Goal: Task Accomplishment & Management: Manage account settings

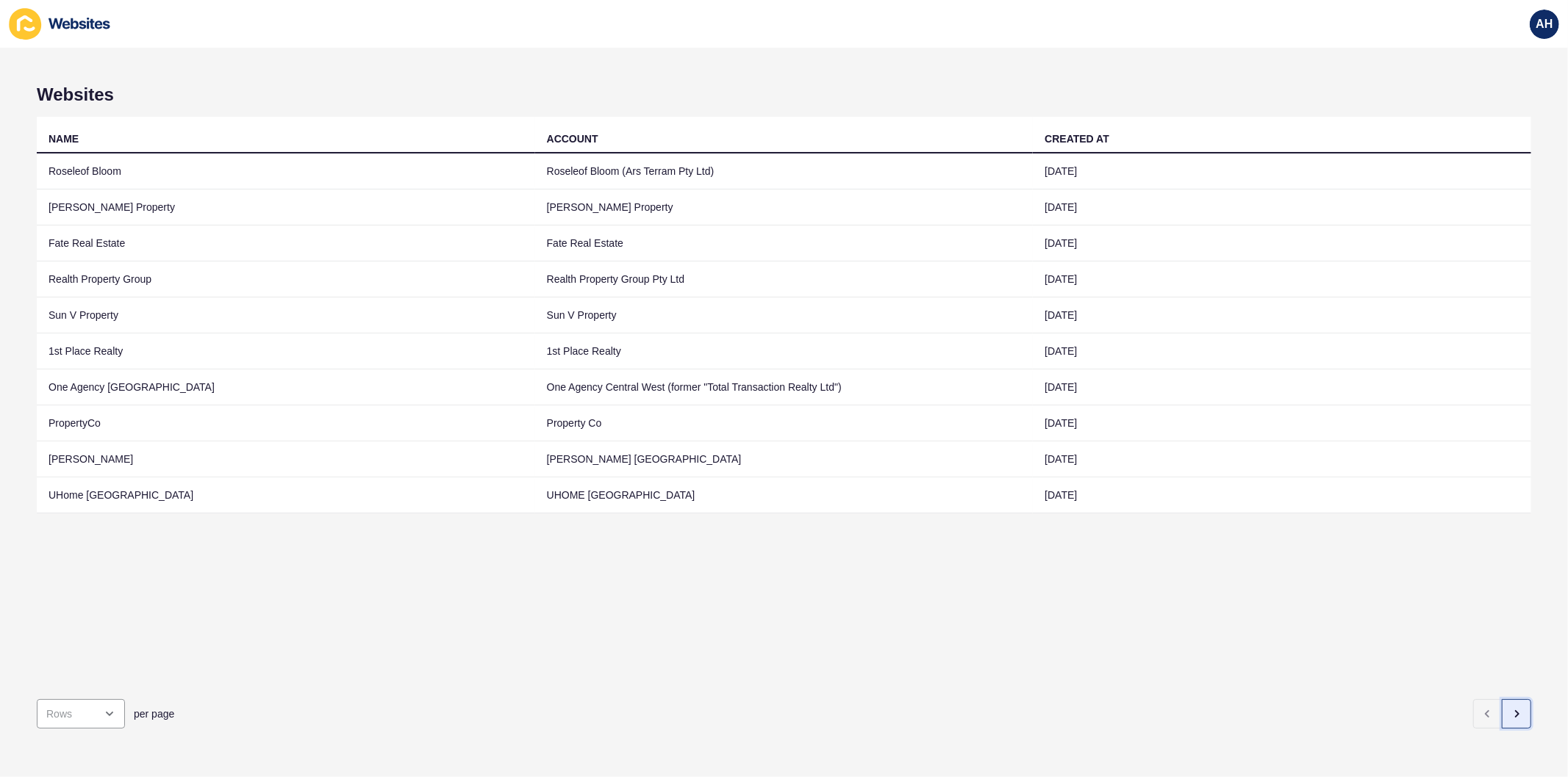
click at [1515, 712] on icon "button" at bounding box center [1516, 714] width 3 height 5
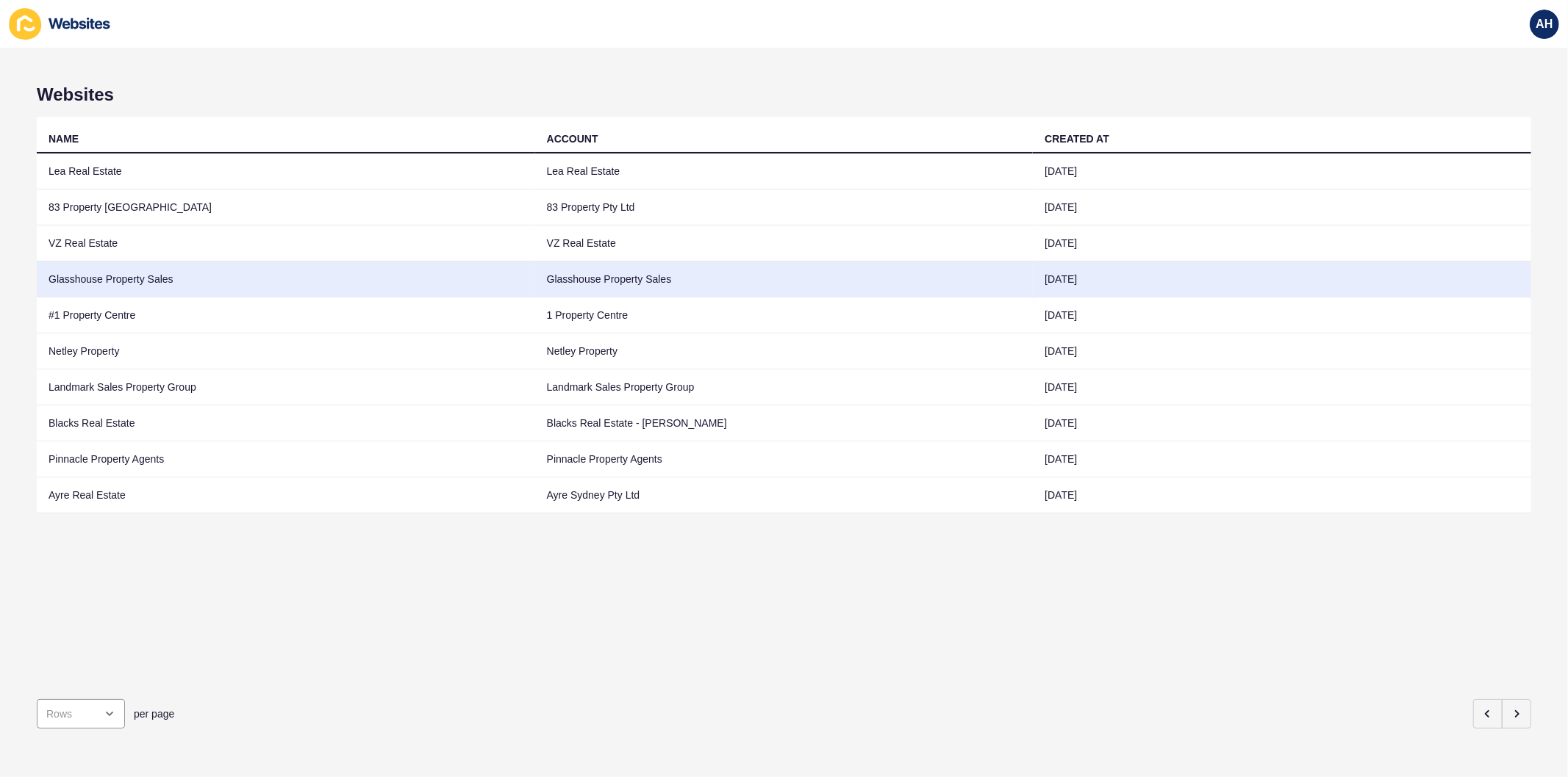
click at [600, 282] on td "Glasshouse Property Sales" at bounding box center [784, 280] width 498 height 36
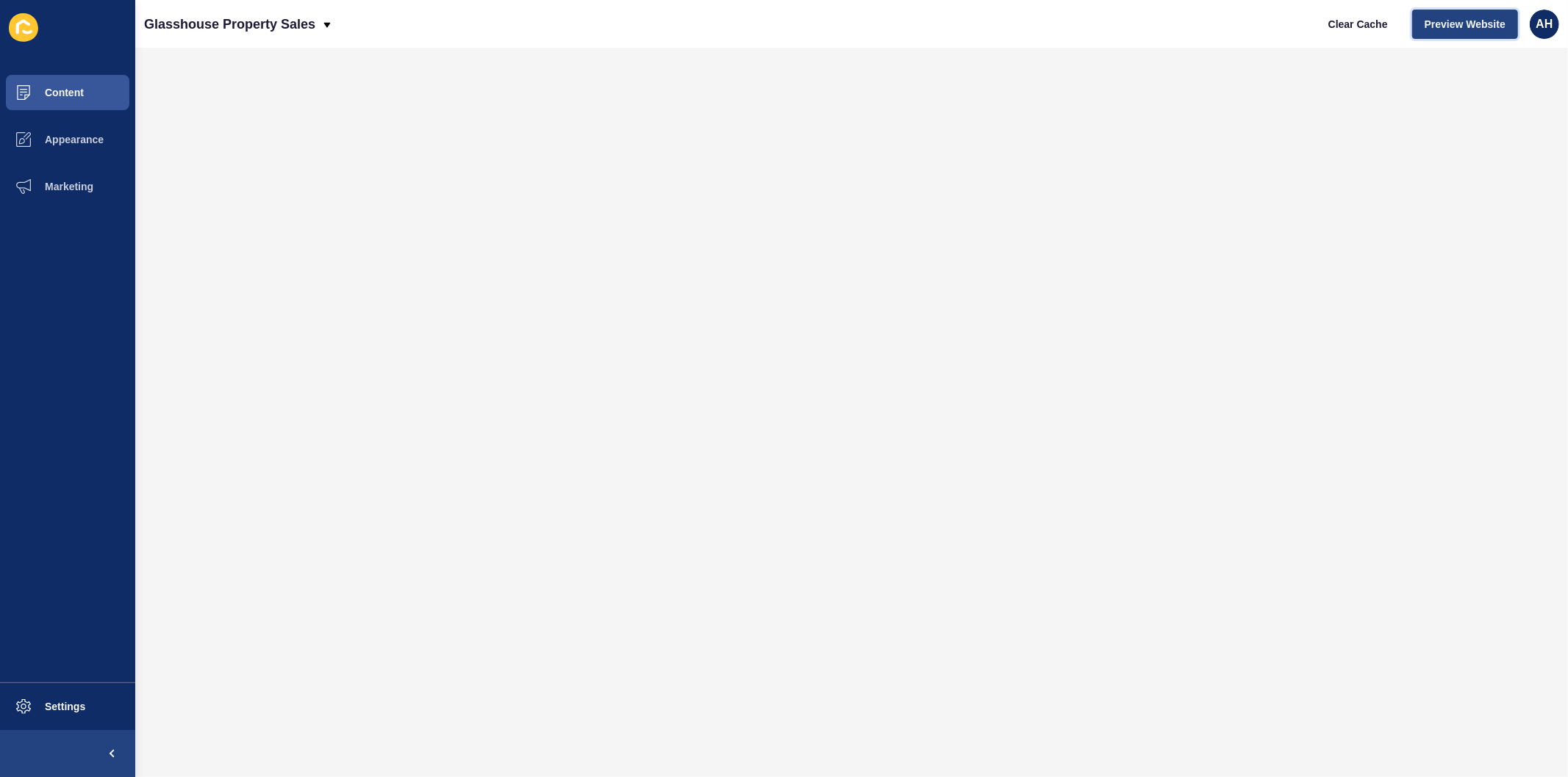
click at [1441, 25] on span "Preview Website" at bounding box center [1464, 25] width 81 height 15
click at [64, 130] on button "Appearance" at bounding box center [67, 140] width 135 height 47
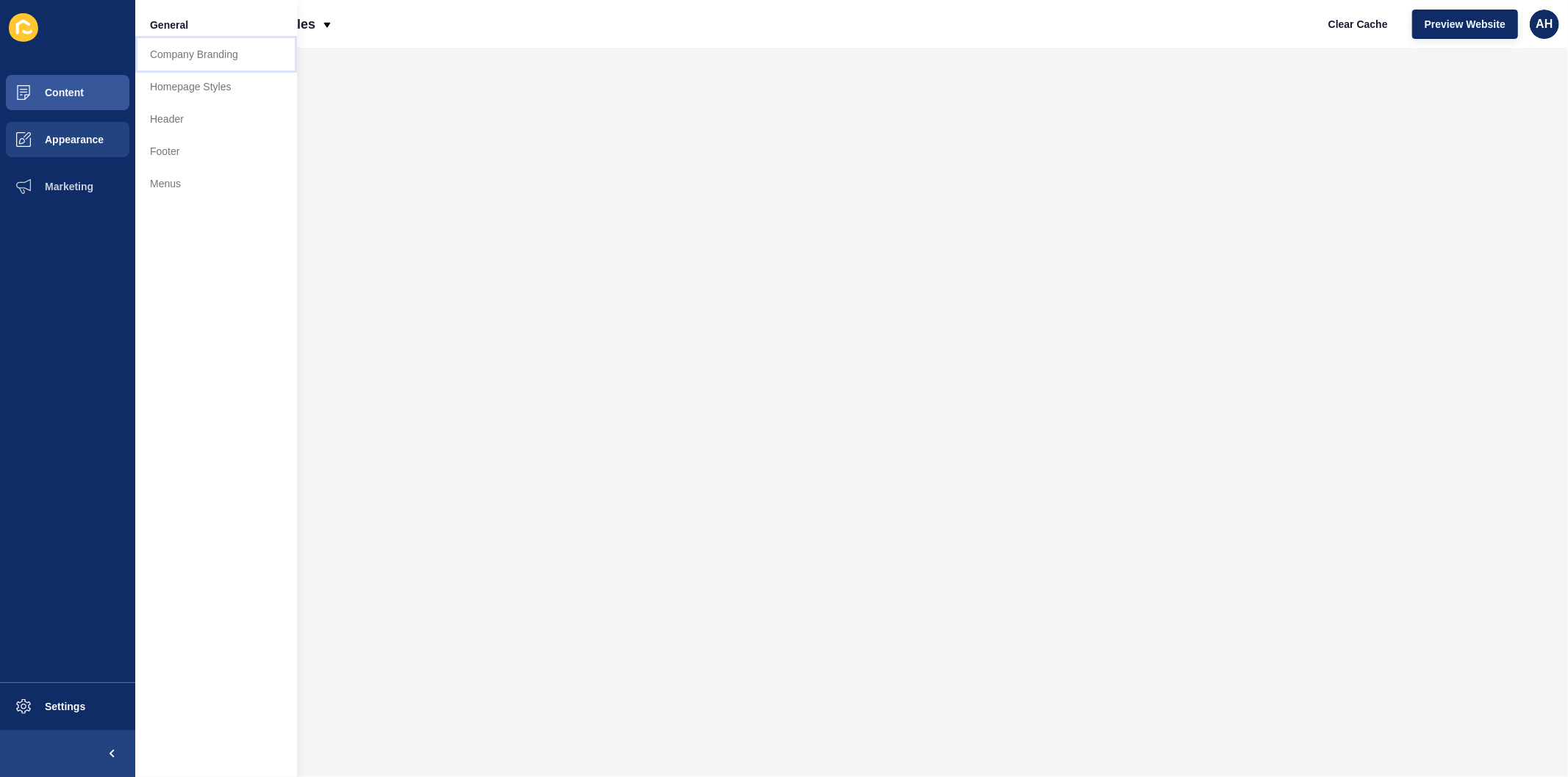
click at [171, 52] on link "Company Branding" at bounding box center [216, 55] width 162 height 33
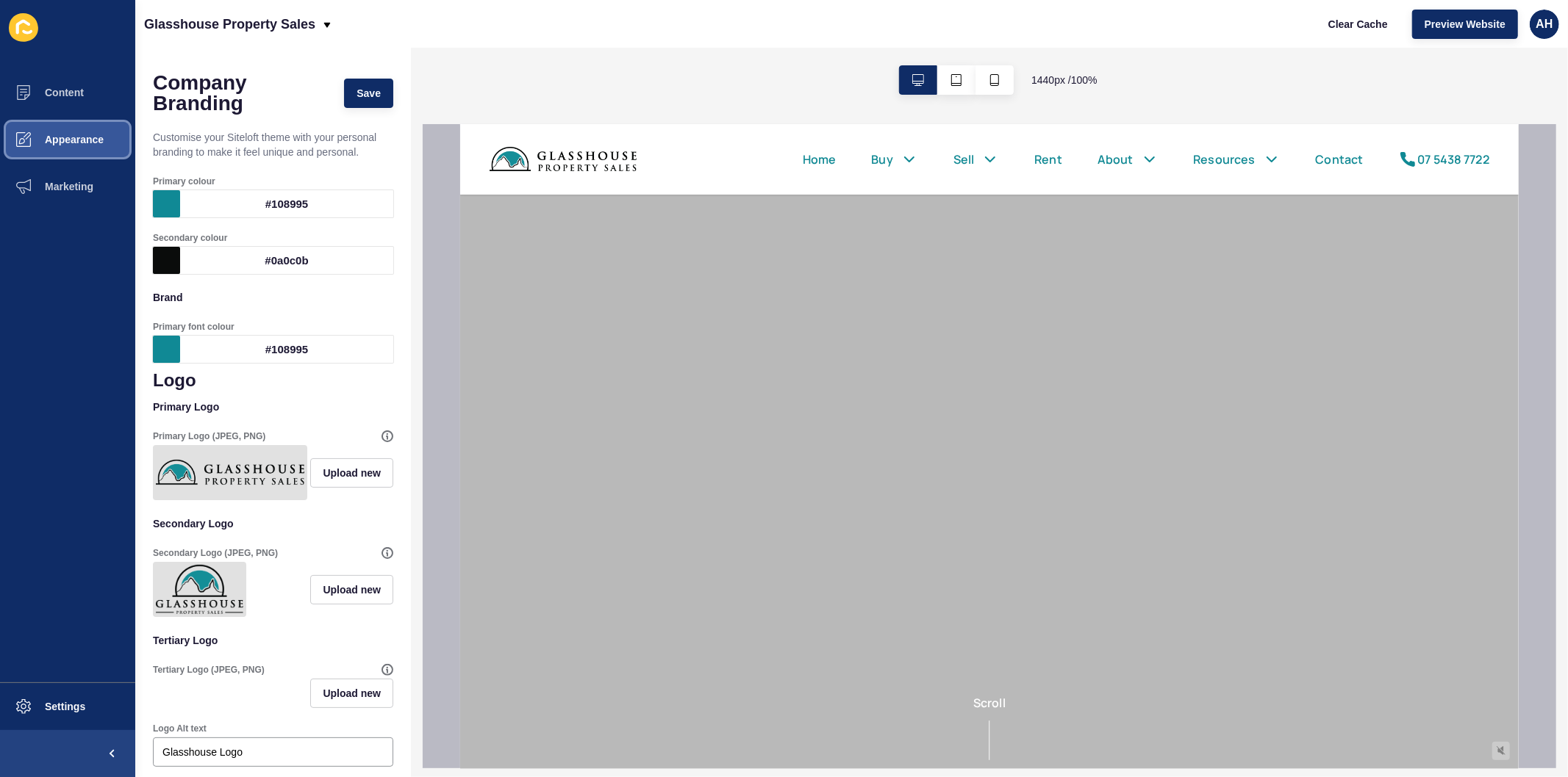
click at [56, 138] on span "Appearance" at bounding box center [51, 139] width 105 height 12
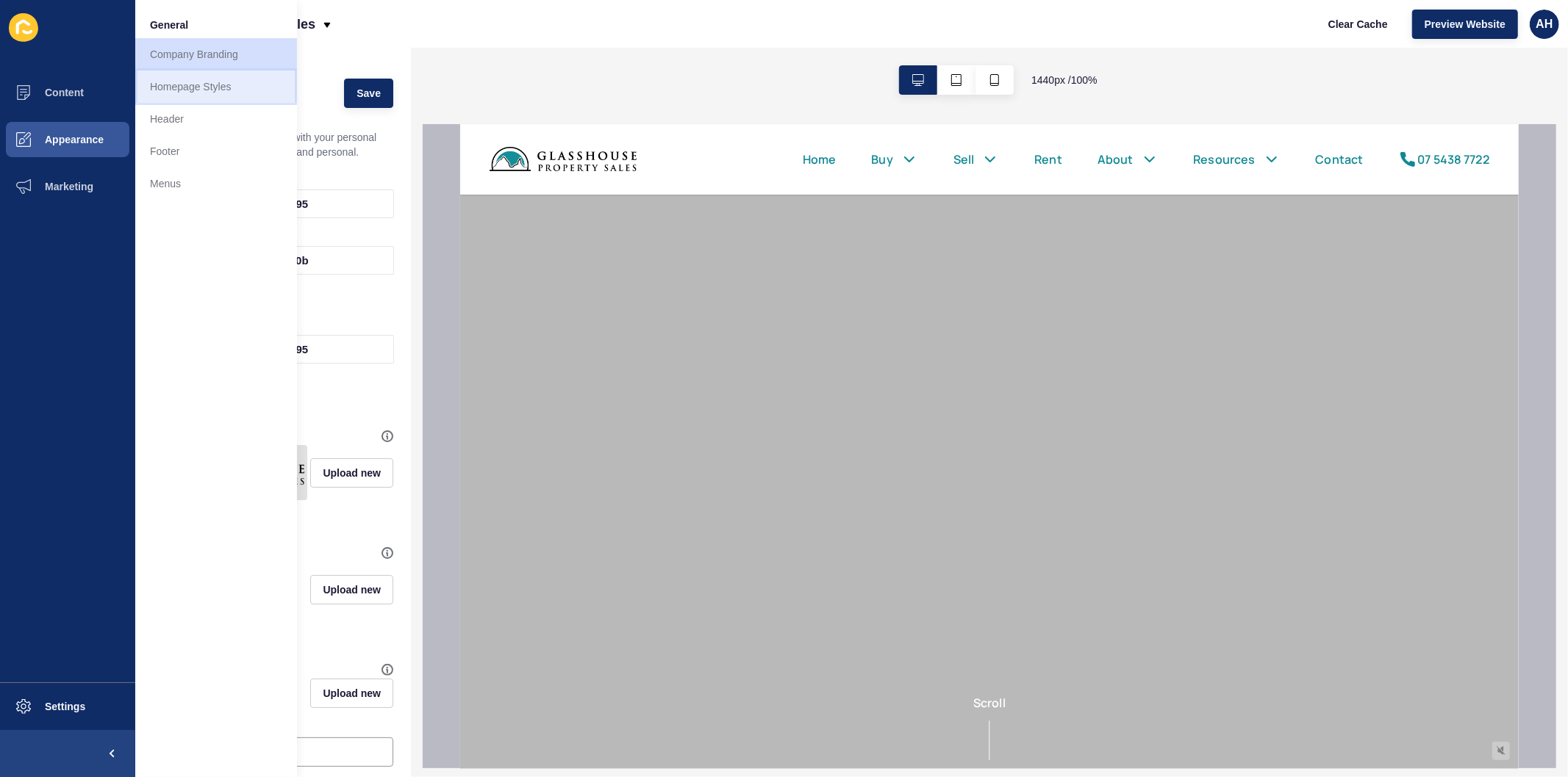
click at [218, 84] on link "Homepage Styles" at bounding box center [216, 87] width 162 height 33
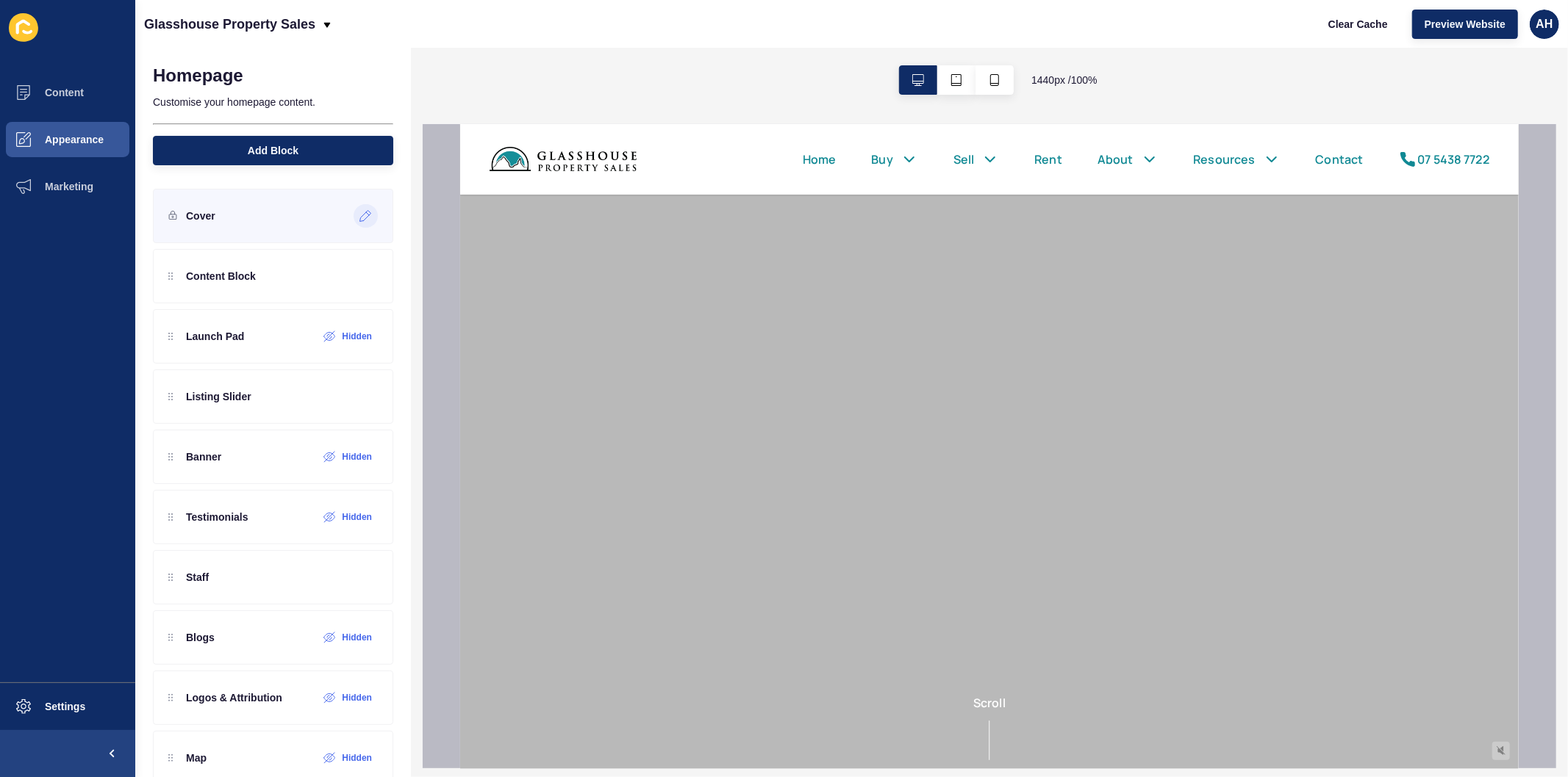
click at [359, 217] on icon at bounding box center [365, 215] width 13 height 12
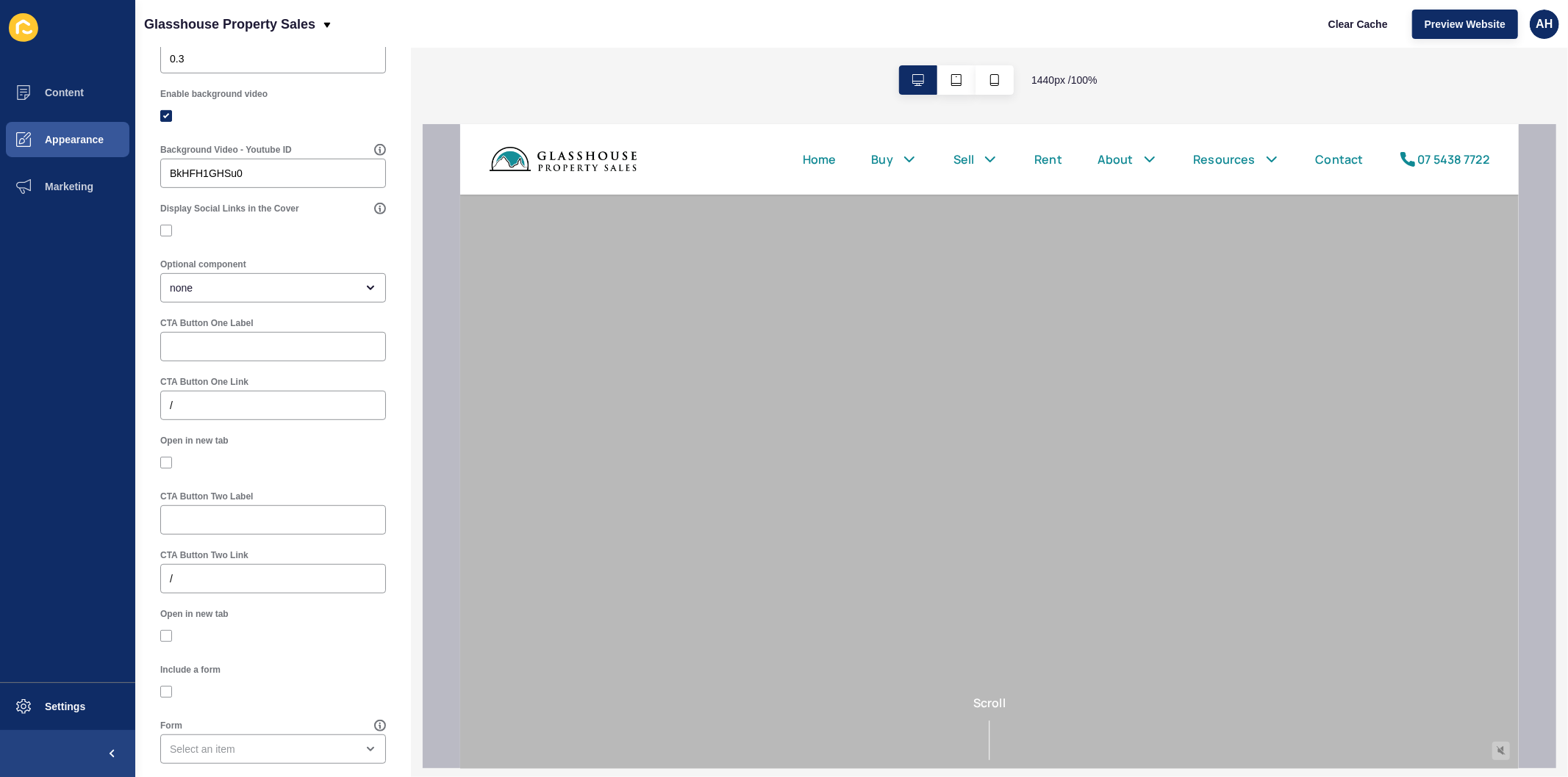
scroll to position [608, 0]
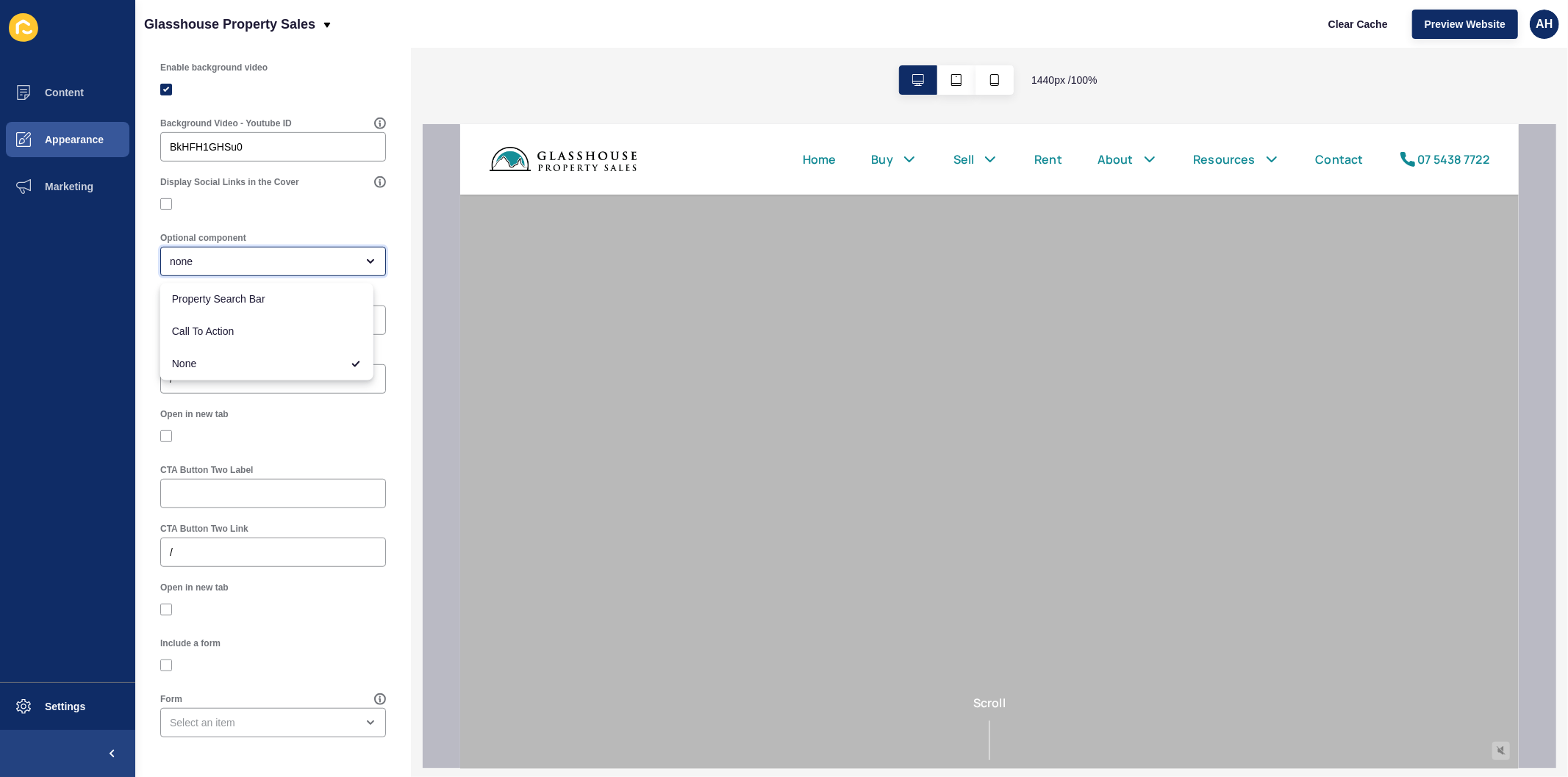
click at [263, 261] on div "none" at bounding box center [263, 262] width 186 height 15
click at [252, 321] on div "Call To Action" at bounding box center [266, 333] width 213 height 33
type input "Call To Action"
click at [252, 313] on div at bounding box center [273, 320] width 225 height 29
type input "View Properties"
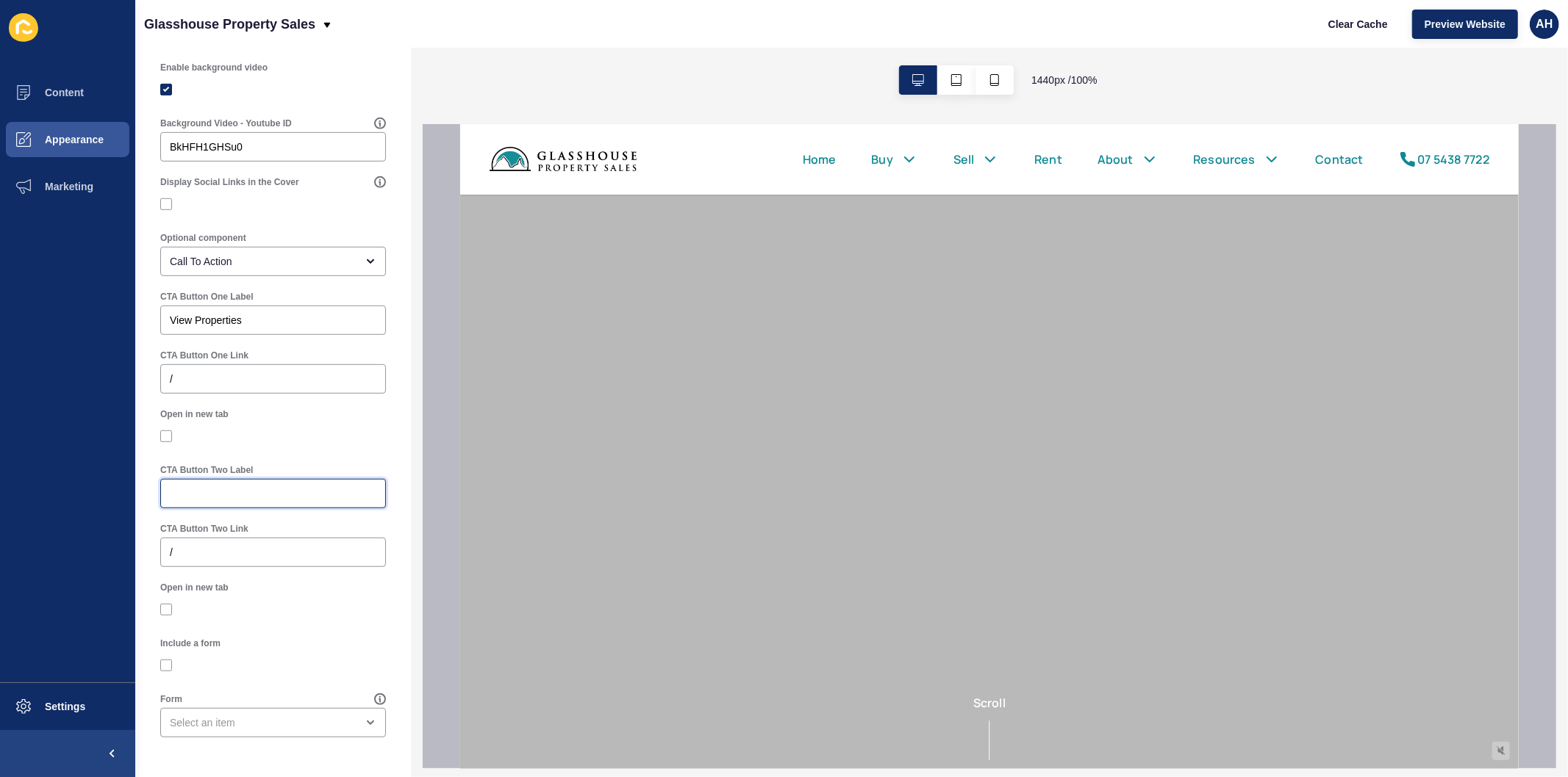
click at [225, 490] on input "CTA Button Two Label" at bounding box center [273, 493] width 206 height 15
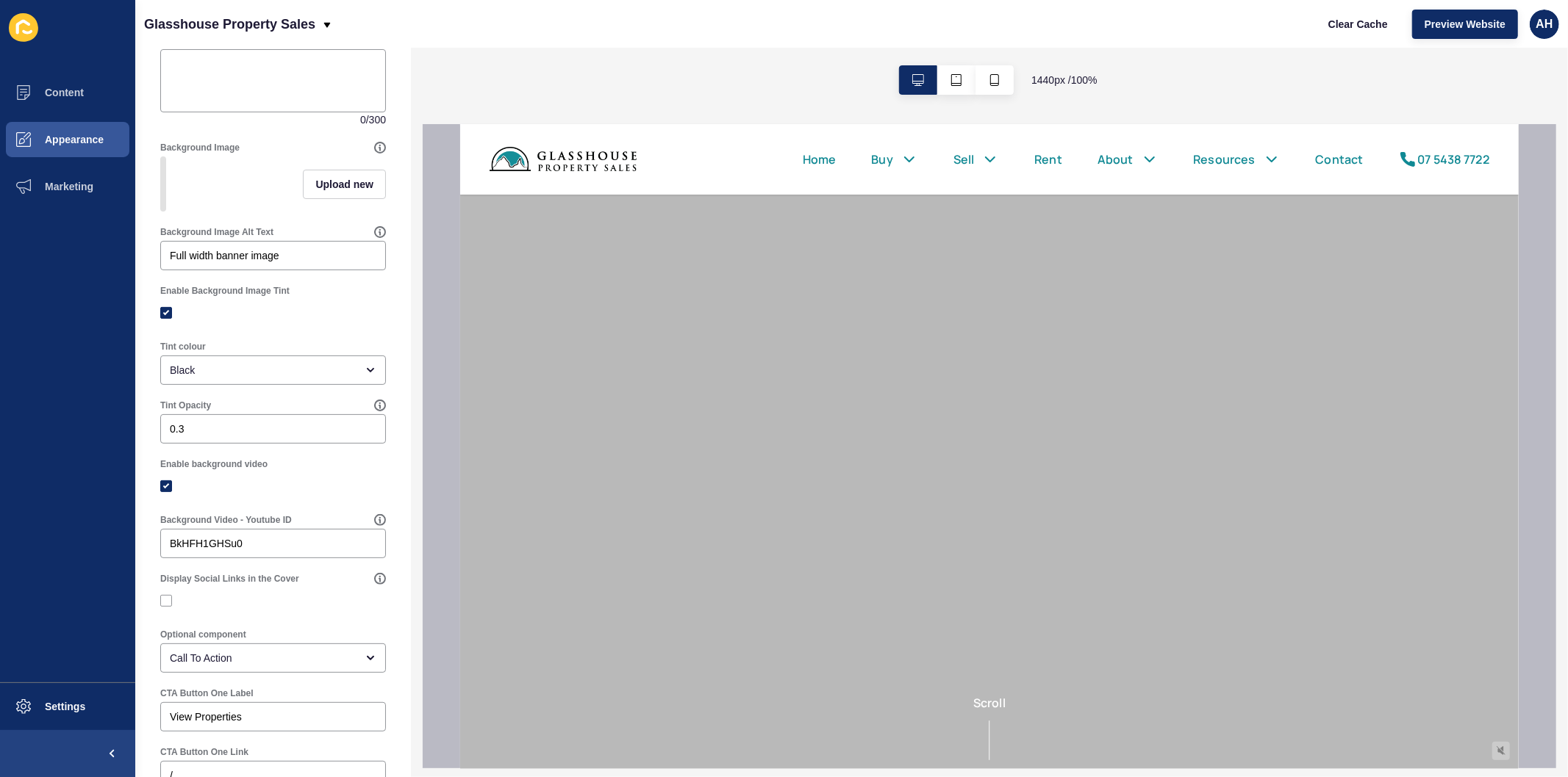
scroll to position [0, 0]
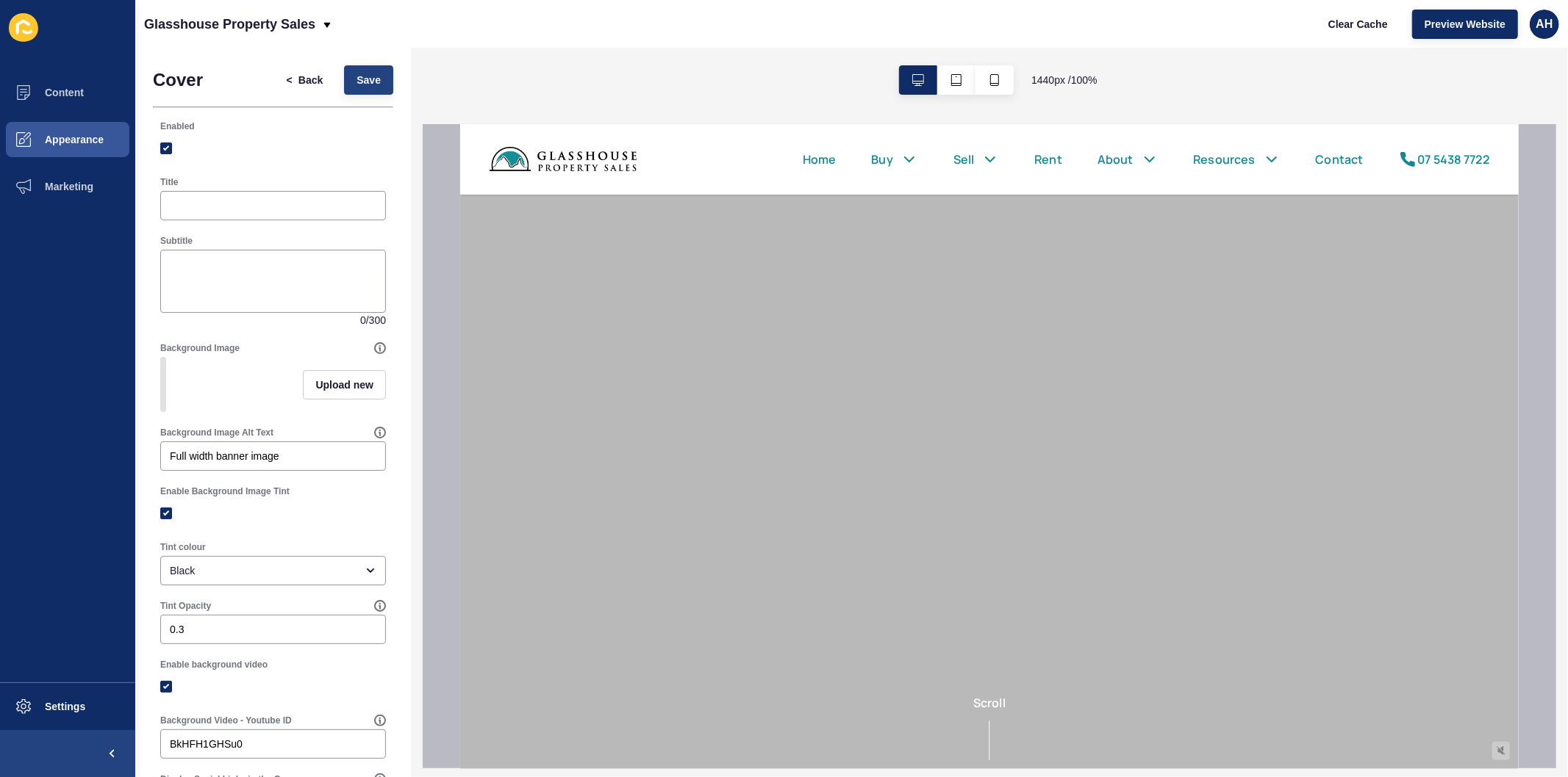
type input "Request Appraisal"
click at [371, 85] on button "Save" at bounding box center [368, 80] width 49 height 29
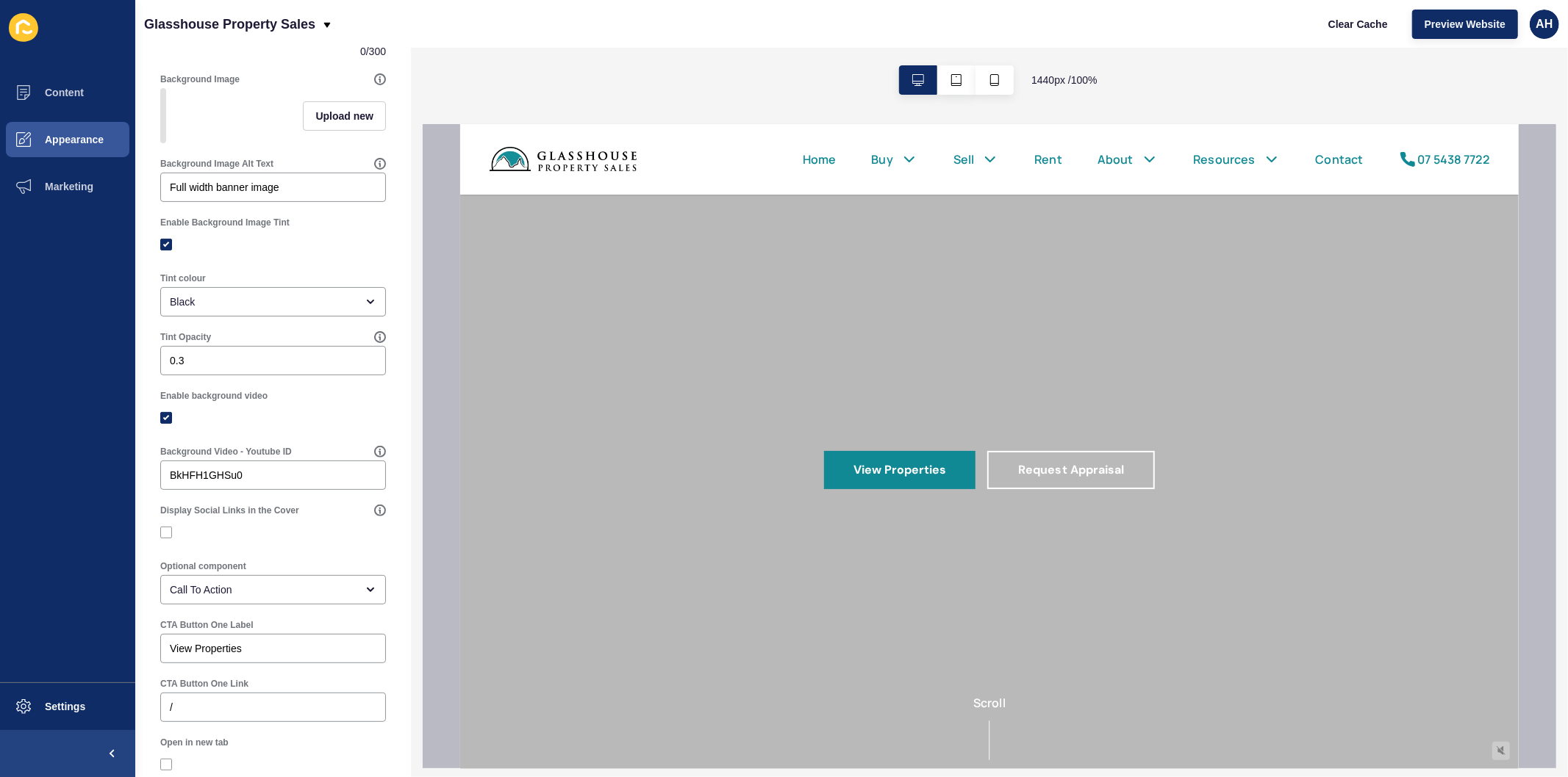
scroll to position [119, 0]
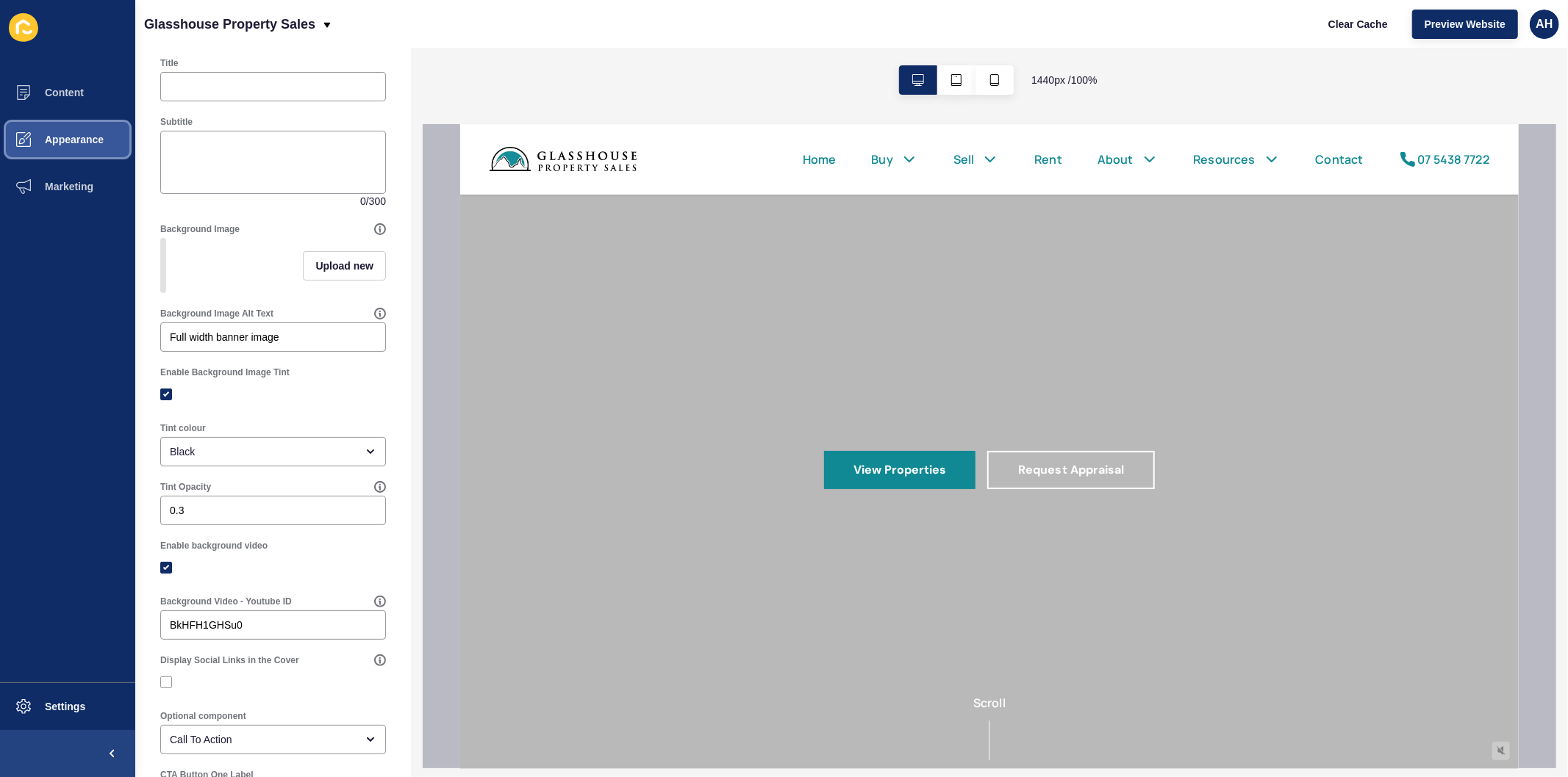
click at [64, 136] on span "Appearance" at bounding box center [51, 139] width 105 height 12
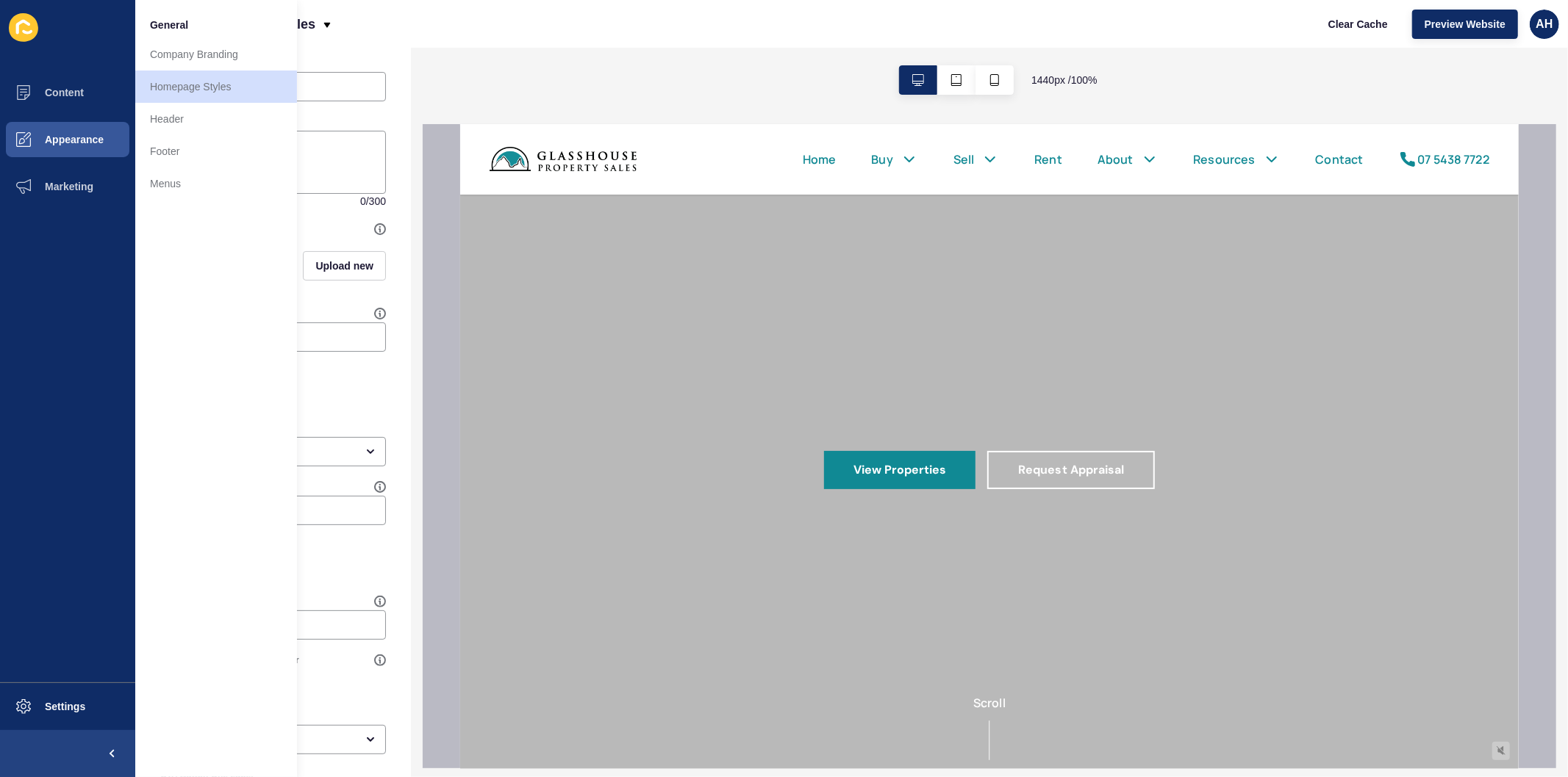
click at [320, 228] on div "Background Image" at bounding box center [266, 229] width 214 height 12
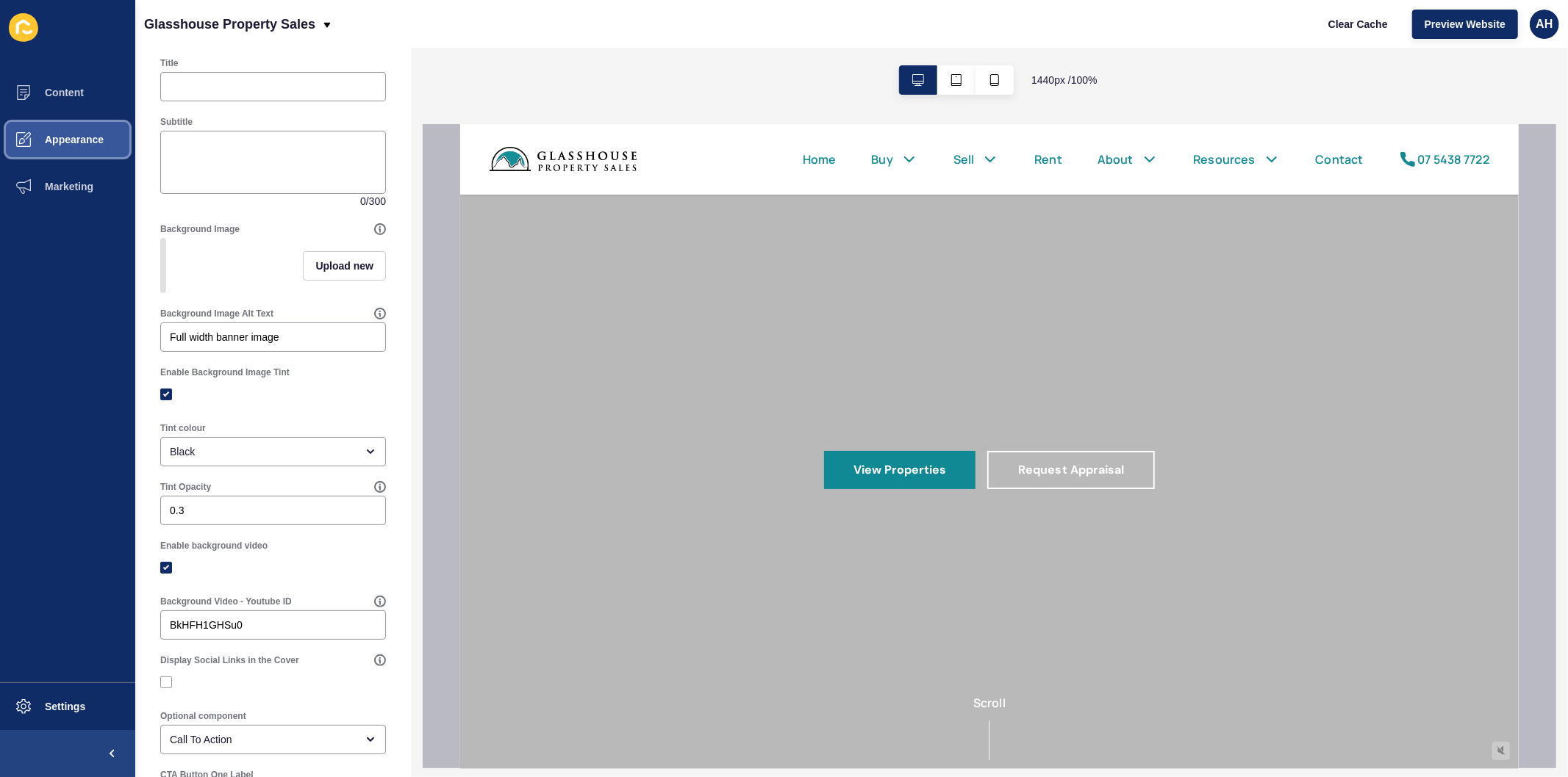
click at [55, 151] on button "Appearance" at bounding box center [67, 140] width 135 height 47
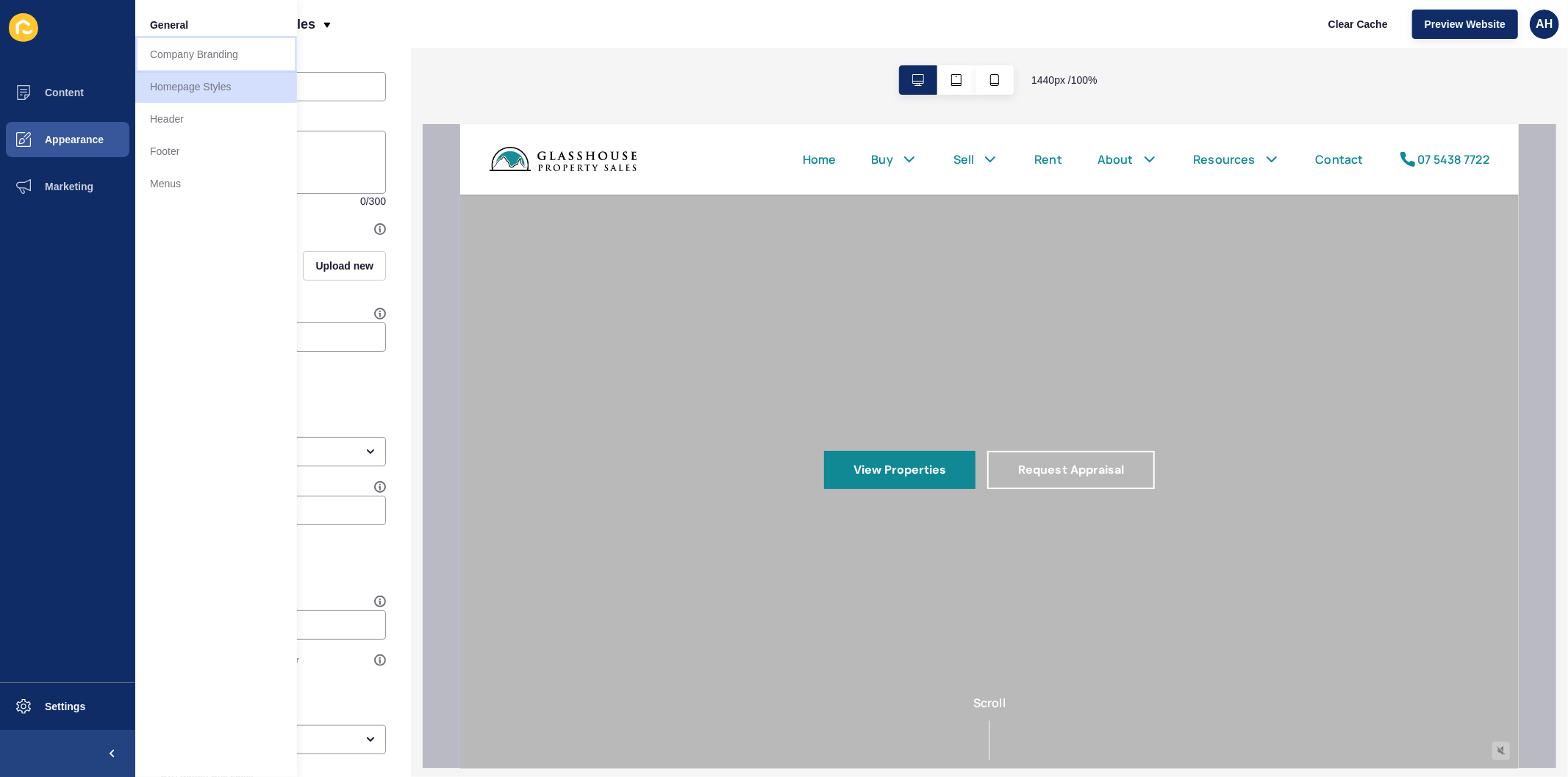
click at [163, 64] on link "Company Branding" at bounding box center [216, 55] width 162 height 33
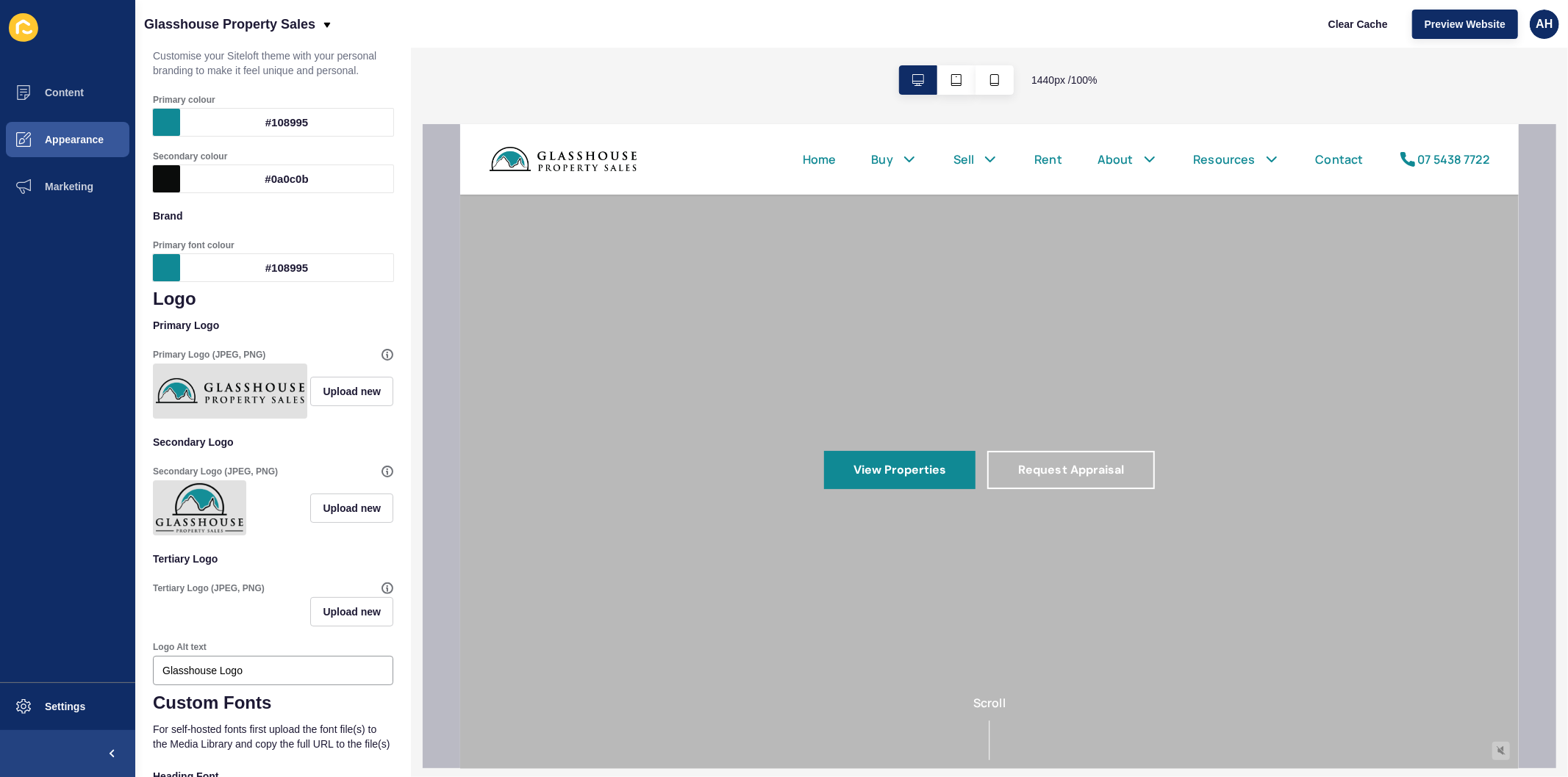
click at [79, 488] on ul "Content Appearance Marketing" at bounding box center [67, 375] width 135 height 613
click at [323, 516] on span "Upload new" at bounding box center [352, 508] width 58 height 15
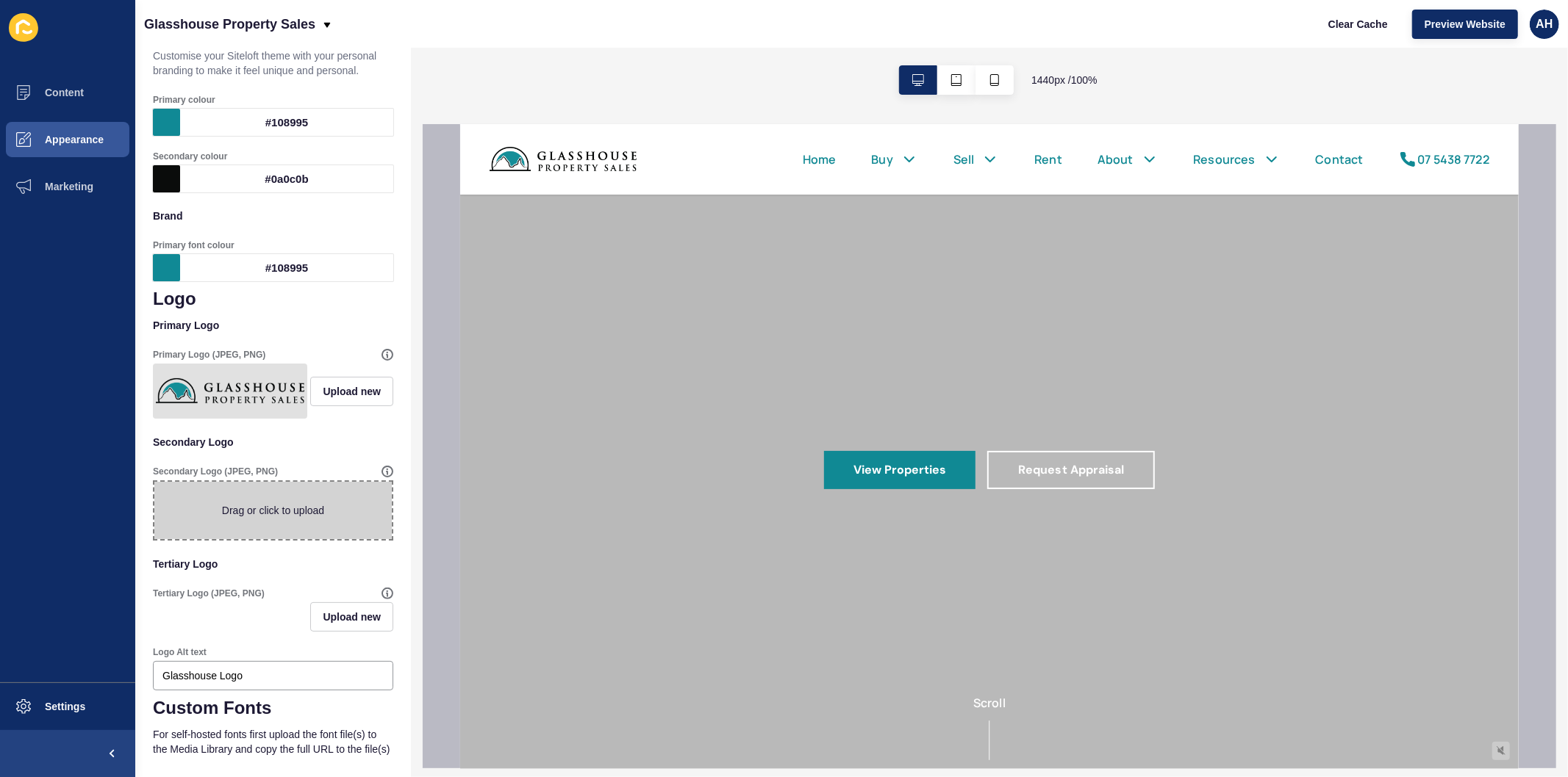
click at [275, 523] on span at bounding box center [273, 510] width 237 height 57
click at [155, 482] on input "Drag or click to upload" at bounding box center [155, 482] width 0 height 0
type input "C:\fakepath\GlassHouseProperty_CMYK_Logo_Inverse.png"
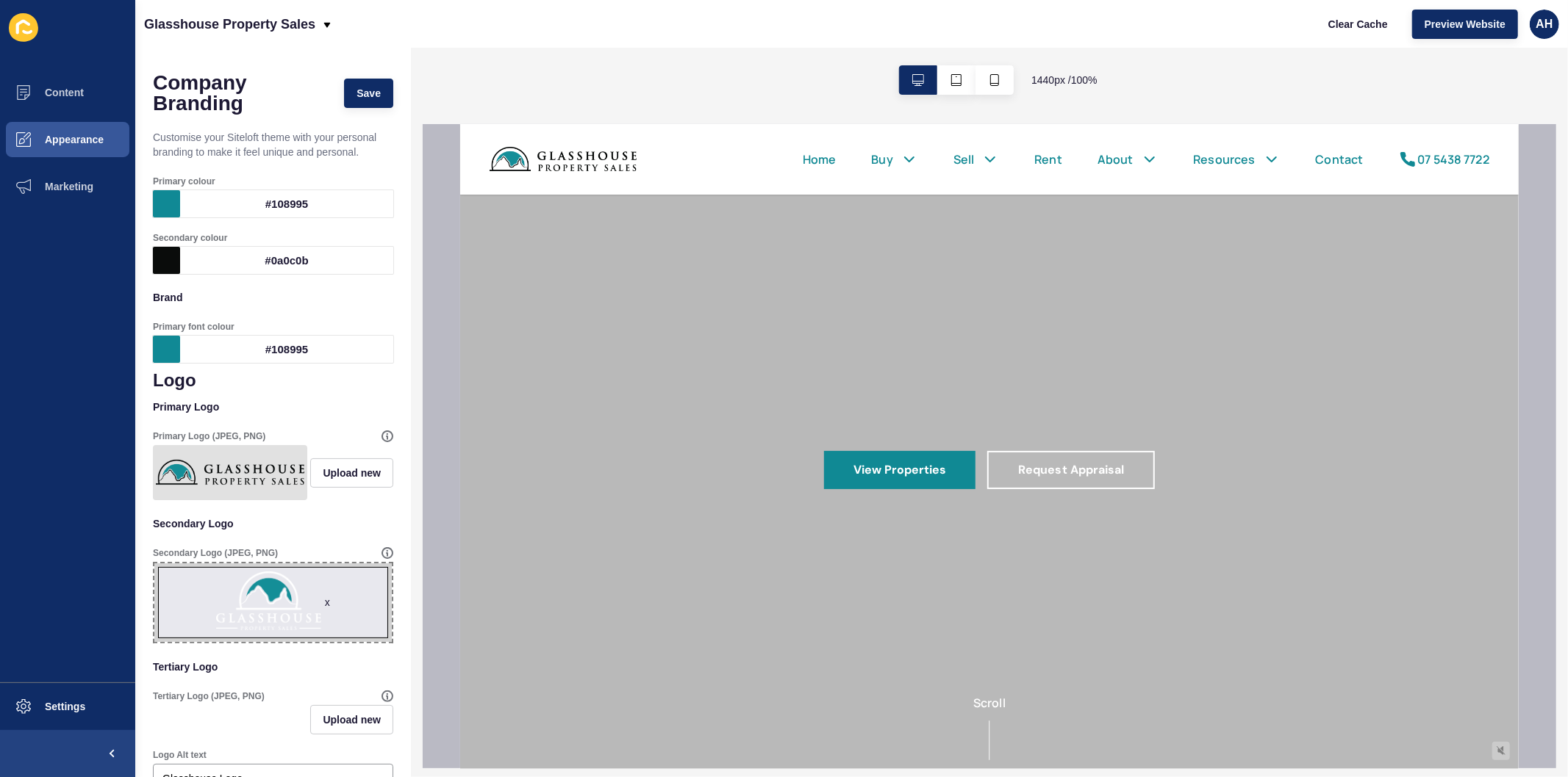
click at [351, 77] on div "Company Branding Save" at bounding box center [273, 93] width 240 height 55
click at [356, 86] on span "Save" at bounding box center [368, 94] width 25 height 15
click at [344, 104] on button "Save" at bounding box center [368, 94] width 49 height 29
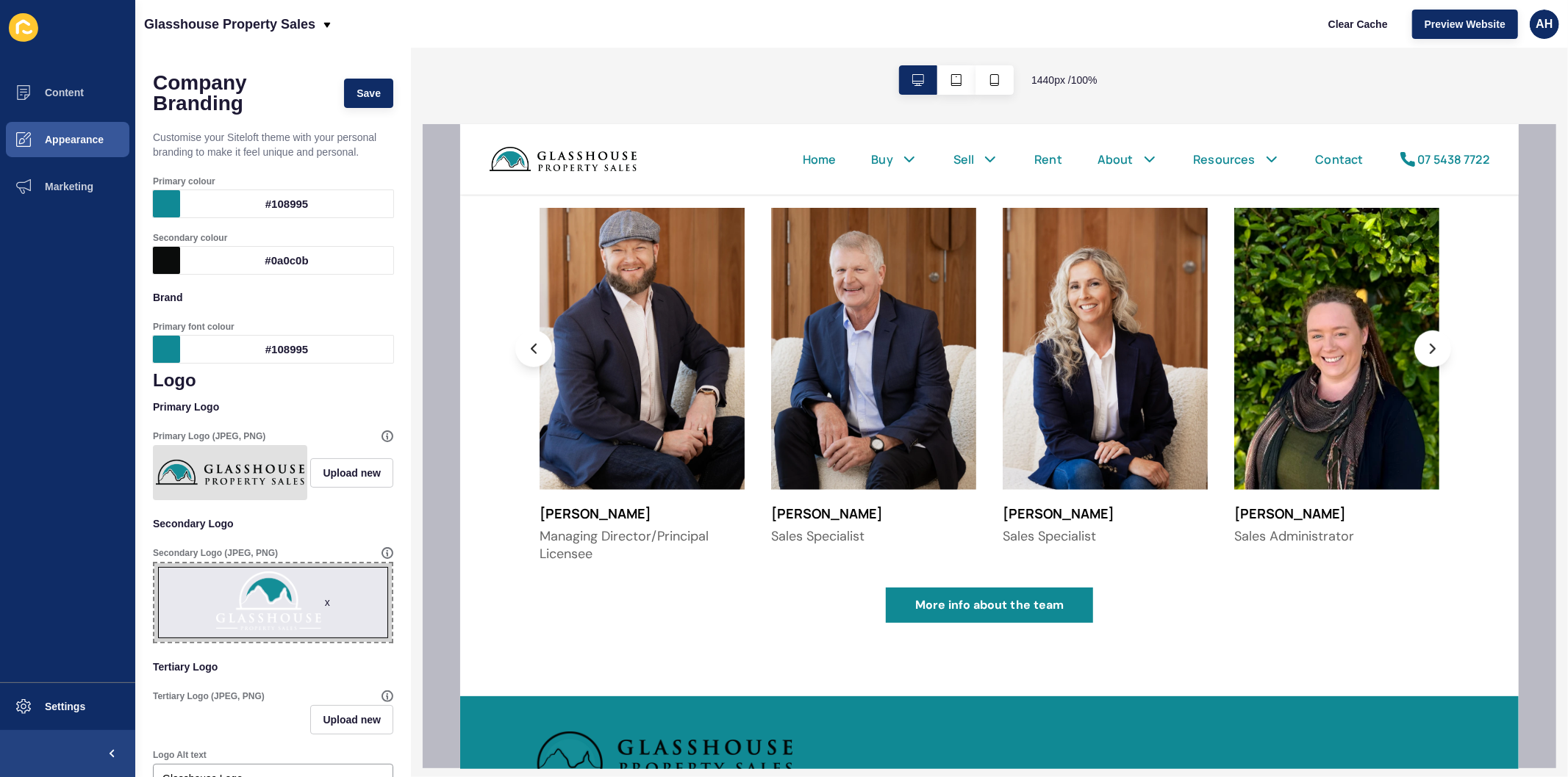
scroll to position [1190, 0]
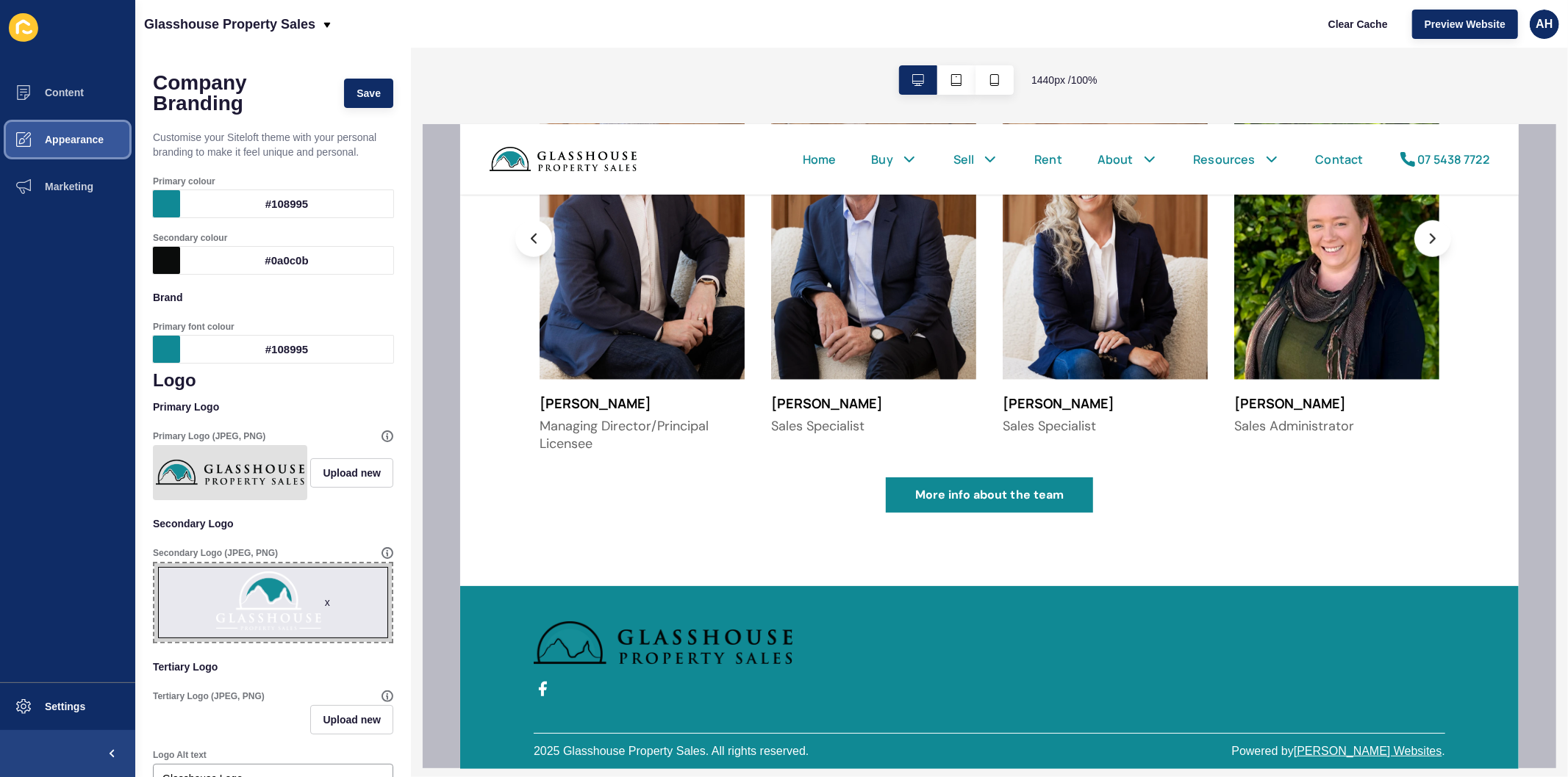
click at [70, 128] on button "Appearance" at bounding box center [67, 140] width 135 height 47
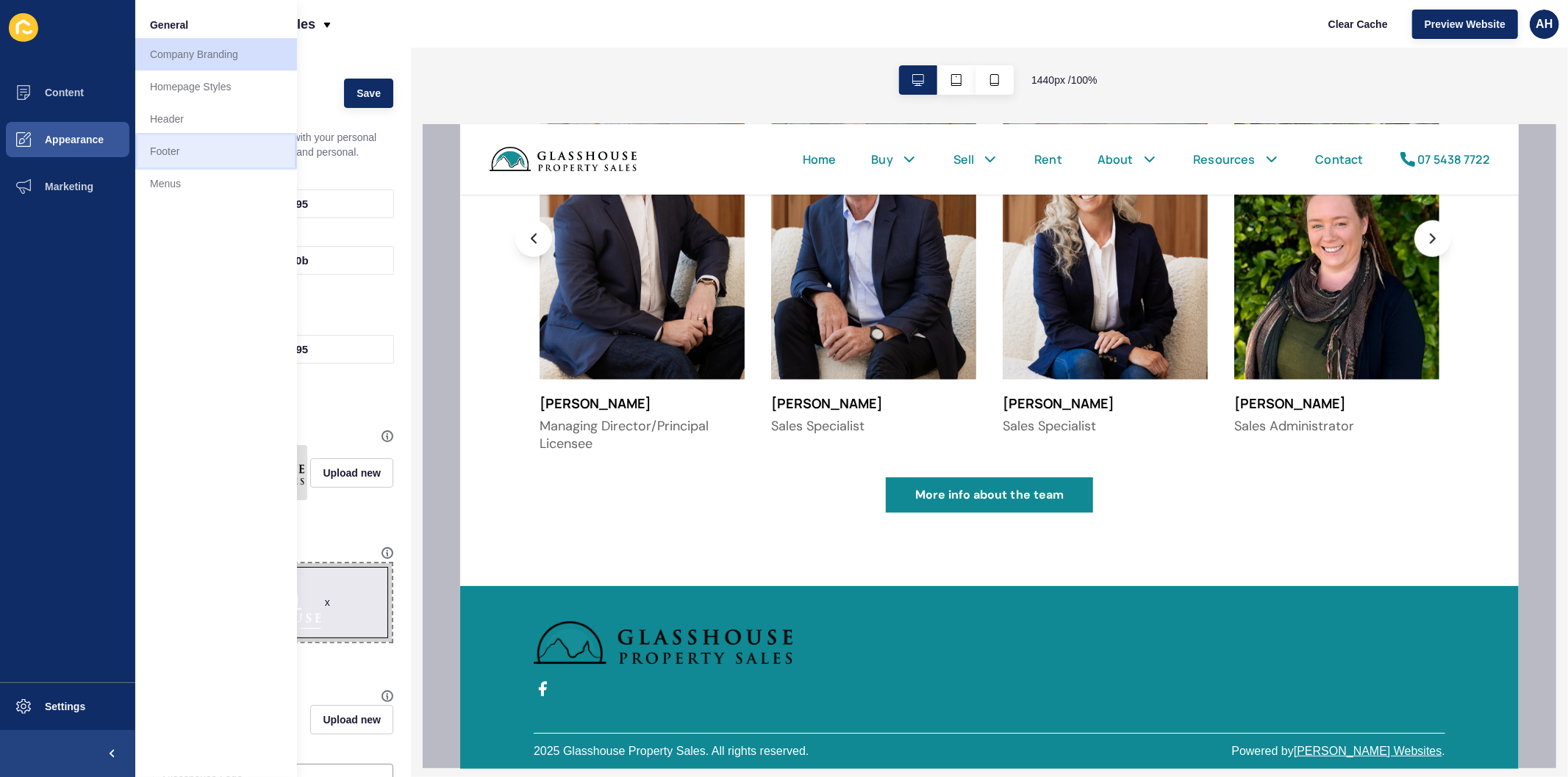
click at [169, 151] on link "Footer" at bounding box center [216, 152] width 162 height 33
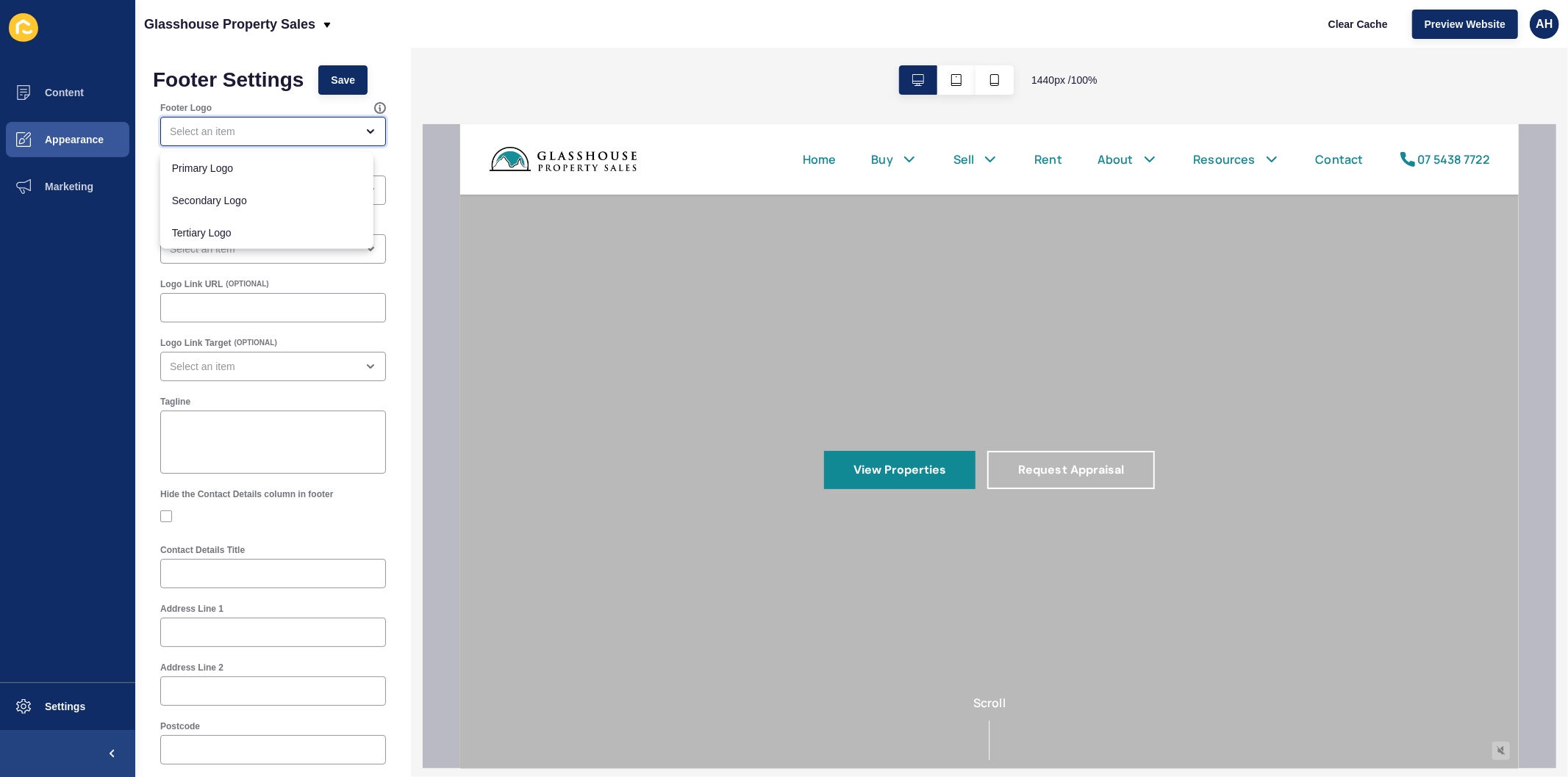
click at [267, 127] on div "close menu" at bounding box center [263, 132] width 186 height 15
click at [235, 201] on span "Secondary Logo" at bounding box center [266, 201] width 190 height 15
type input "Secondary Logo"
click at [347, 84] on span "Save" at bounding box center [343, 80] width 25 height 15
click at [59, 120] on button "Appearance" at bounding box center [67, 140] width 135 height 47
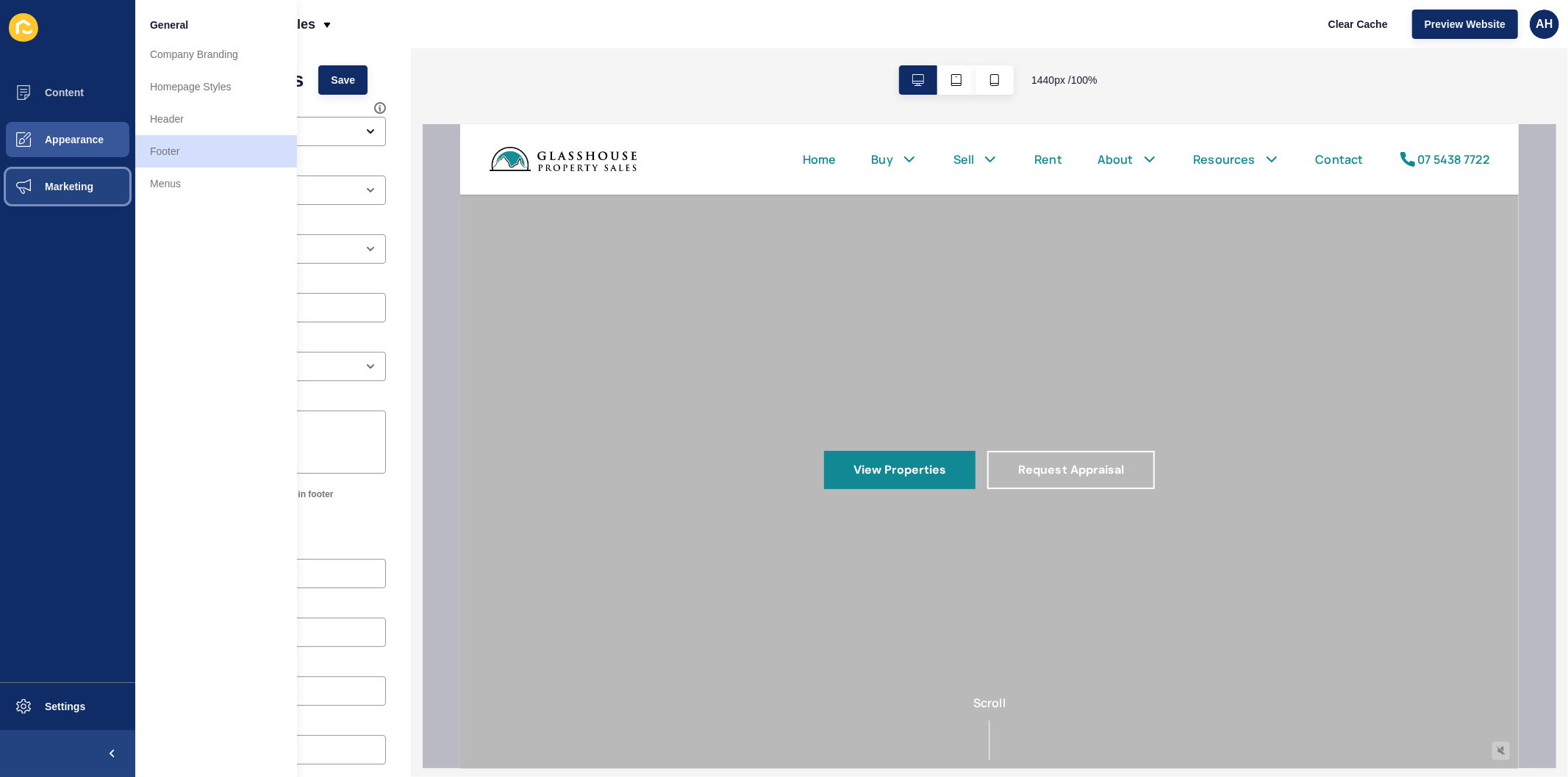
drag, startPoint x: 62, startPoint y: 192, endPoint x: 68, endPoint y: 183, distance: 10.8
click at [63, 190] on span "Marketing" at bounding box center [45, 186] width 95 height 12
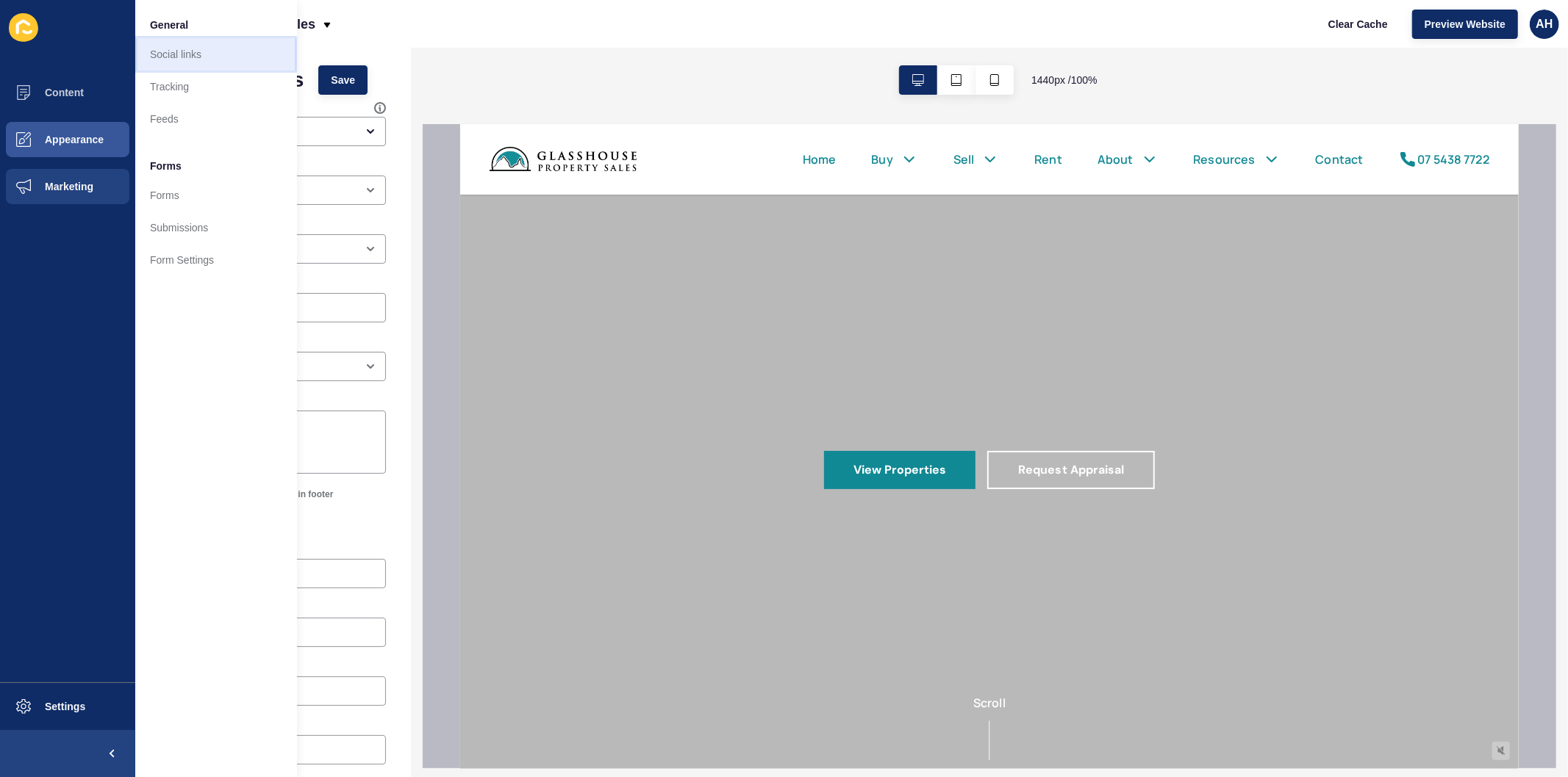
click at [175, 62] on link "Social links" at bounding box center [216, 55] width 162 height 33
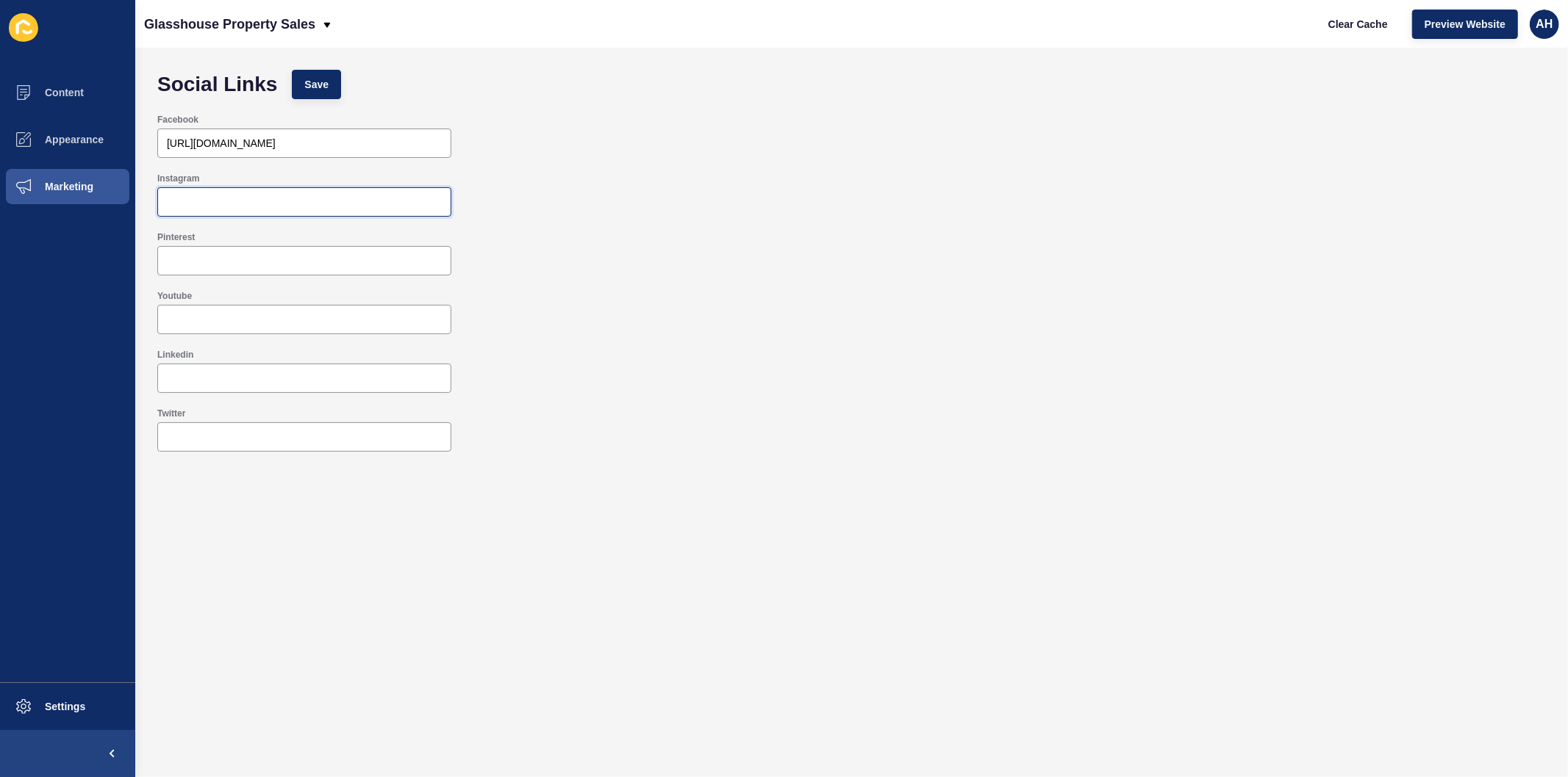
click at [201, 202] on input "Instagram" at bounding box center [305, 202] width 275 height 15
paste input "https://www.instagram.com/glasshouseproperty/"
type input "https://www.instagram.com/glasshouseproperty/"
click at [314, 77] on span "Save" at bounding box center [316, 85] width 25 height 15
click at [317, 77] on span "Save" at bounding box center [316, 85] width 25 height 15
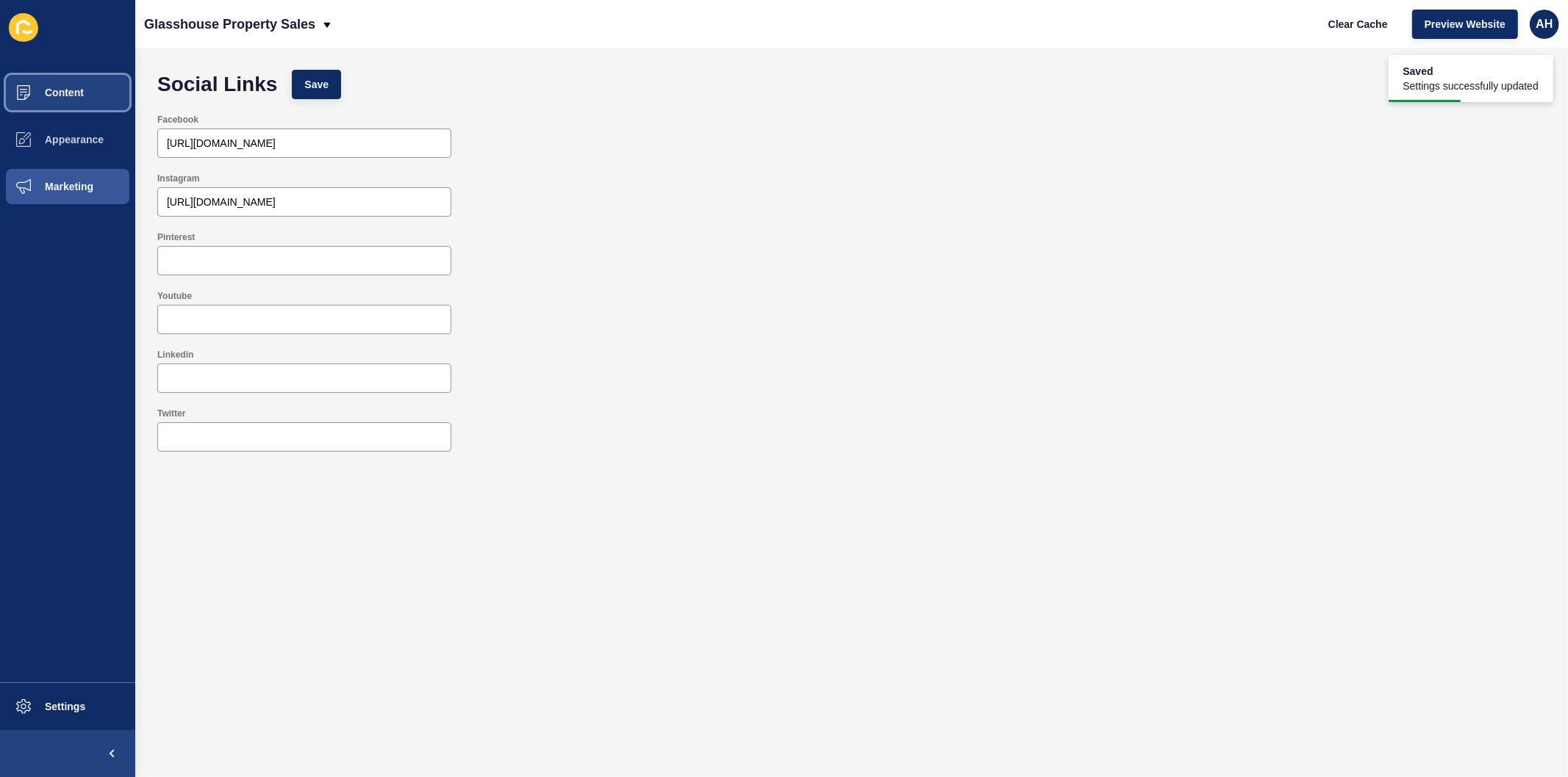
click at [54, 94] on span "Content" at bounding box center [41, 92] width 86 height 12
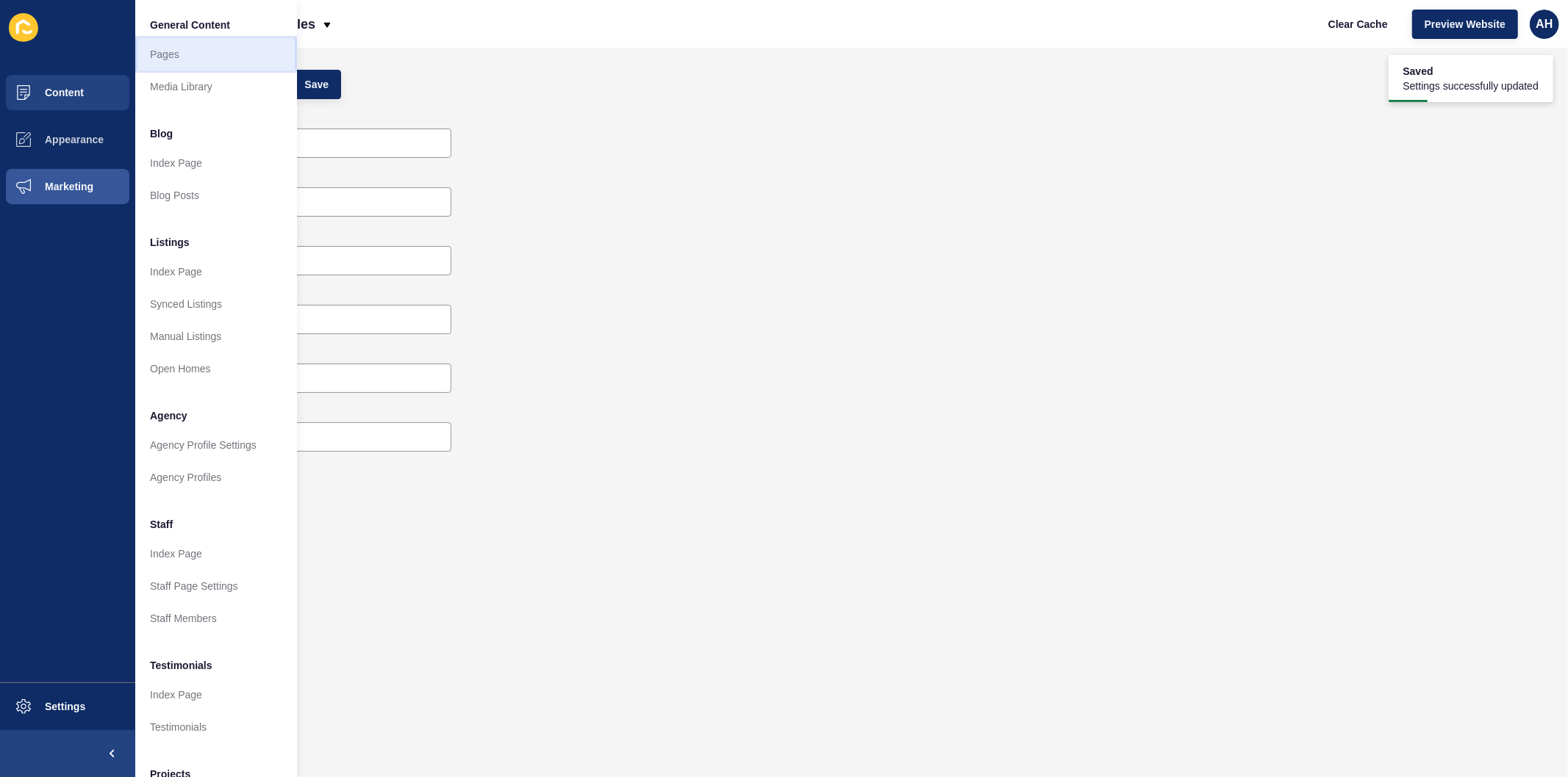
click at [202, 55] on link "Pages" at bounding box center [216, 55] width 162 height 33
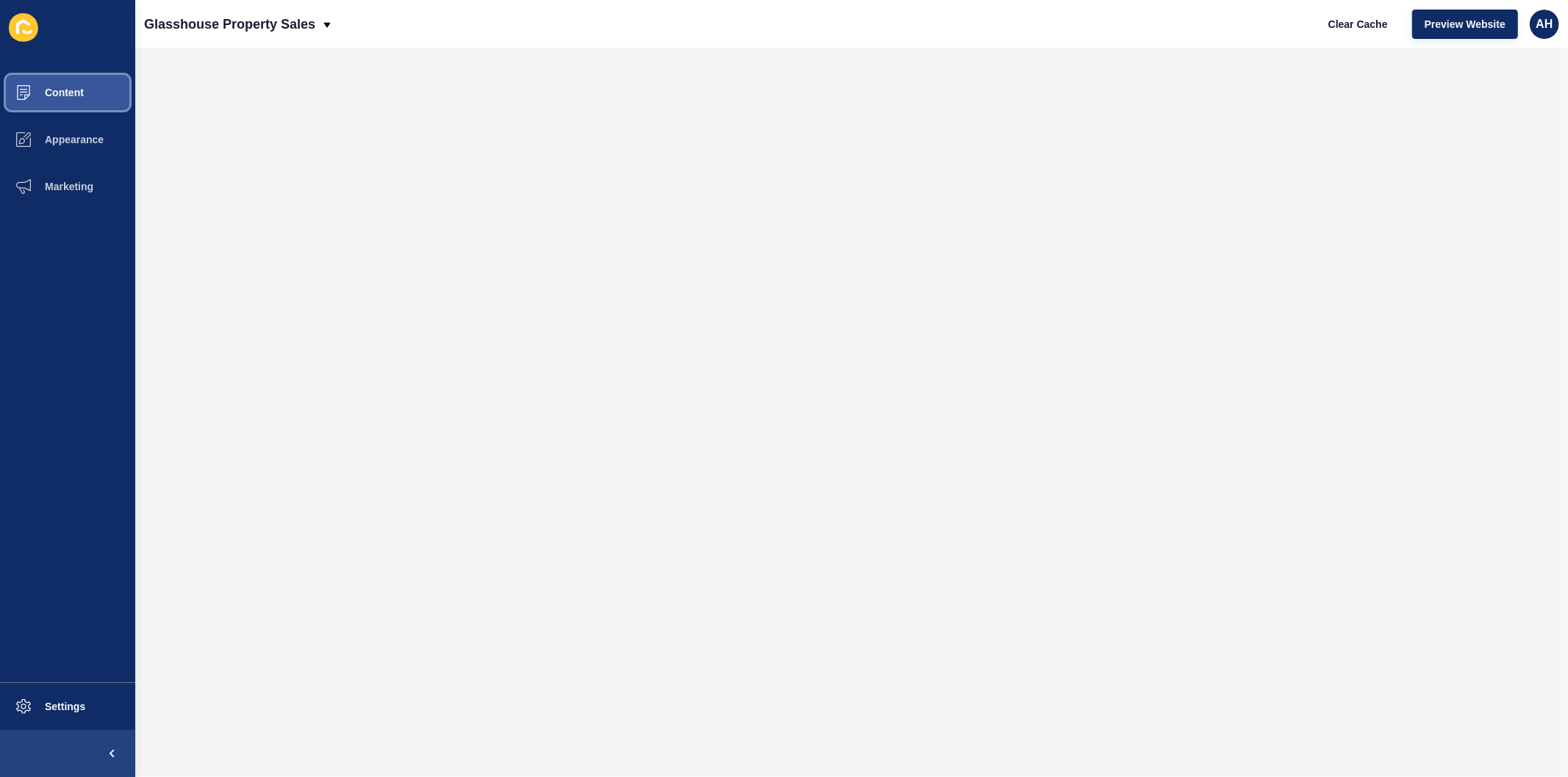
click at [60, 86] on span "Content" at bounding box center [41, 92] width 86 height 12
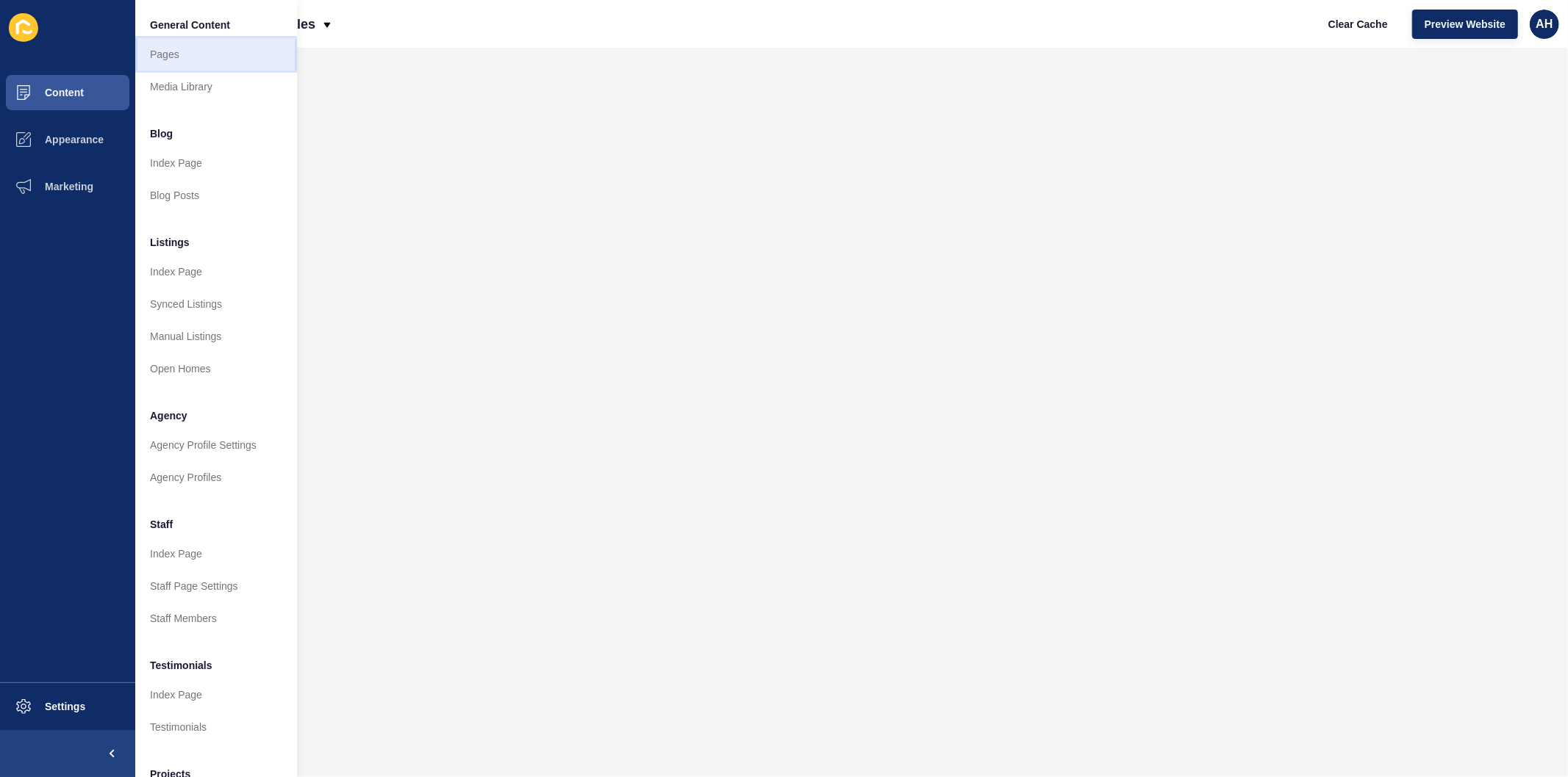
click at [184, 57] on link "Pages" at bounding box center [216, 55] width 162 height 33
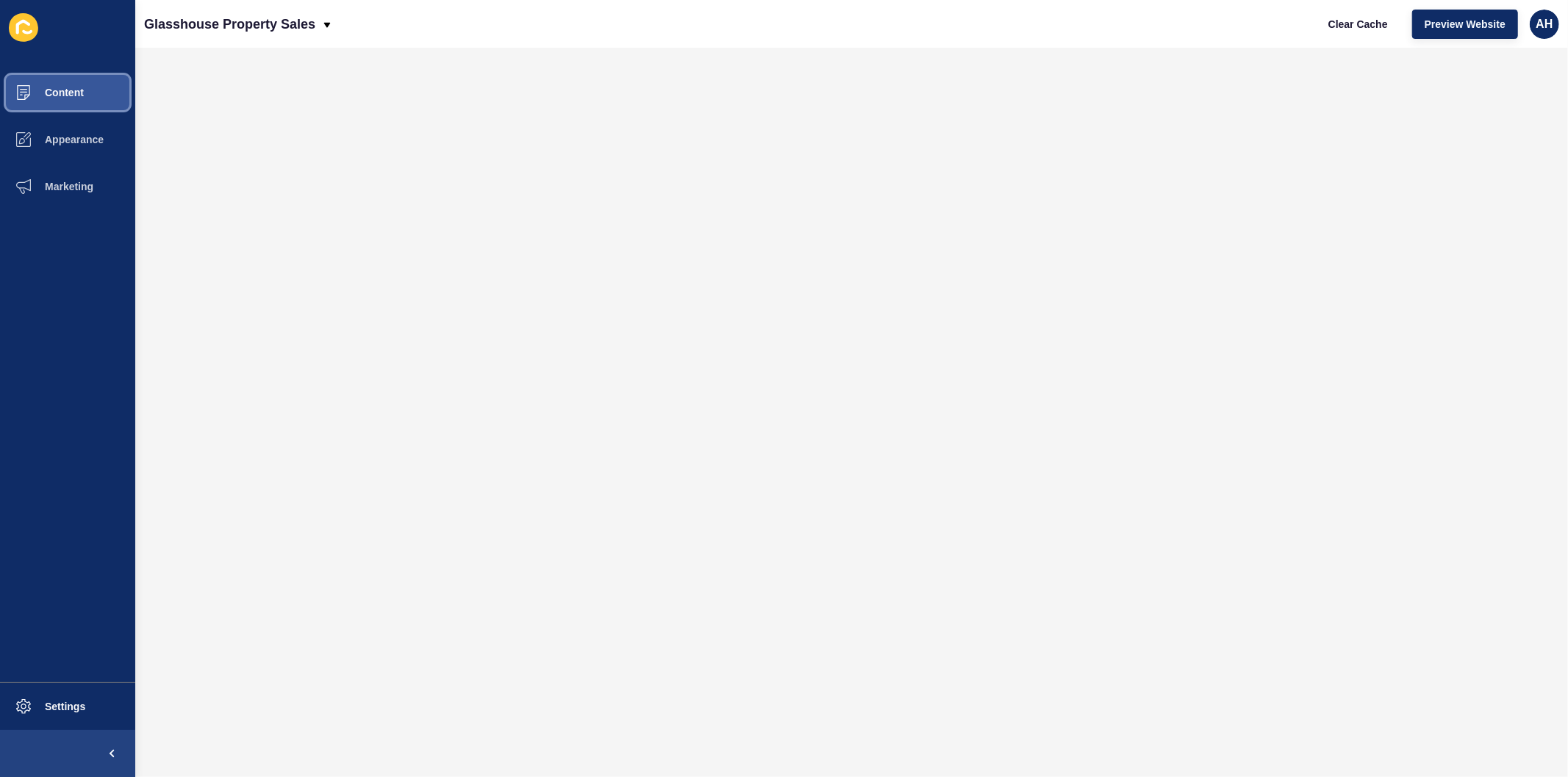
click at [86, 86] on button "Content" at bounding box center [67, 93] width 135 height 47
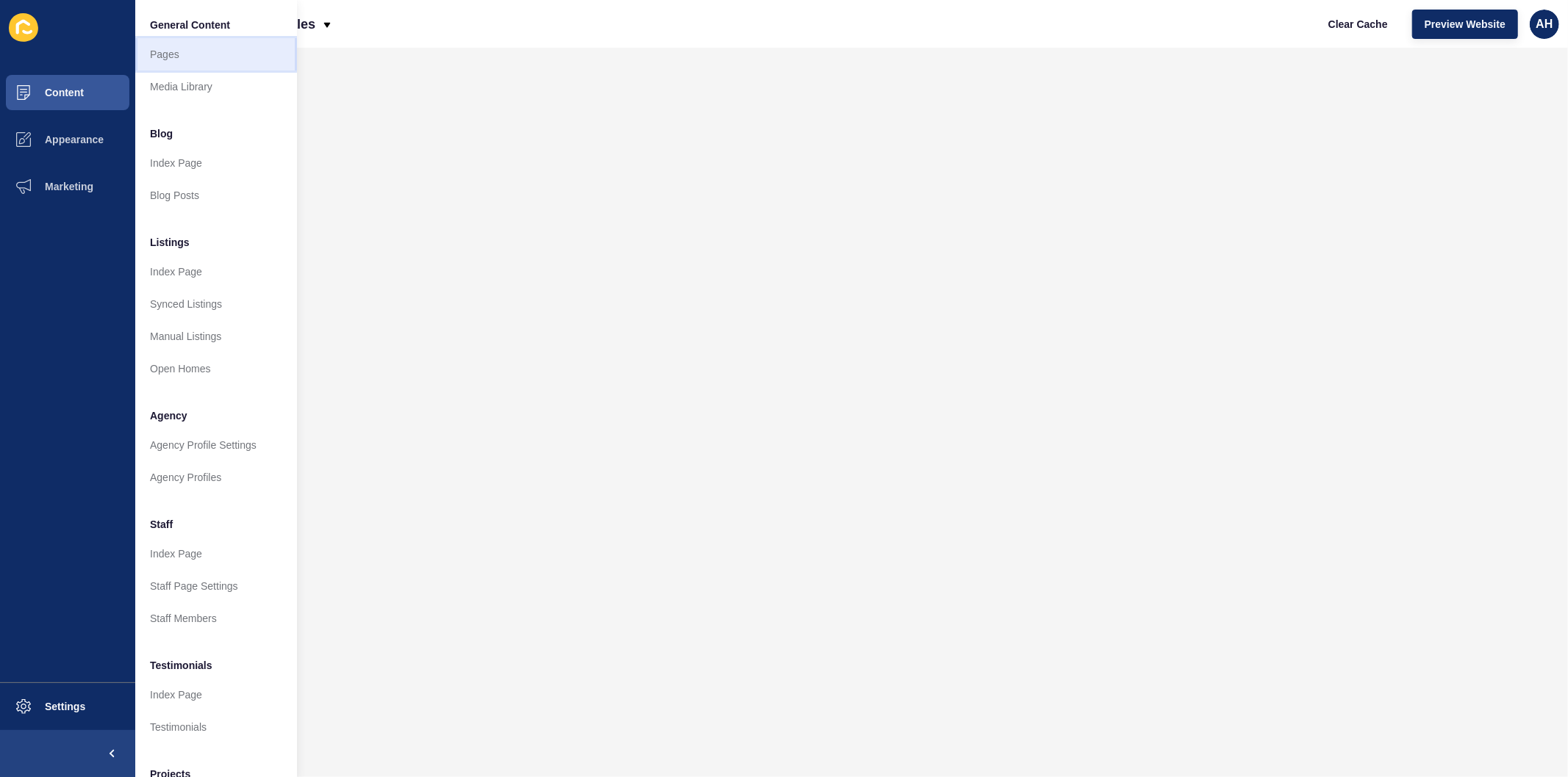
click at [172, 53] on link "Pages" at bounding box center [216, 55] width 162 height 33
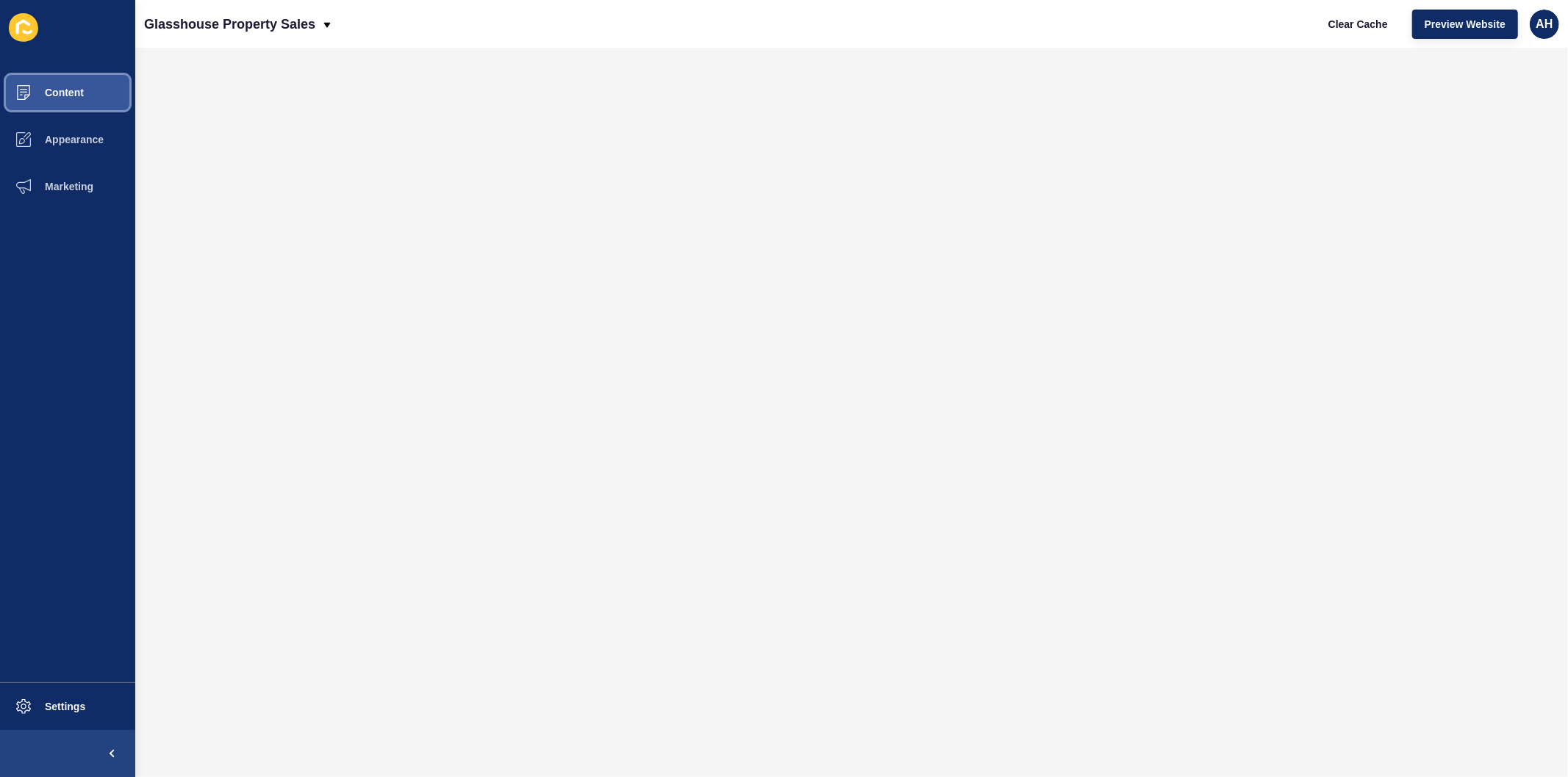
click at [59, 90] on span "Content" at bounding box center [41, 92] width 86 height 12
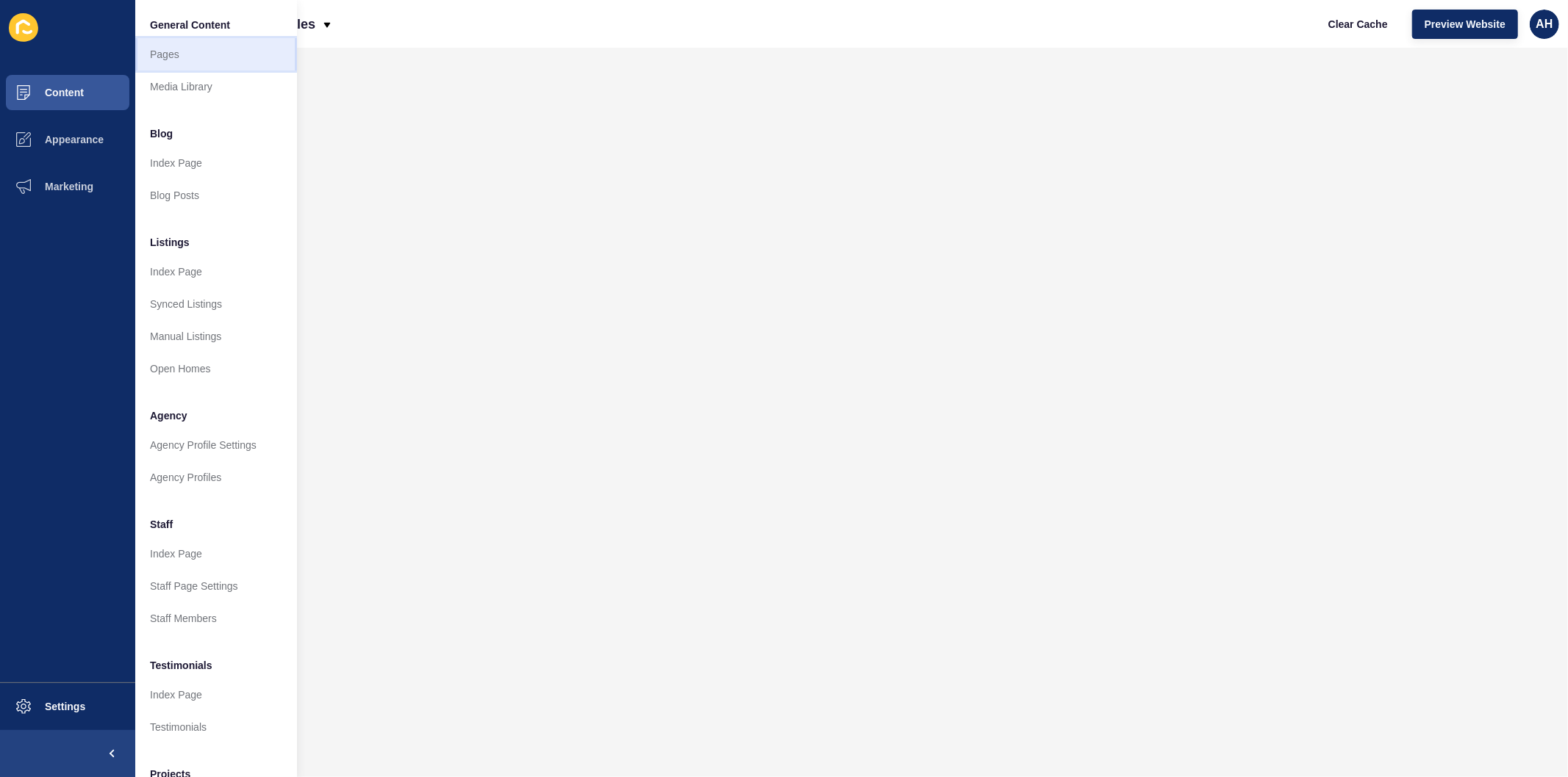
click at [171, 59] on link "Pages" at bounding box center [216, 55] width 162 height 33
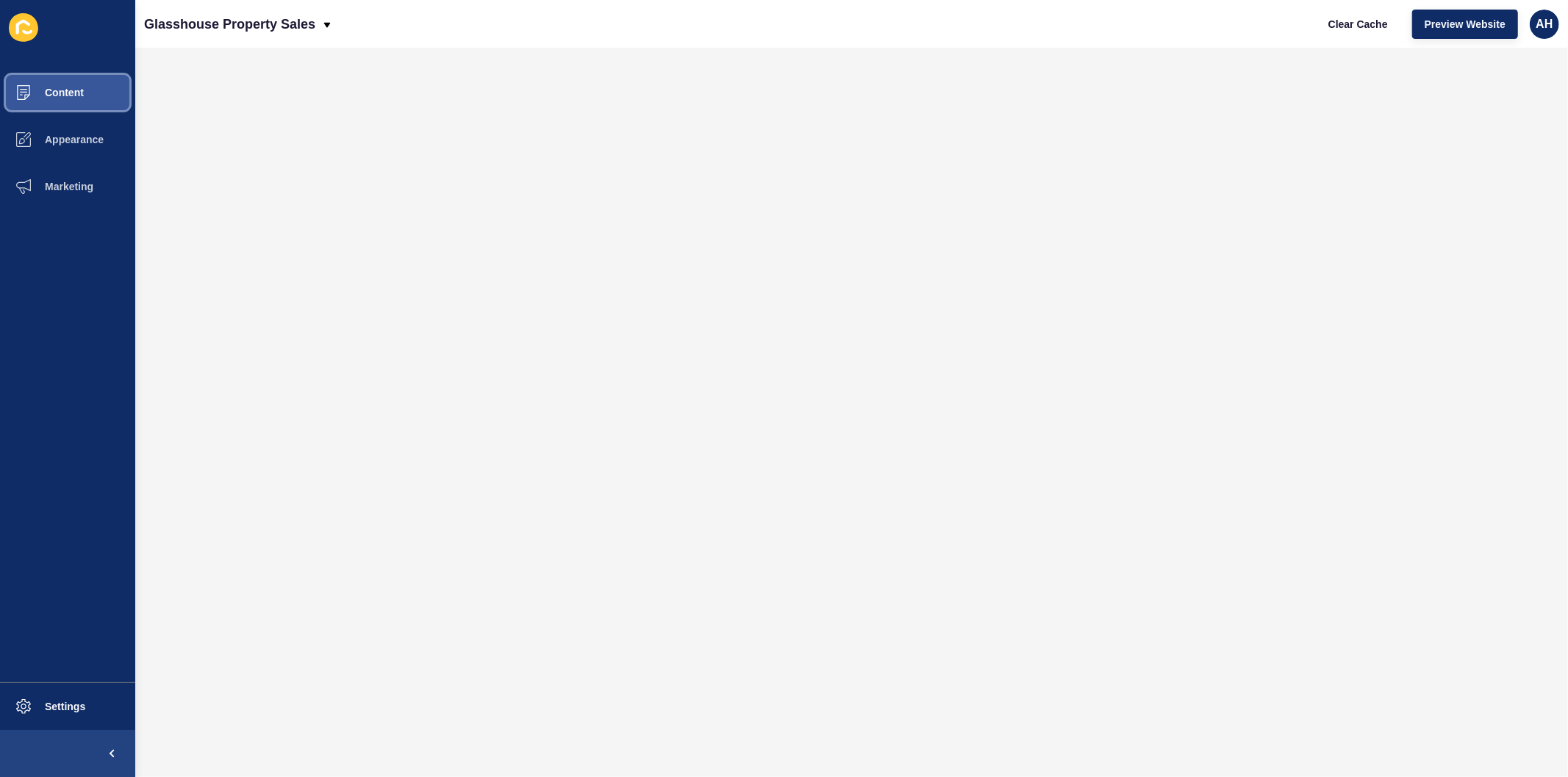
click at [68, 89] on span "Content" at bounding box center [41, 92] width 86 height 12
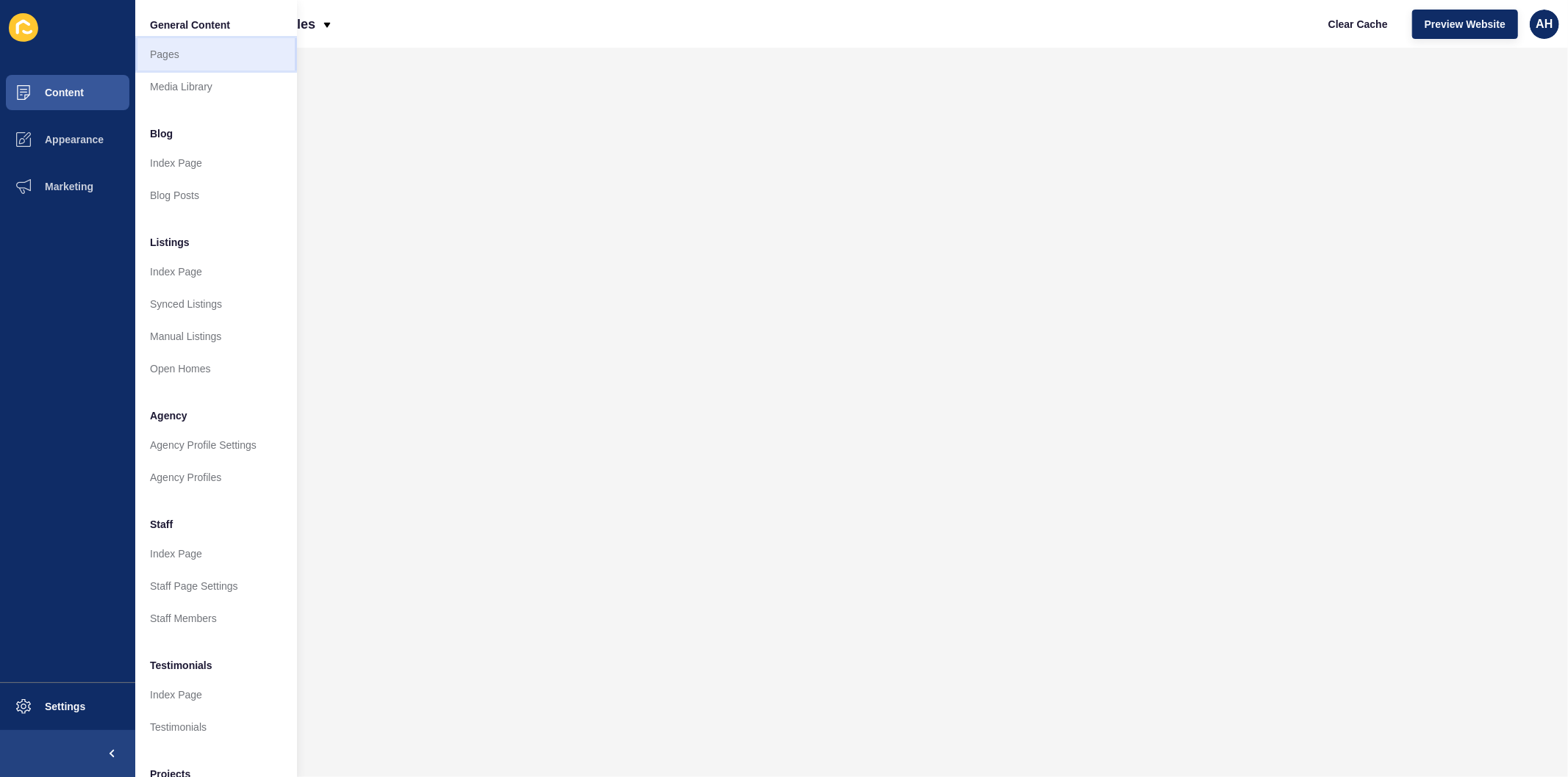
click at [163, 52] on link "Pages" at bounding box center [216, 55] width 162 height 33
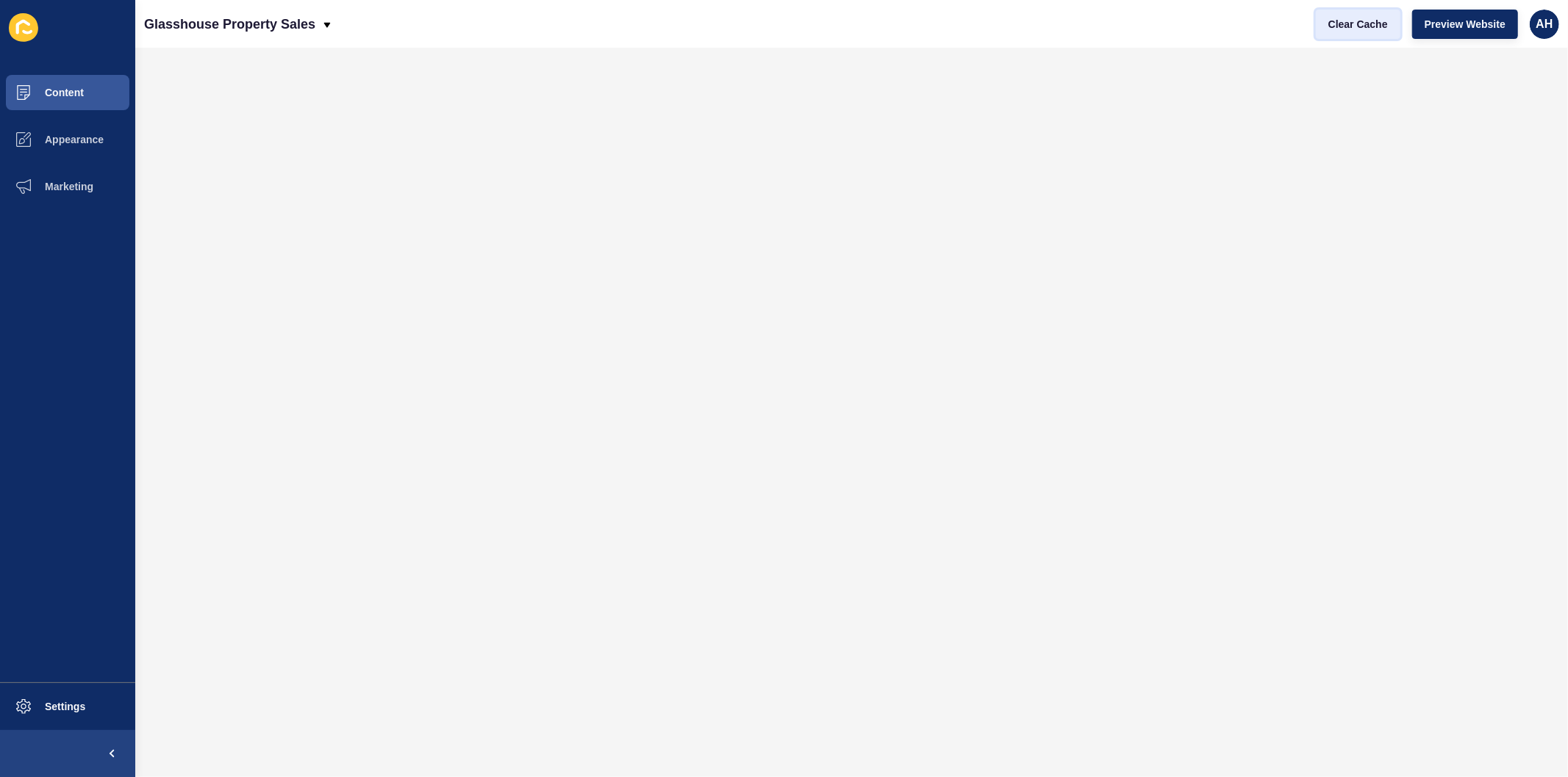
click at [1347, 21] on span "Clear Cache" at bounding box center [1357, 25] width 59 height 15
click at [53, 98] on button "Content" at bounding box center [67, 93] width 135 height 47
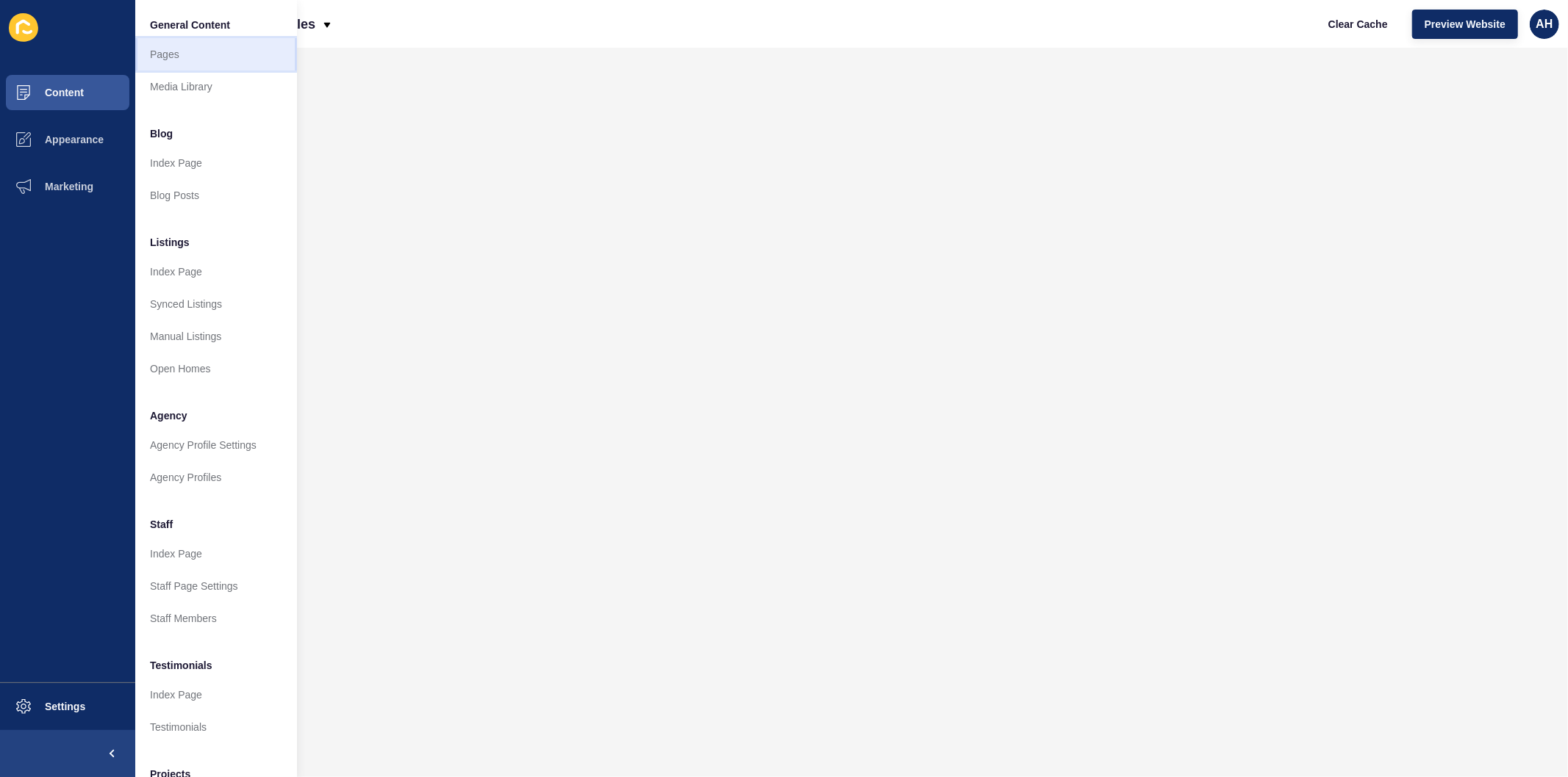
click at [171, 52] on link "Pages" at bounding box center [216, 55] width 162 height 33
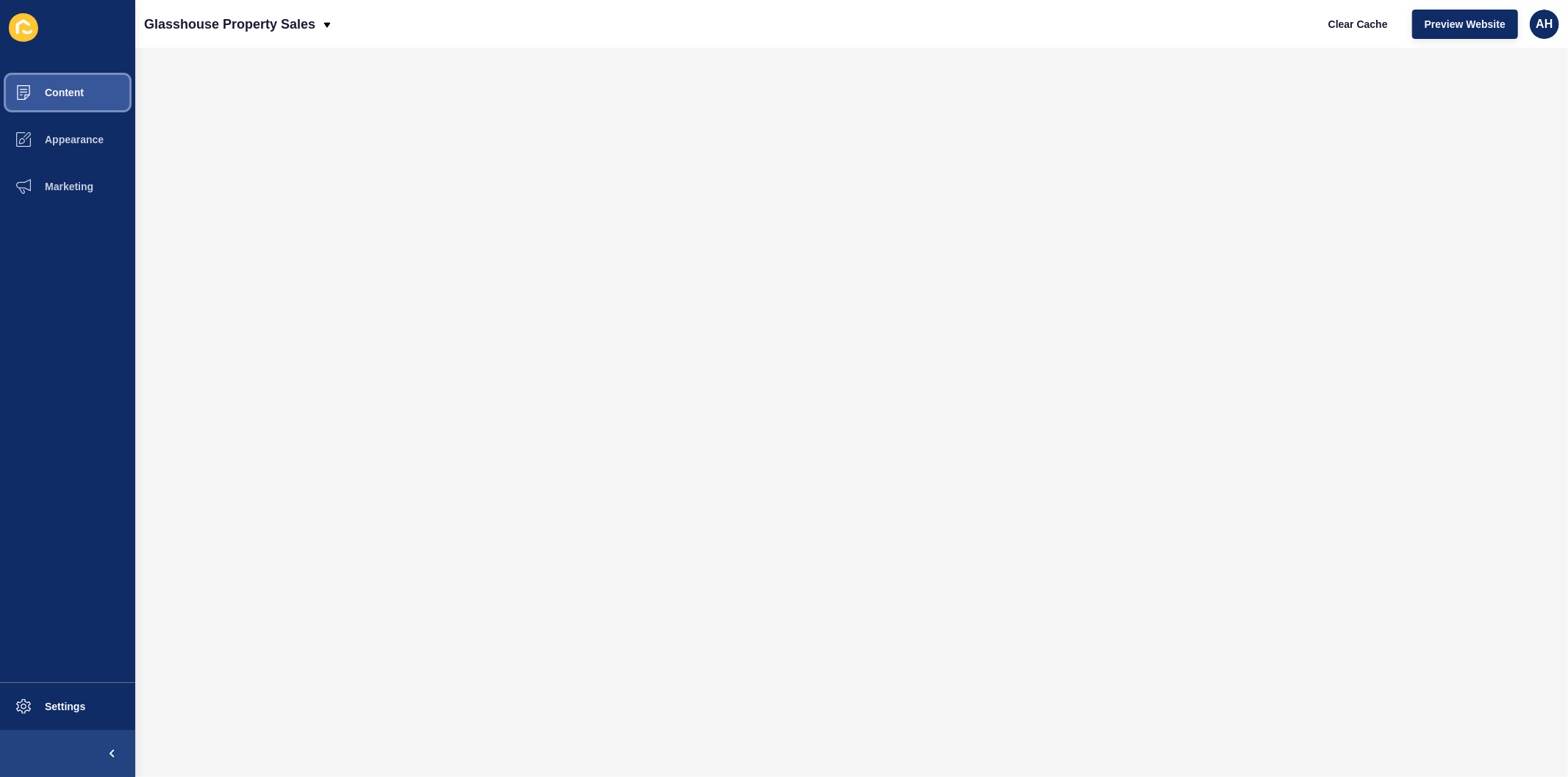
click at [57, 85] on button "Content" at bounding box center [67, 93] width 135 height 47
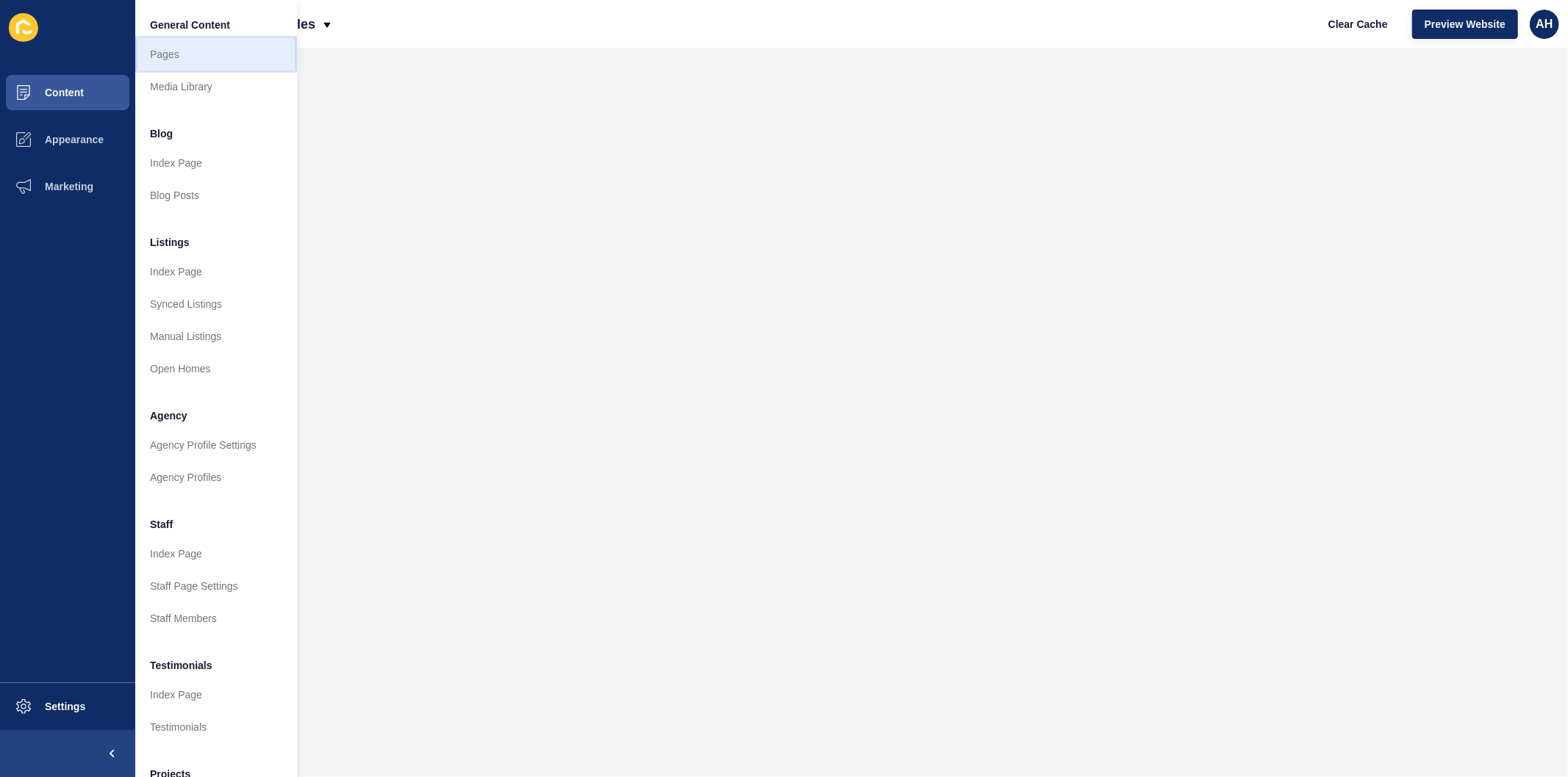
click at [163, 49] on link "Pages" at bounding box center [216, 55] width 162 height 33
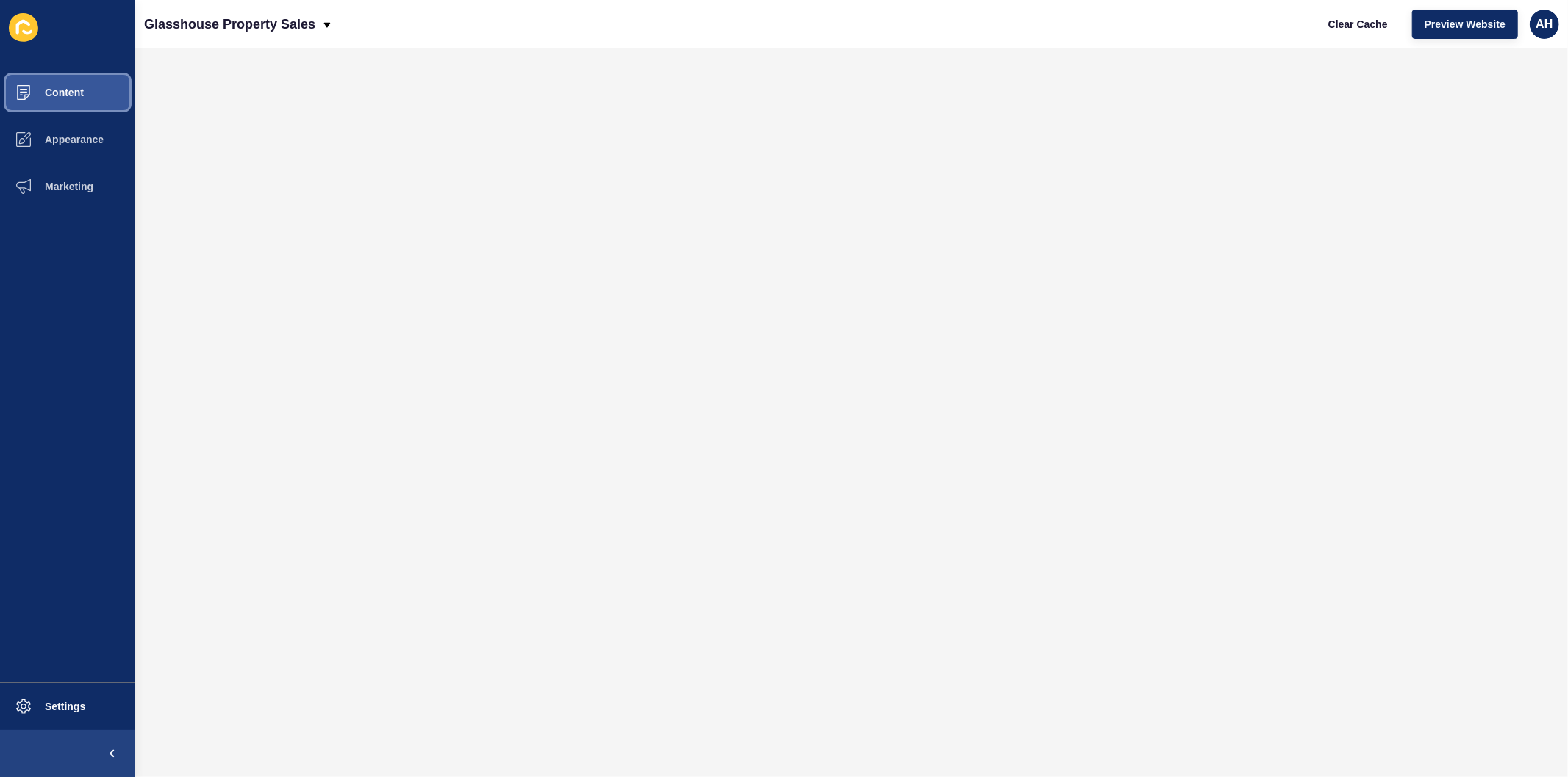
click at [71, 94] on span "Content" at bounding box center [41, 92] width 86 height 12
click at [78, 85] on button "Content" at bounding box center [67, 93] width 135 height 47
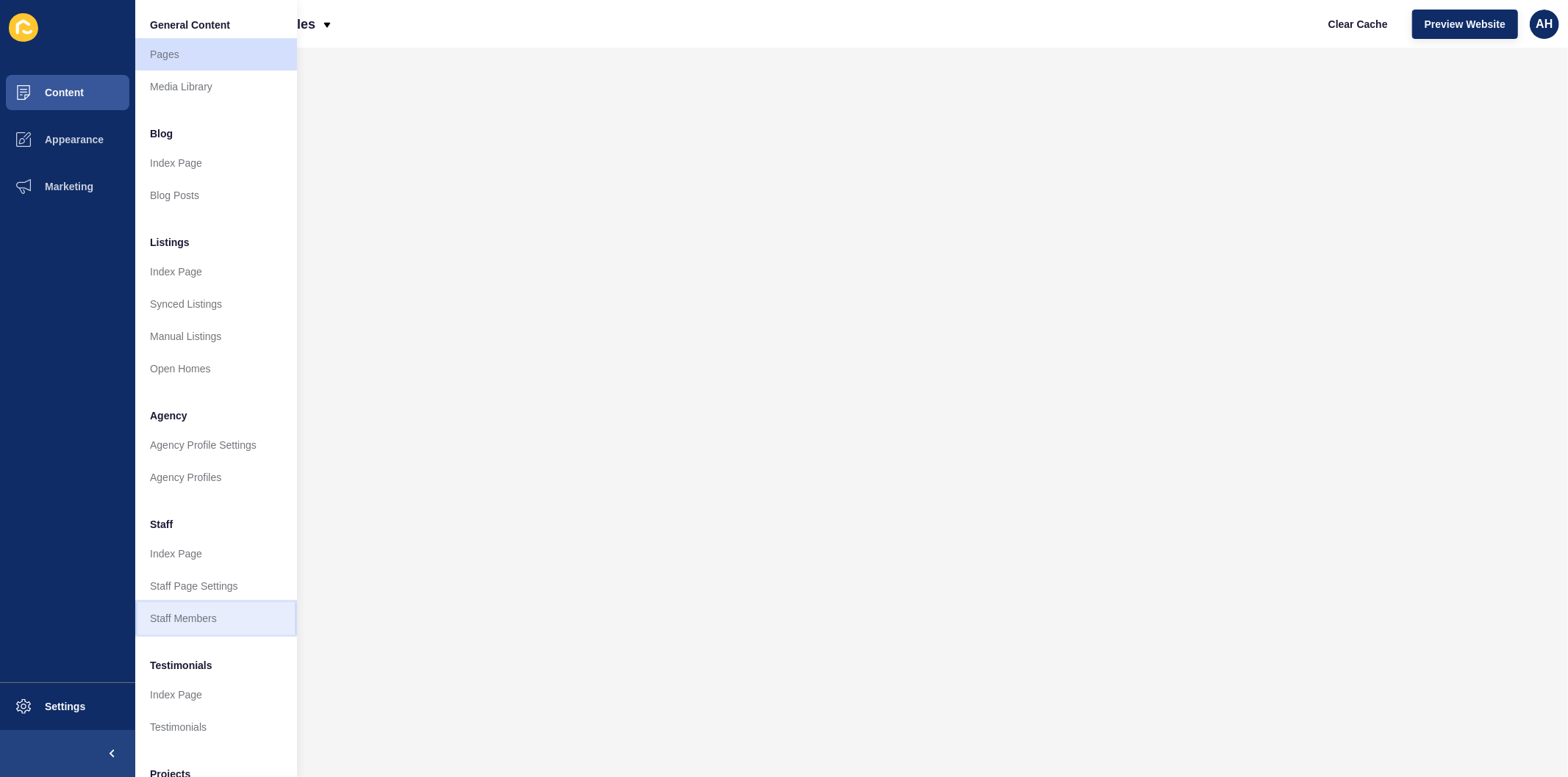
click at [169, 620] on link "Staff Members" at bounding box center [216, 619] width 162 height 33
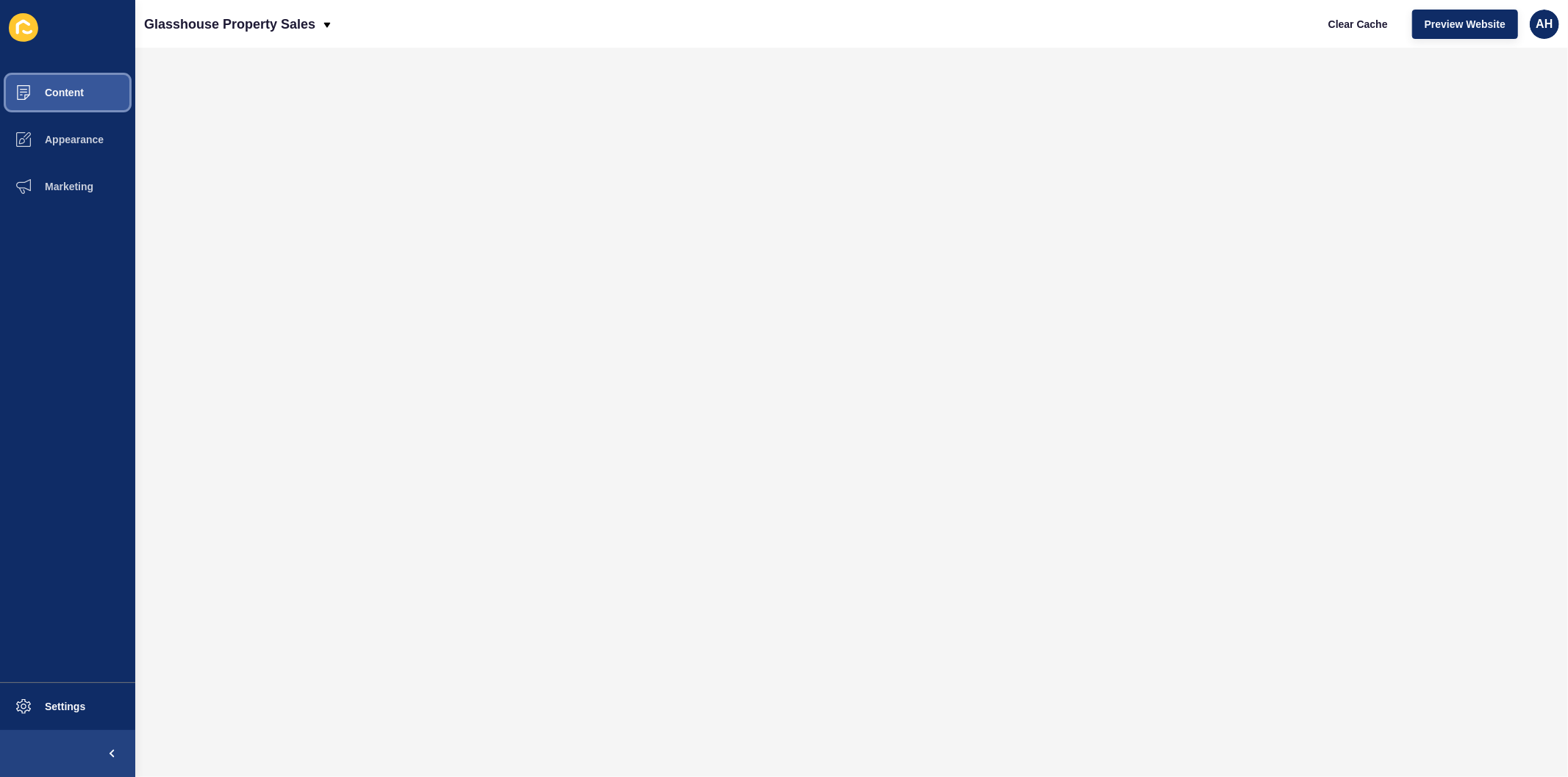
click at [67, 97] on span "Content" at bounding box center [41, 92] width 86 height 12
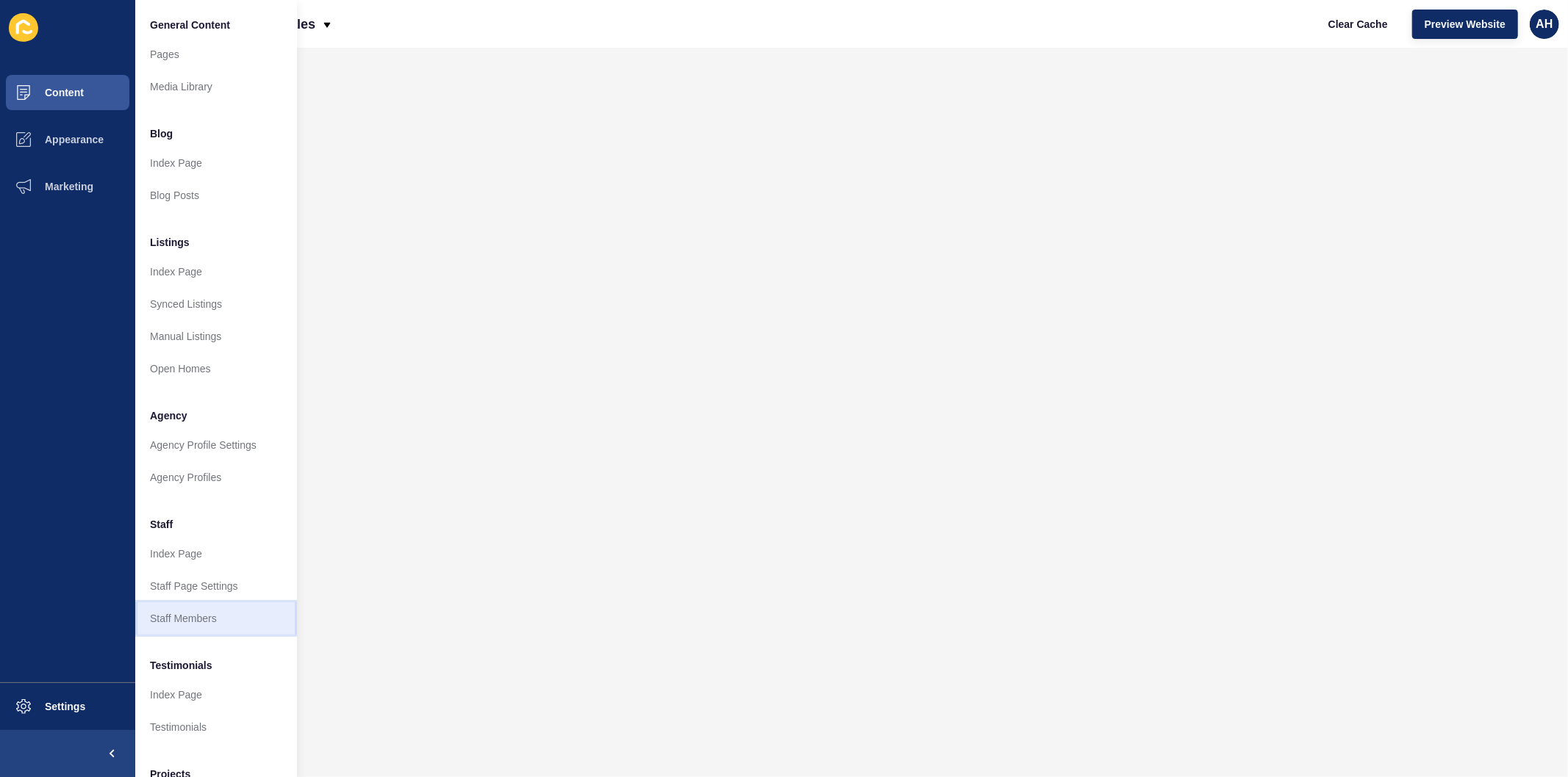
click at [185, 620] on link "Staff Members" at bounding box center [216, 619] width 162 height 33
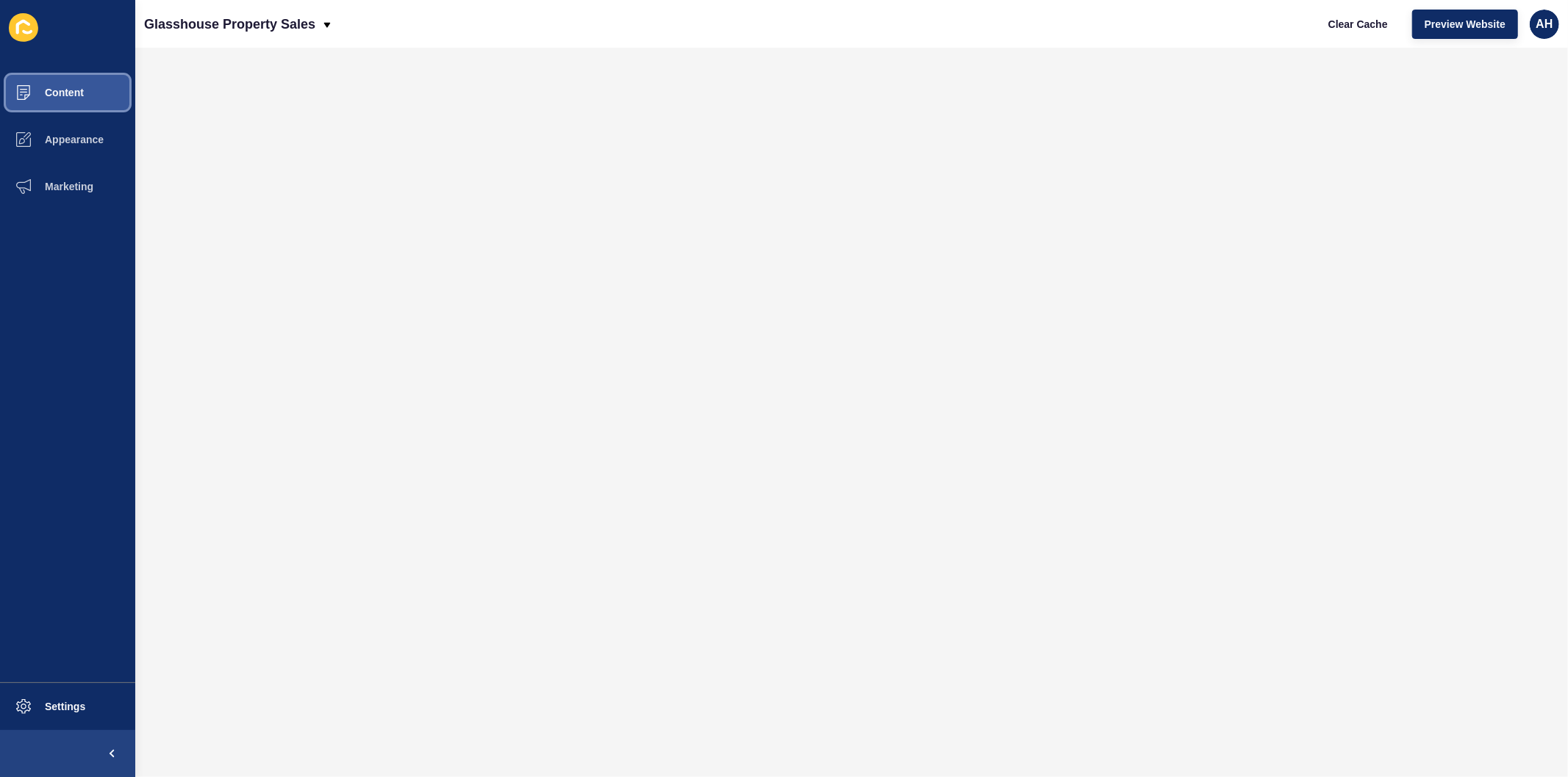
click at [46, 96] on span "Content" at bounding box center [41, 92] width 86 height 12
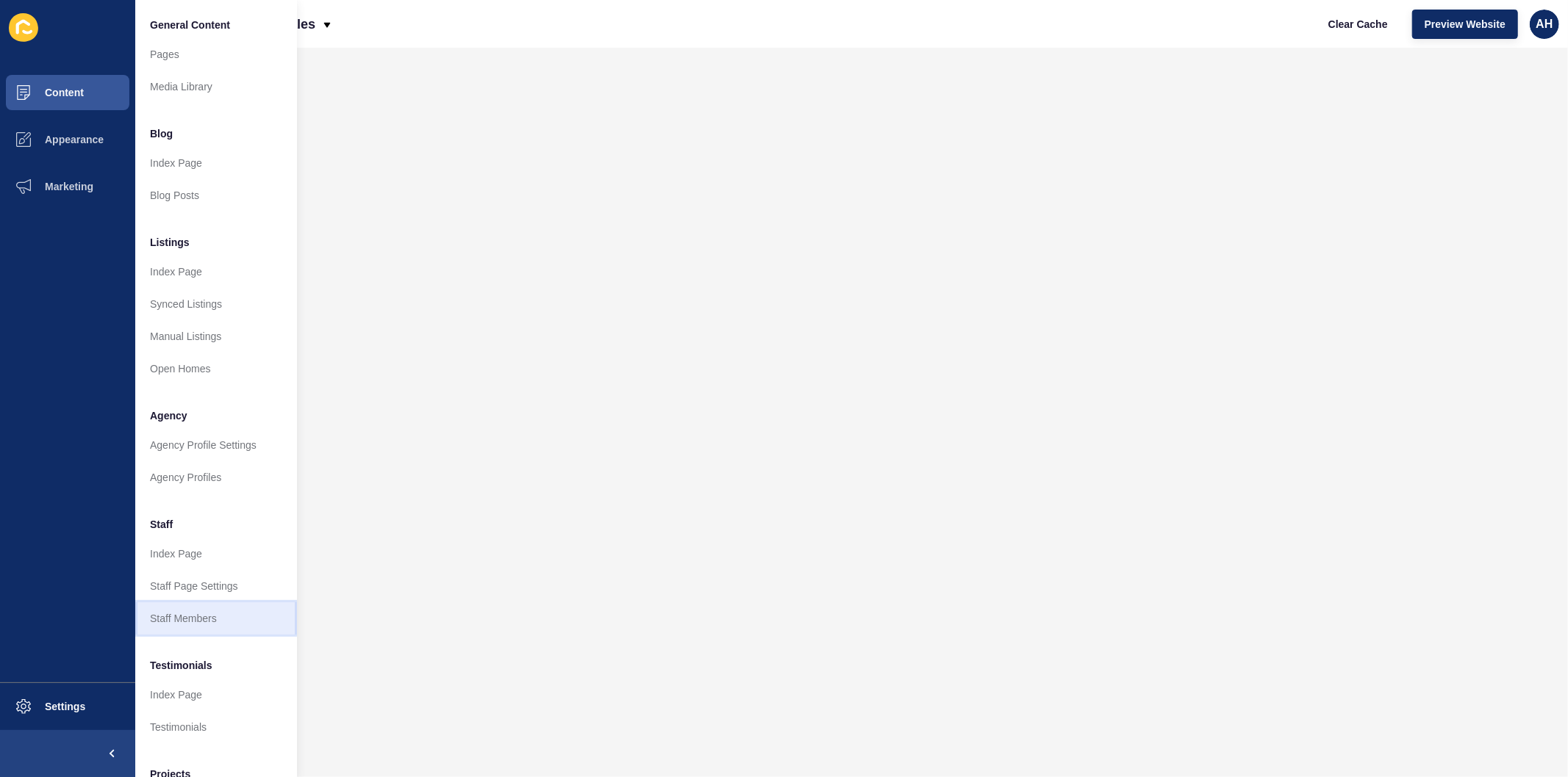
click at [194, 626] on link "Staff Members" at bounding box center [216, 619] width 162 height 33
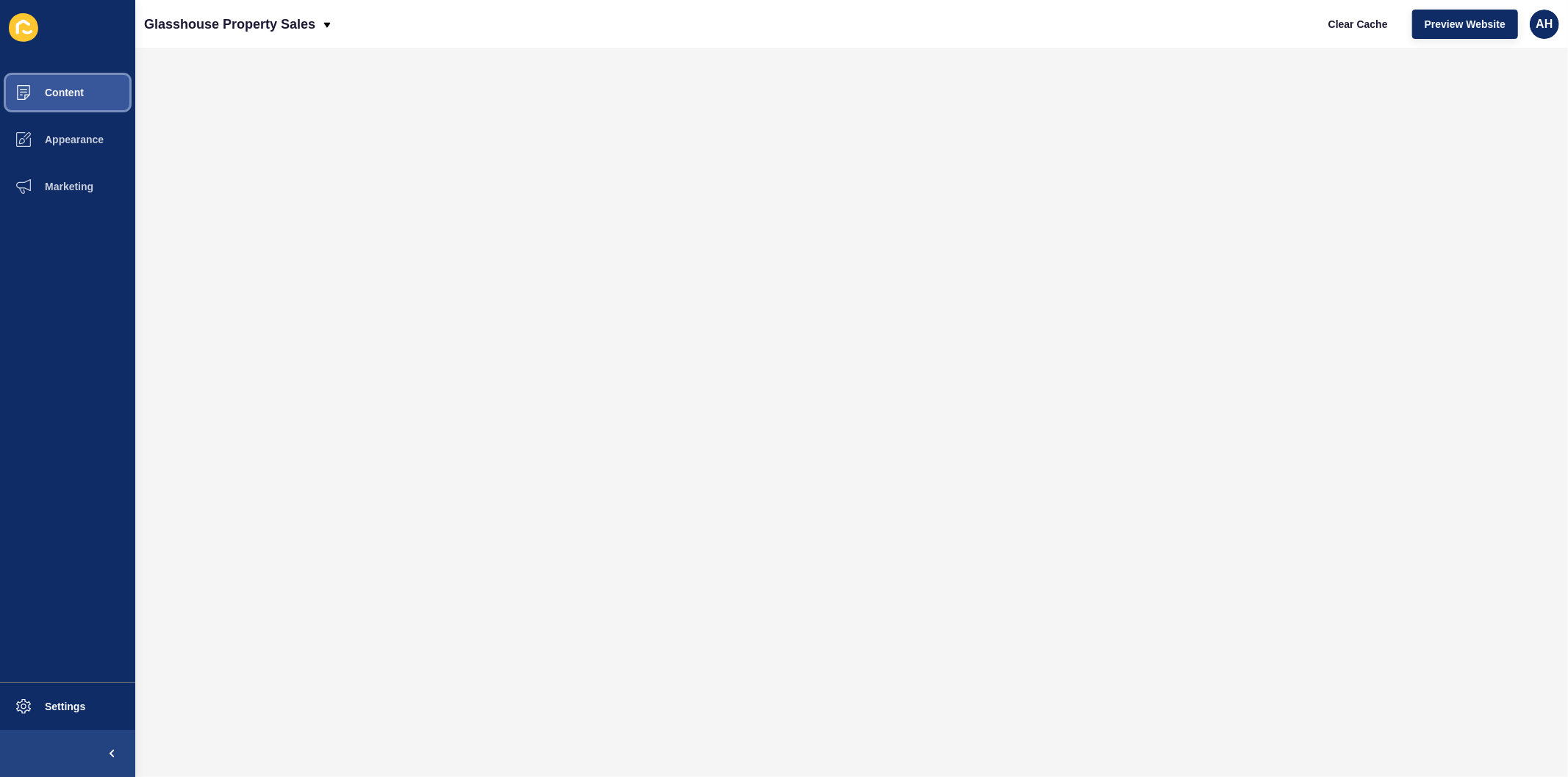
click at [61, 96] on span "Content" at bounding box center [41, 92] width 86 height 12
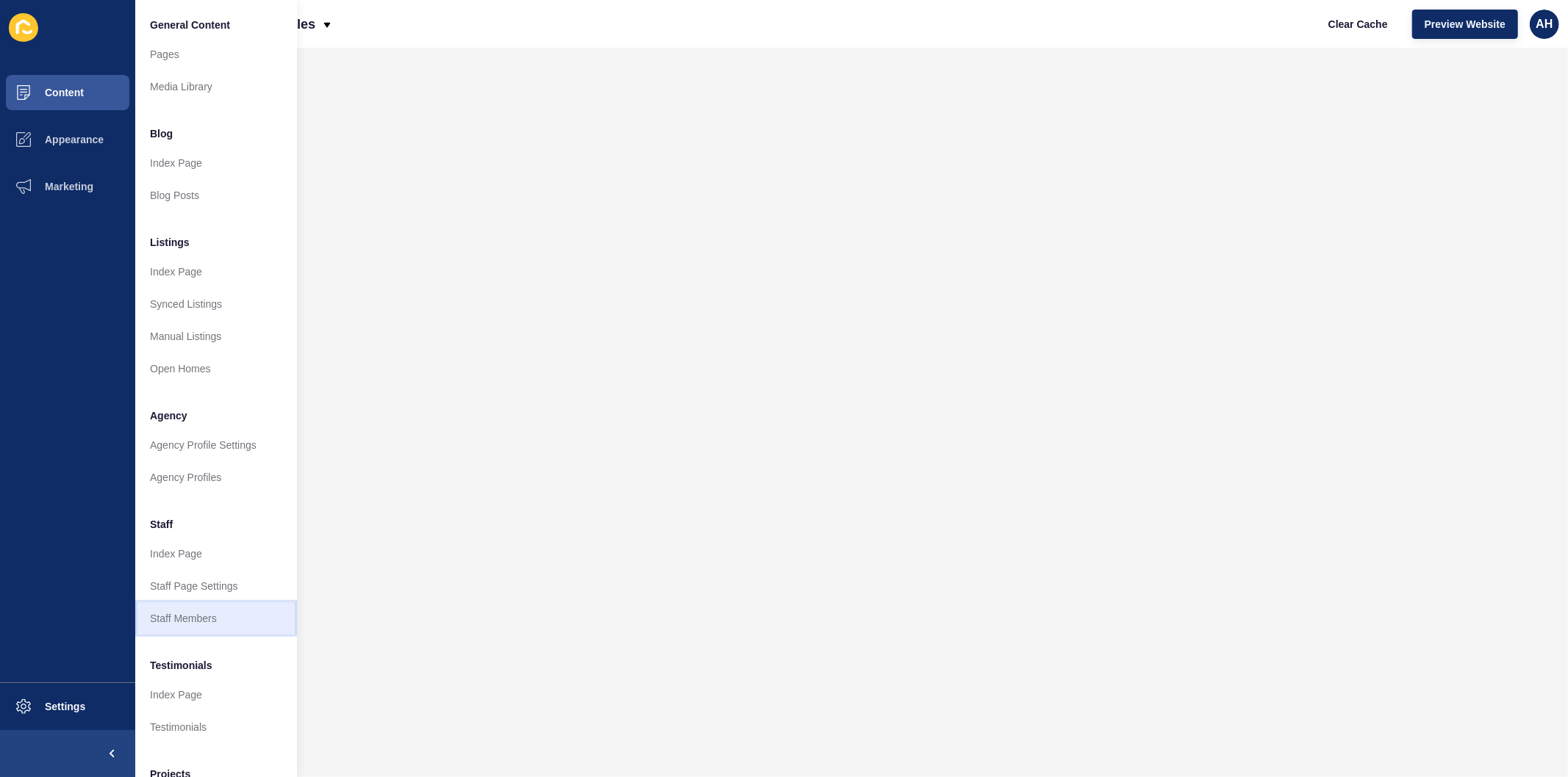
click at [197, 614] on link "Staff Members" at bounding box center [216, 619] width 162 height 33
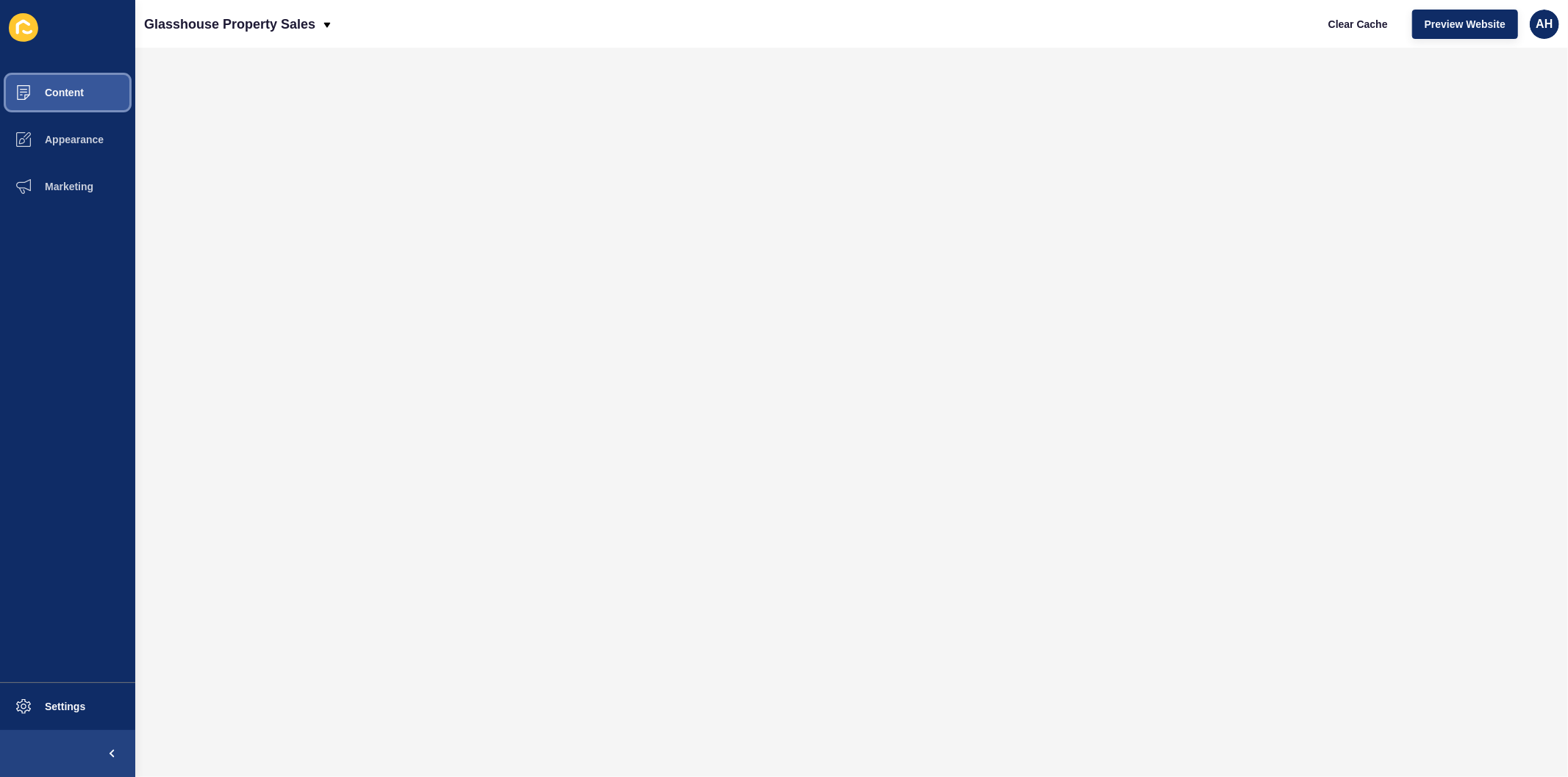
click at [67, 90] on span "Content" at bounding box center [41, 92] width 86 height 12
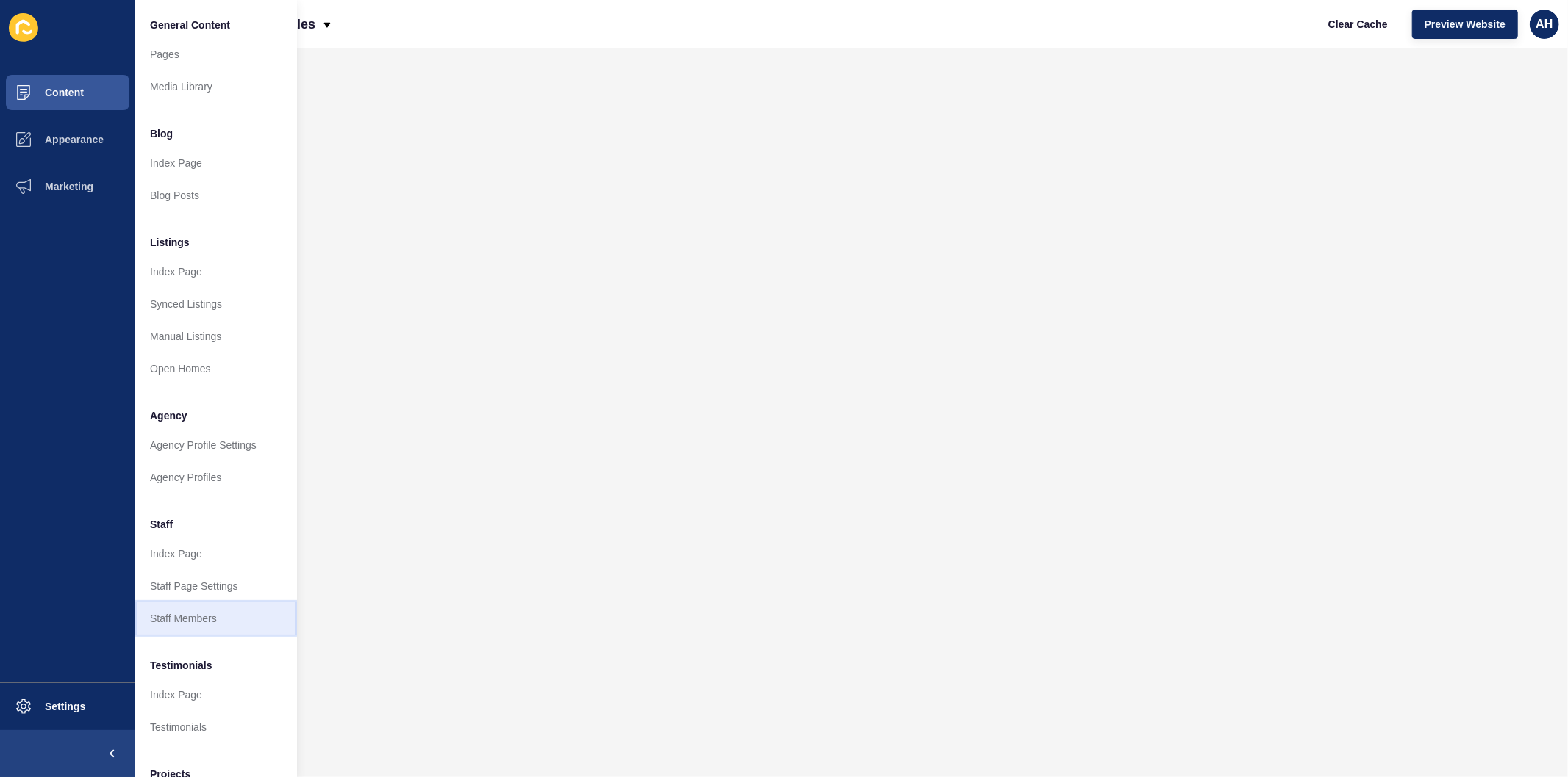
click at [185, 621] on link "Staff Members" at bounding box center [216, 619] width 162 height 33
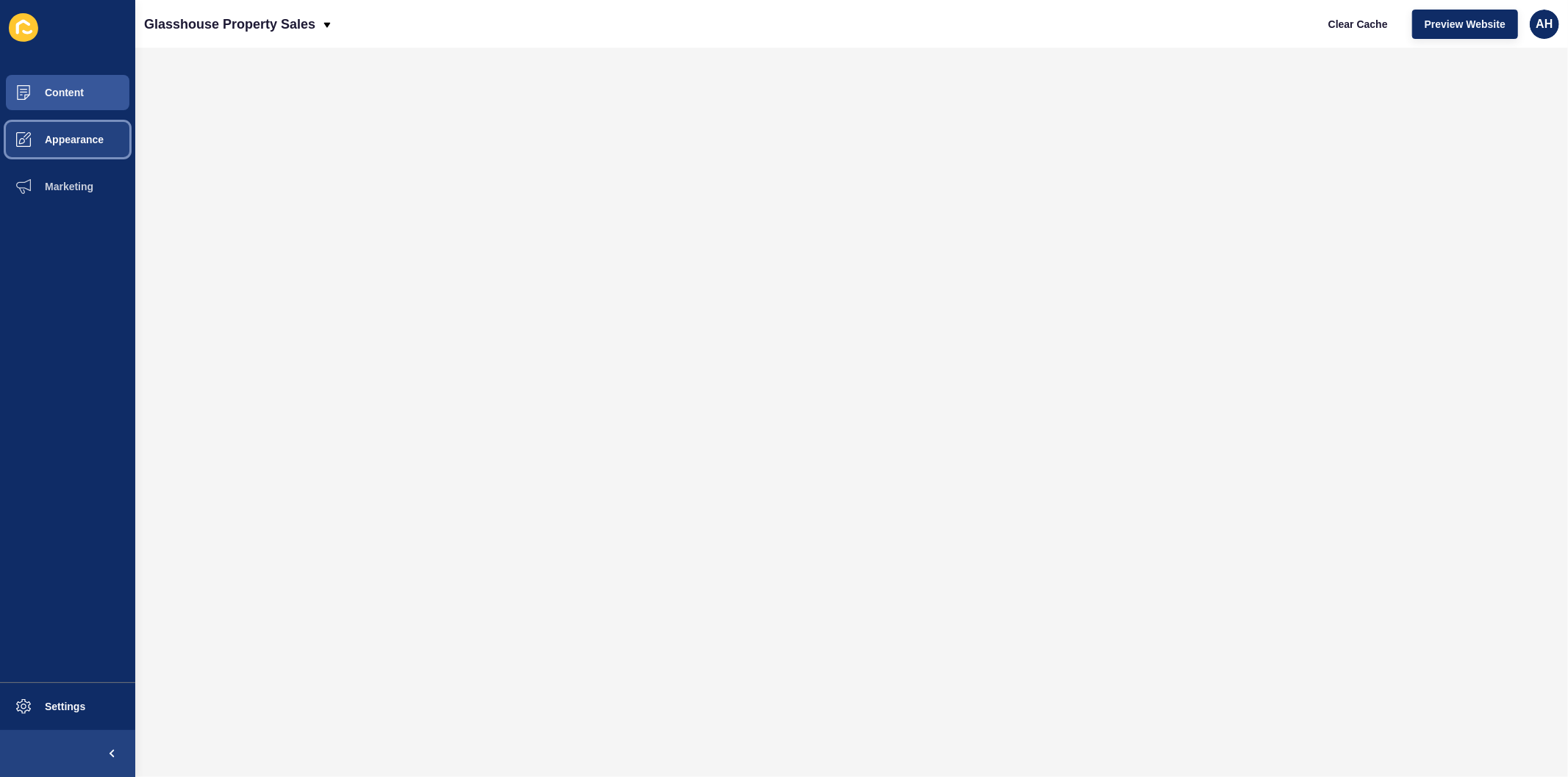
click at [69, 127] on button "Appearance" at bounding box center [67, 140] width 135 height 47
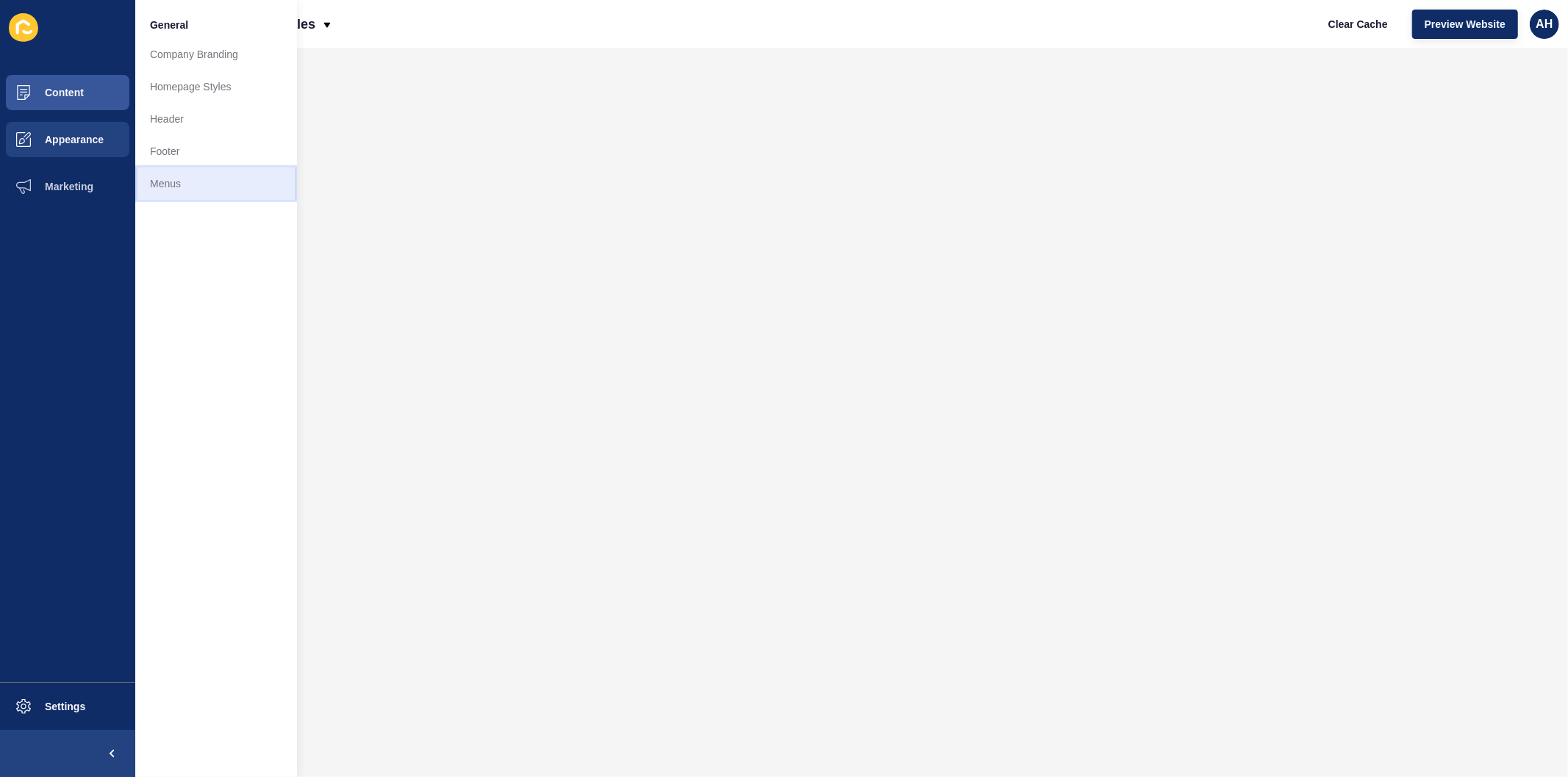
click at [178, 189] on link "Menus" at bounding box center [216, 184] width 162 height 33
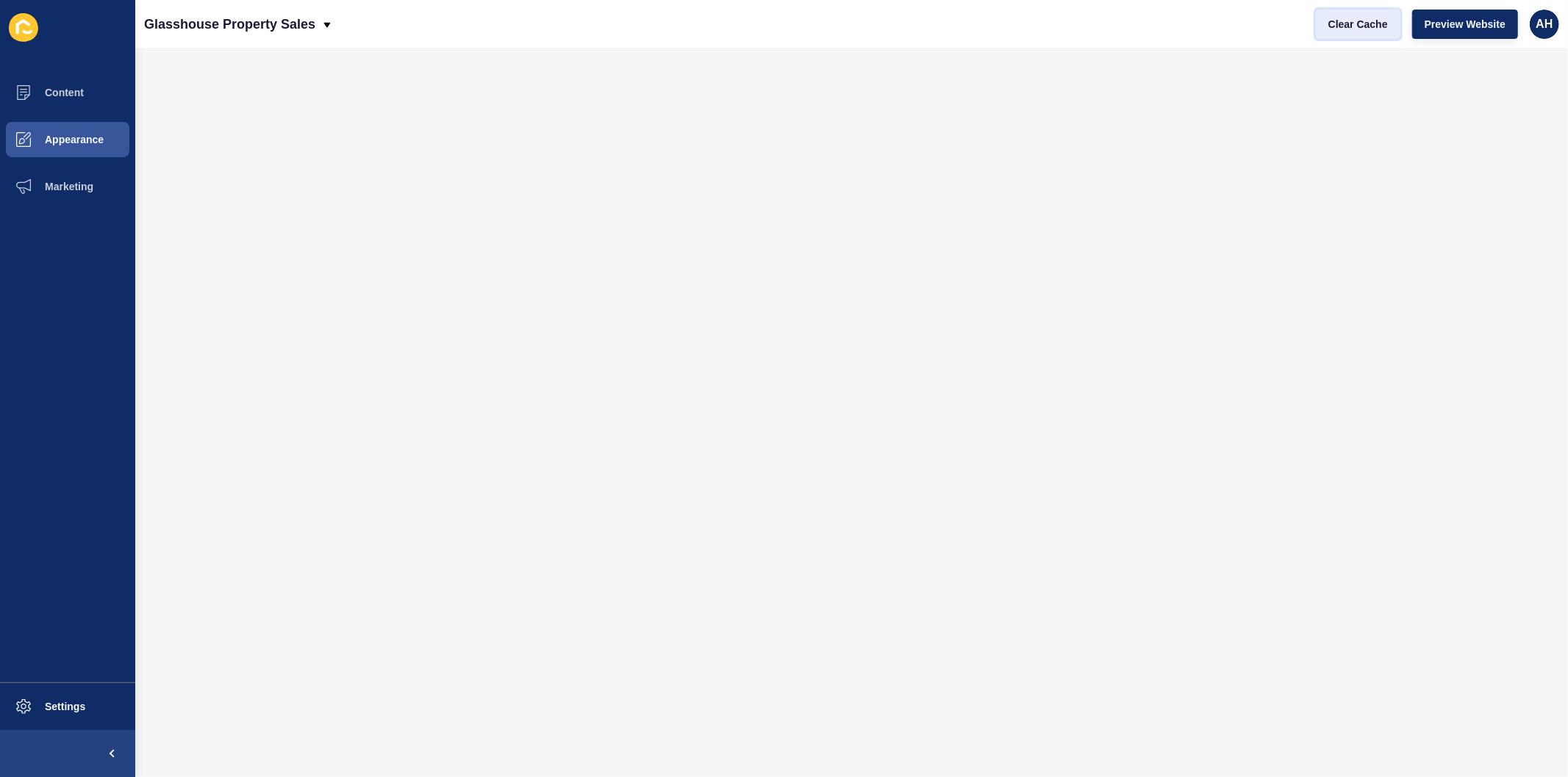
click at [1348, 25] on span "Clear Cache" at bounding box center [1357, 25] width 59 height 15
click at [50, 97] on span "Content" at bounding box center [41, 92] width 86 height 12
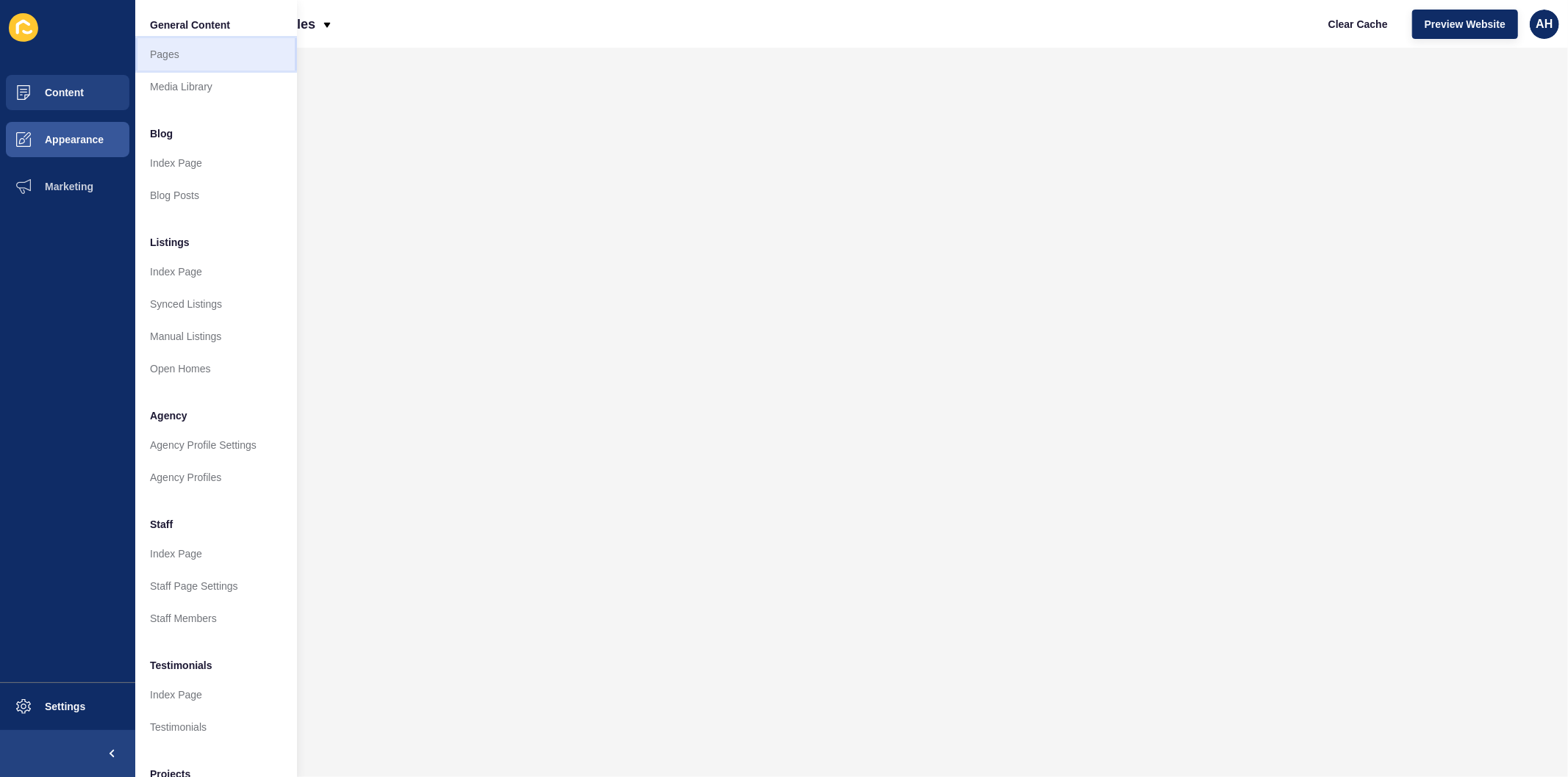
click at [176, 54] on link "Pages" at bounding box center [216, 55] width 162 height 33
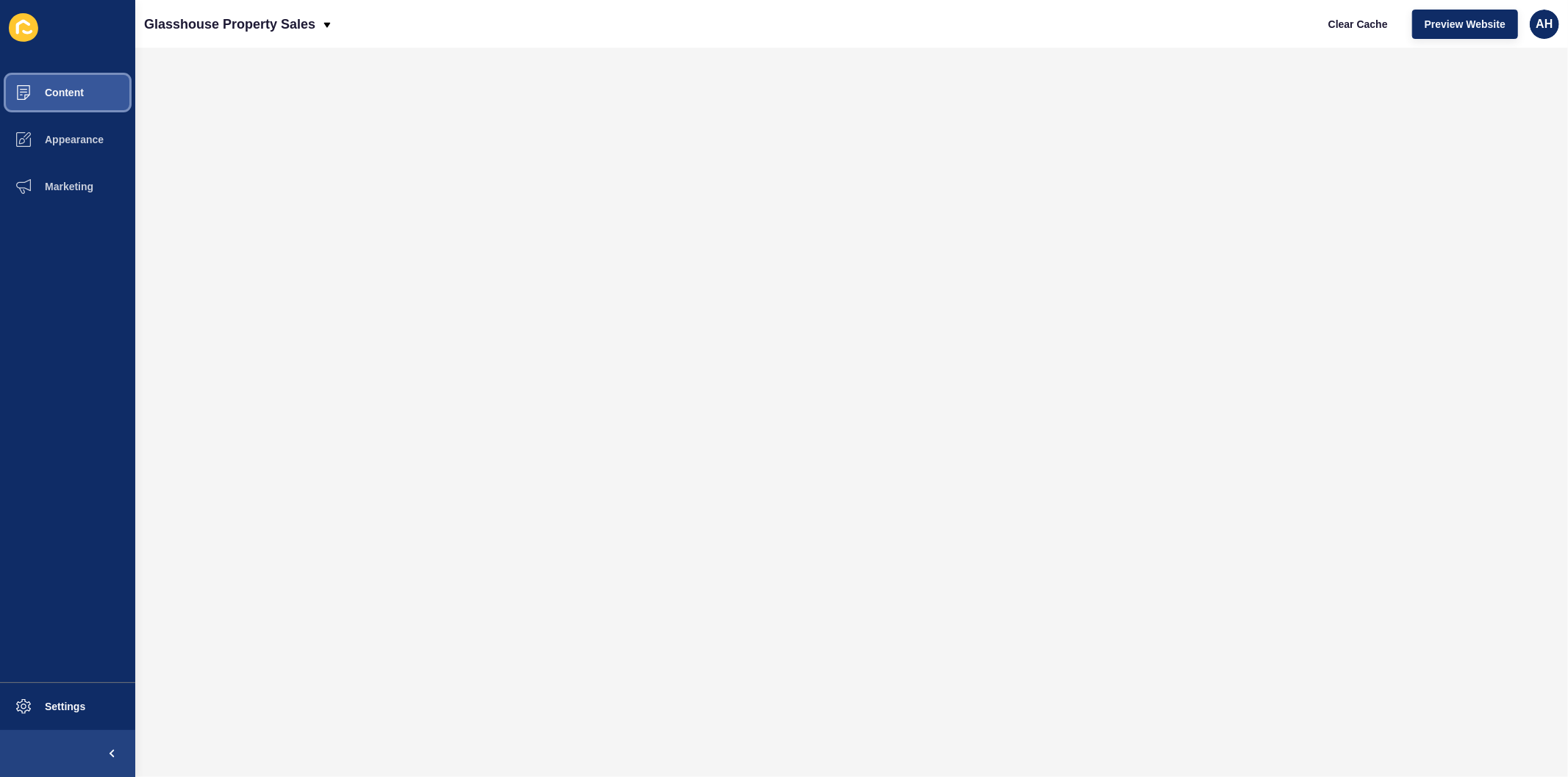
click at [55, 89] on span "Content" at bounding box center [41, 92] width 86 height 12
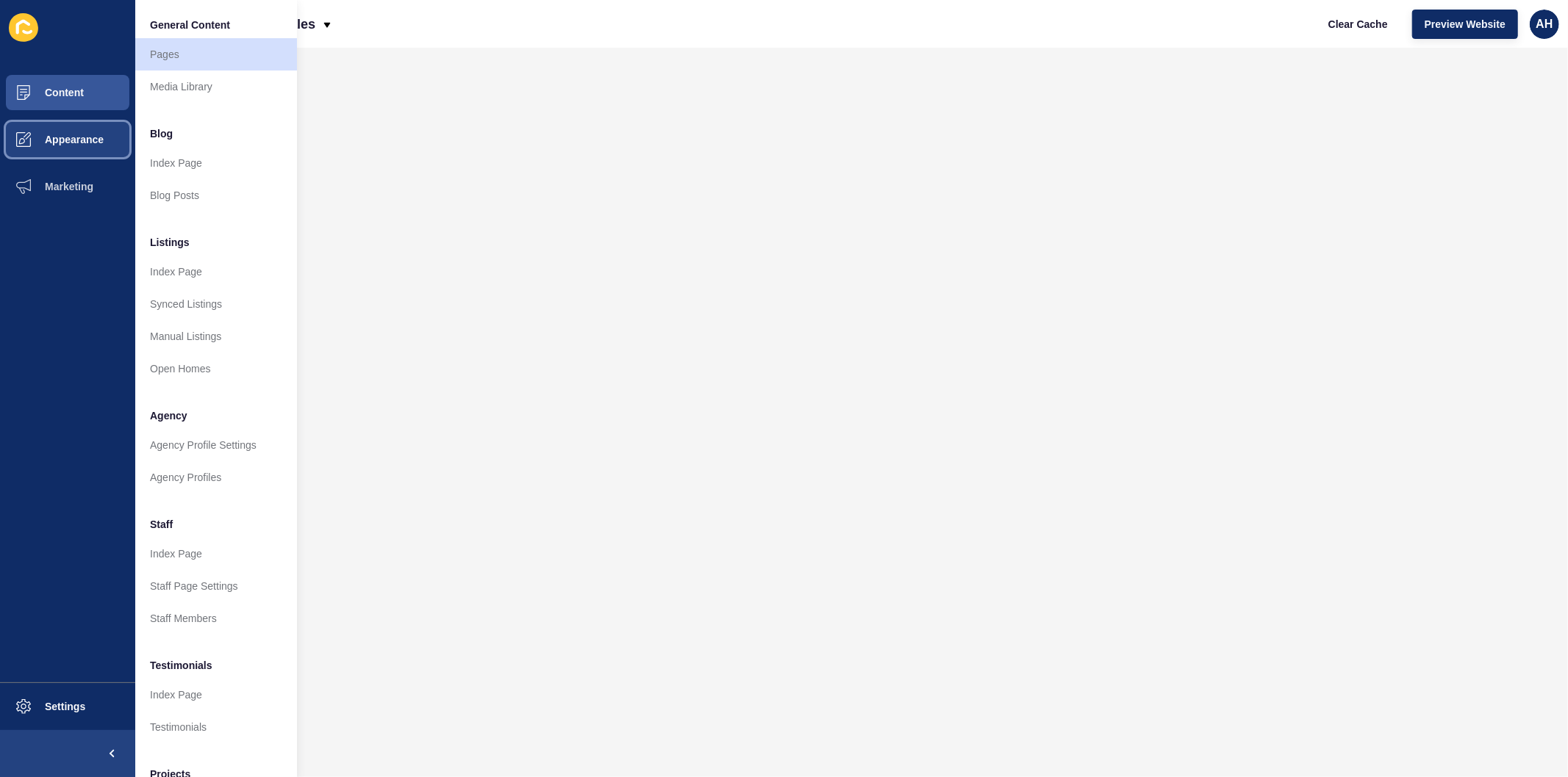
click at [59, 136] on span "Appearance" at bounding box center [51, 139] width 105 height 12
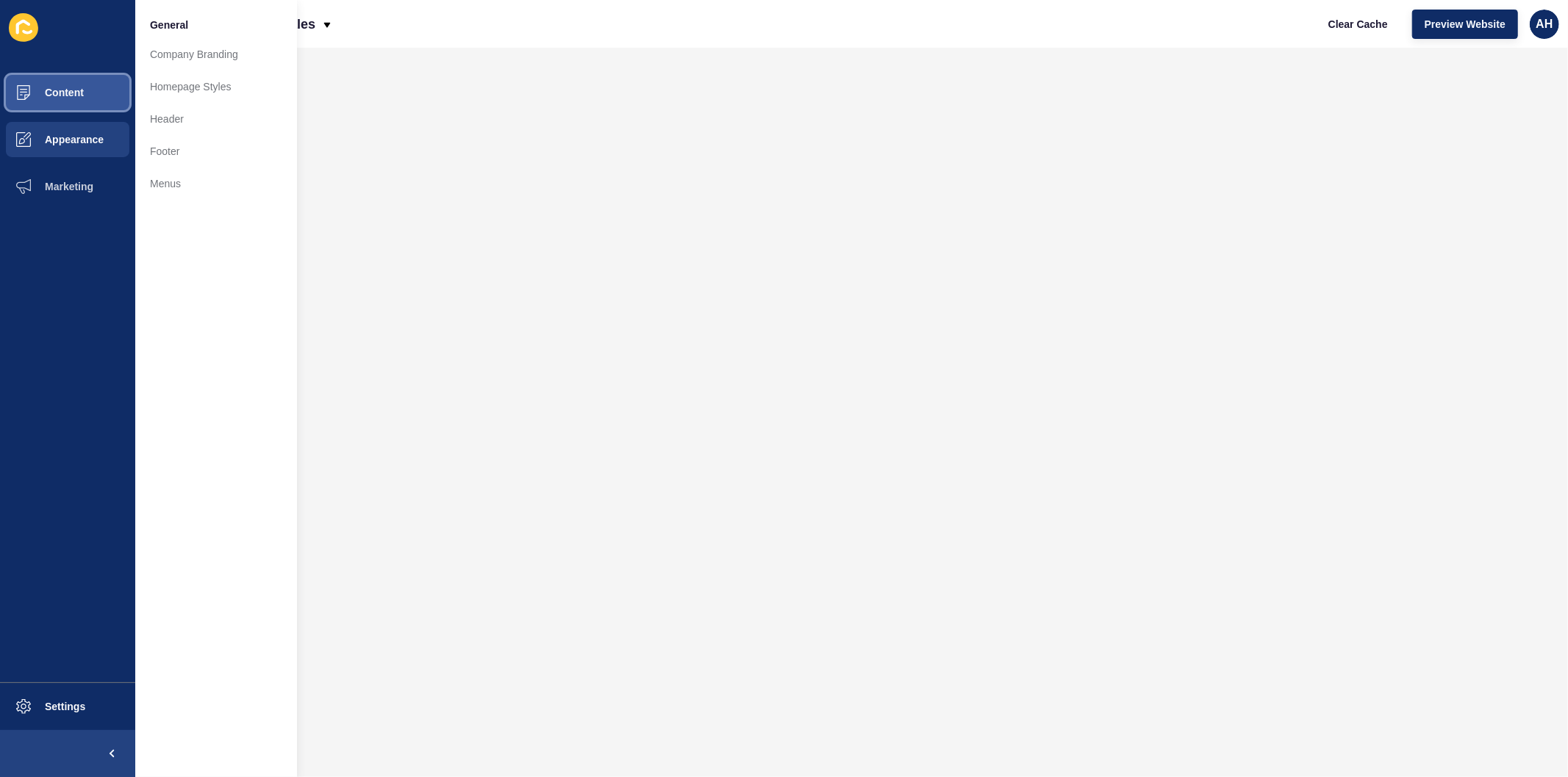
click at [55, 89] on span "Content" at bounding box center [41, 92] width 86 height 12
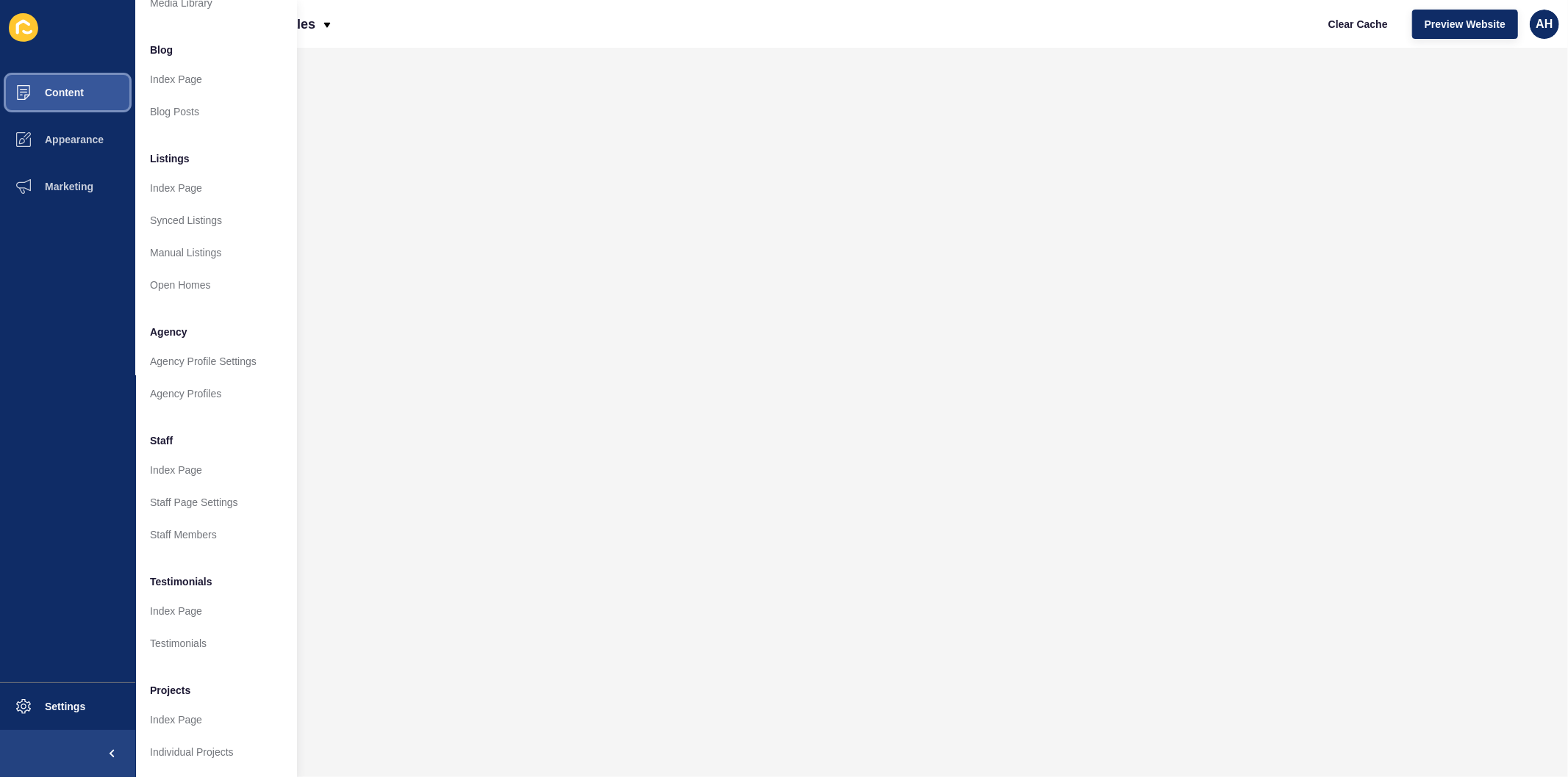
scroll to position [95, 0]
click at [194, 385] on link "Agency Profiles" at bounding box center [216, 394] width 162 height 33
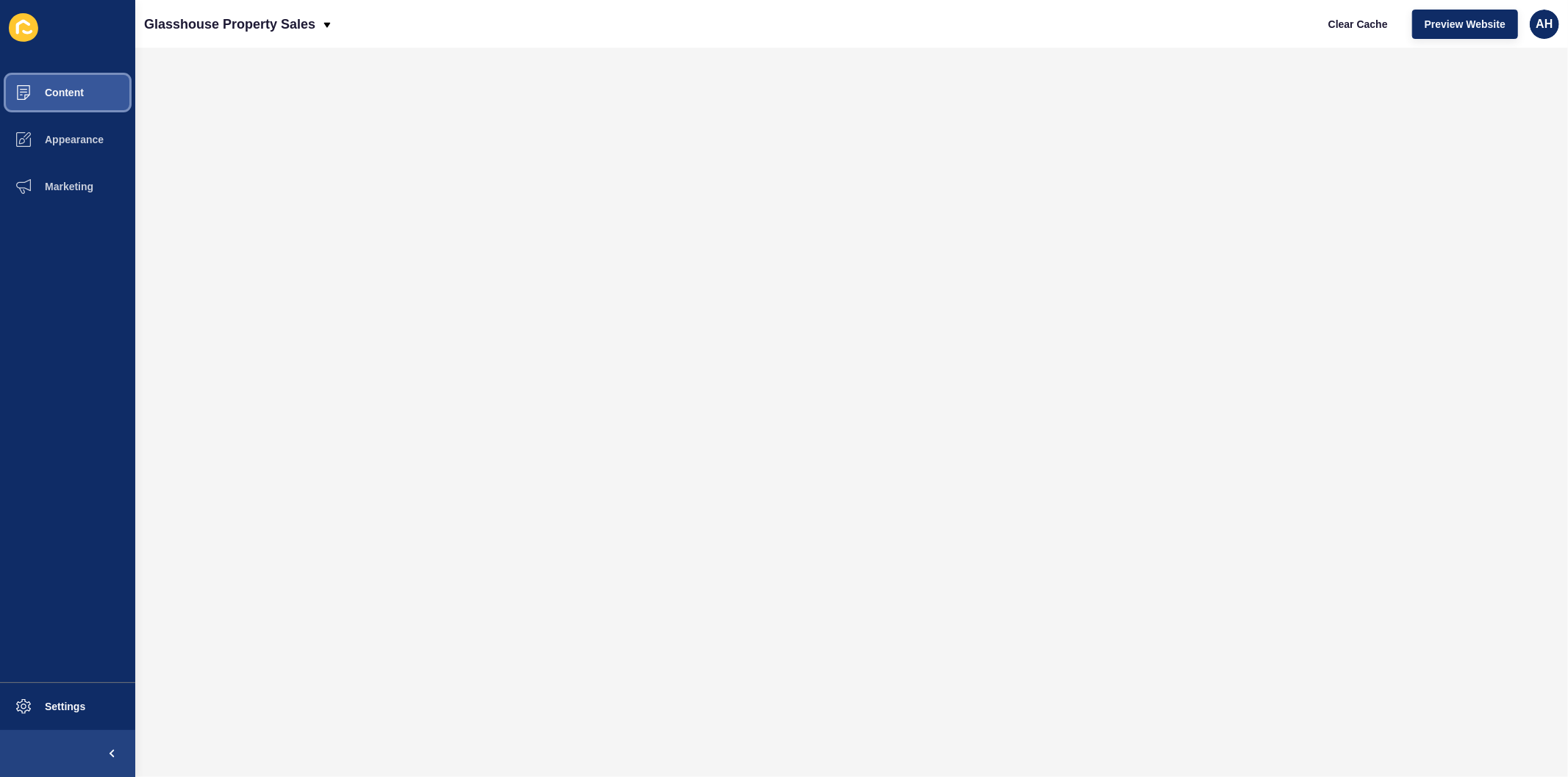
click at [71, 94] on span "Content" at bounding box center [41, 92] width 86 height 12
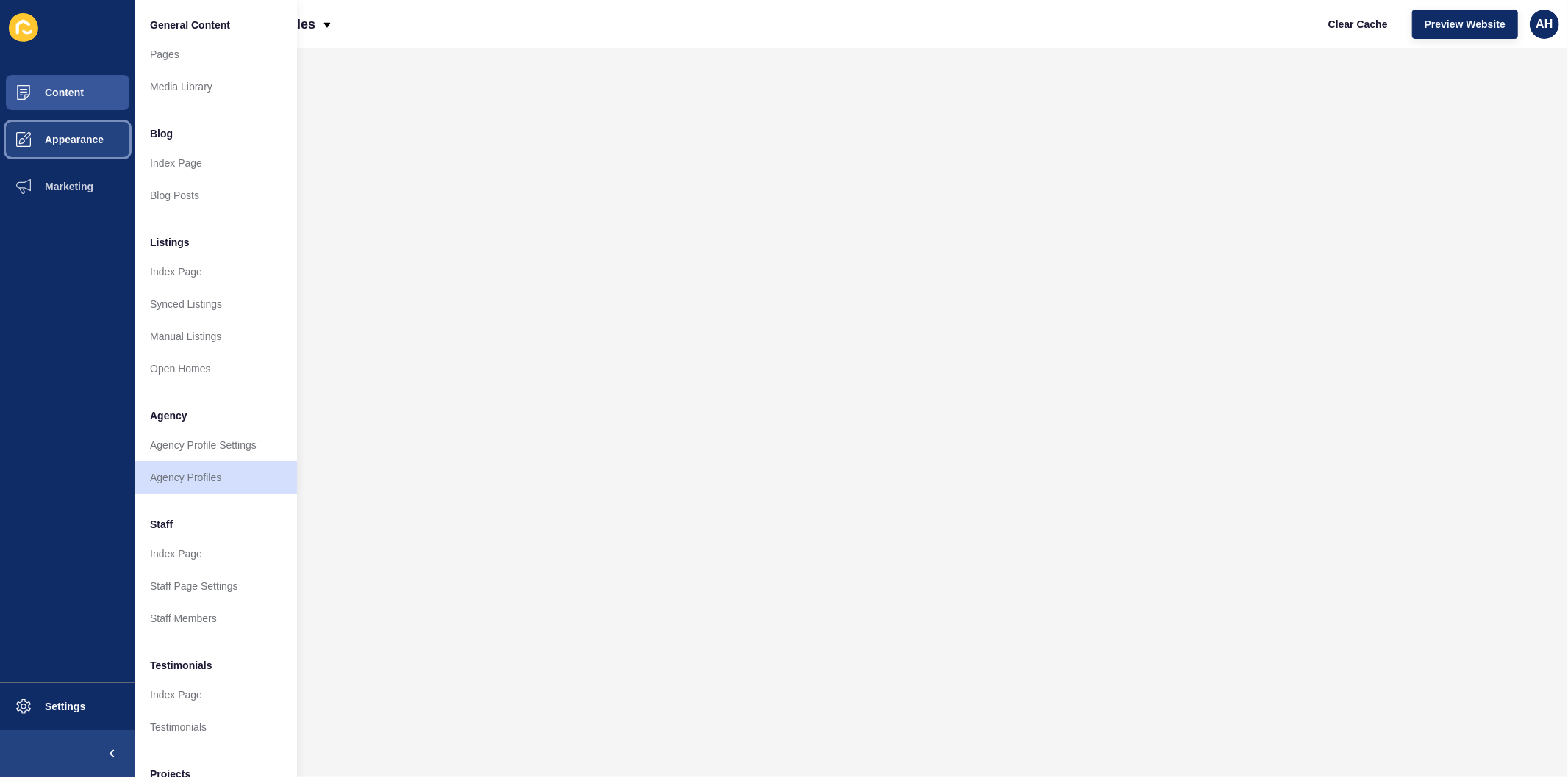
click at [79, 141] on span "Appearance" at bounding box center [51, 139] width 105 height 12
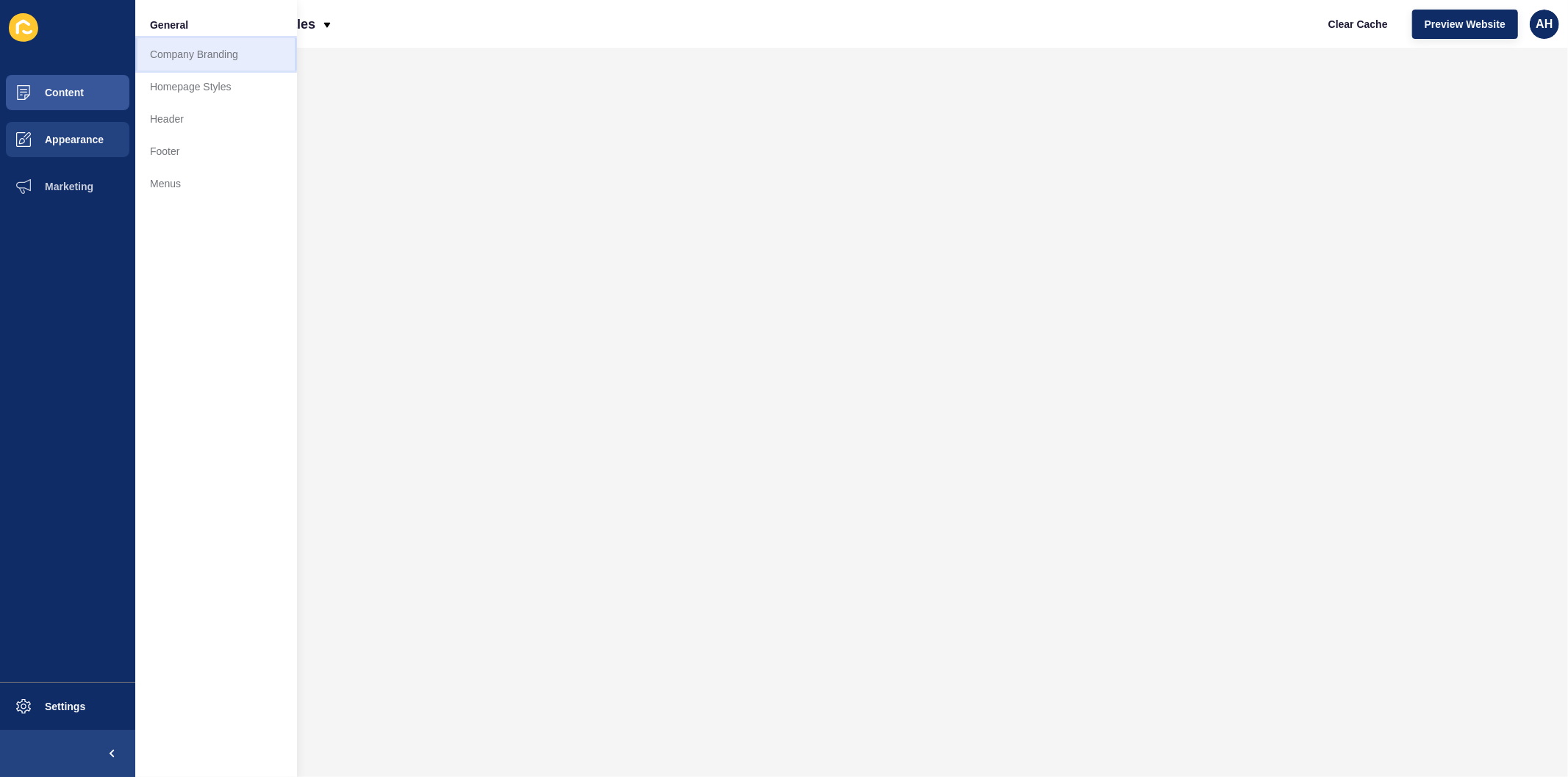
click at [202, 50] on link "Company Branding" at bounding box center [216, 55] width 162 height 33
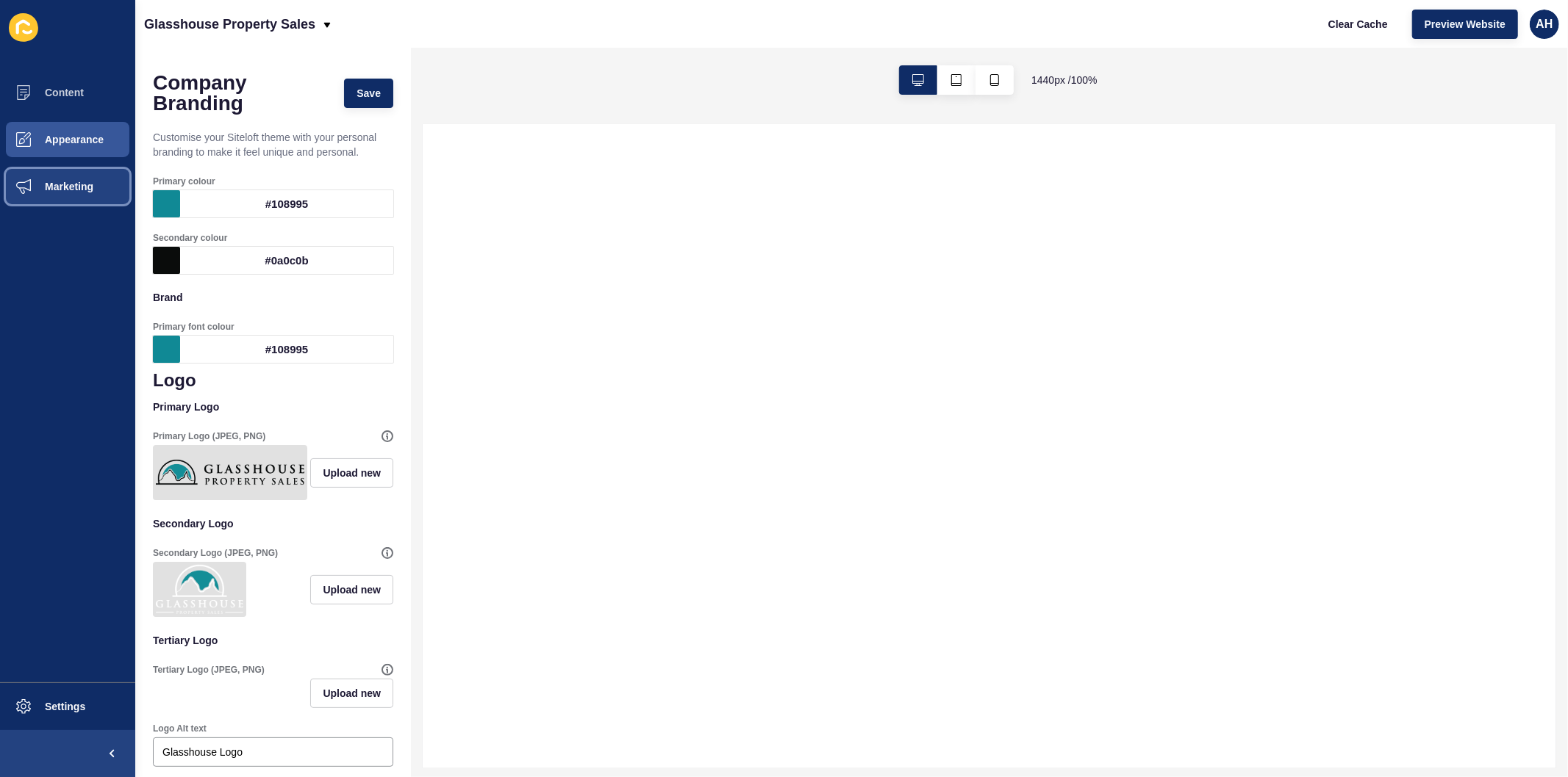
click at [63, 181] on span "Marketing" at bounding box center [45, 186] width 95 height 12
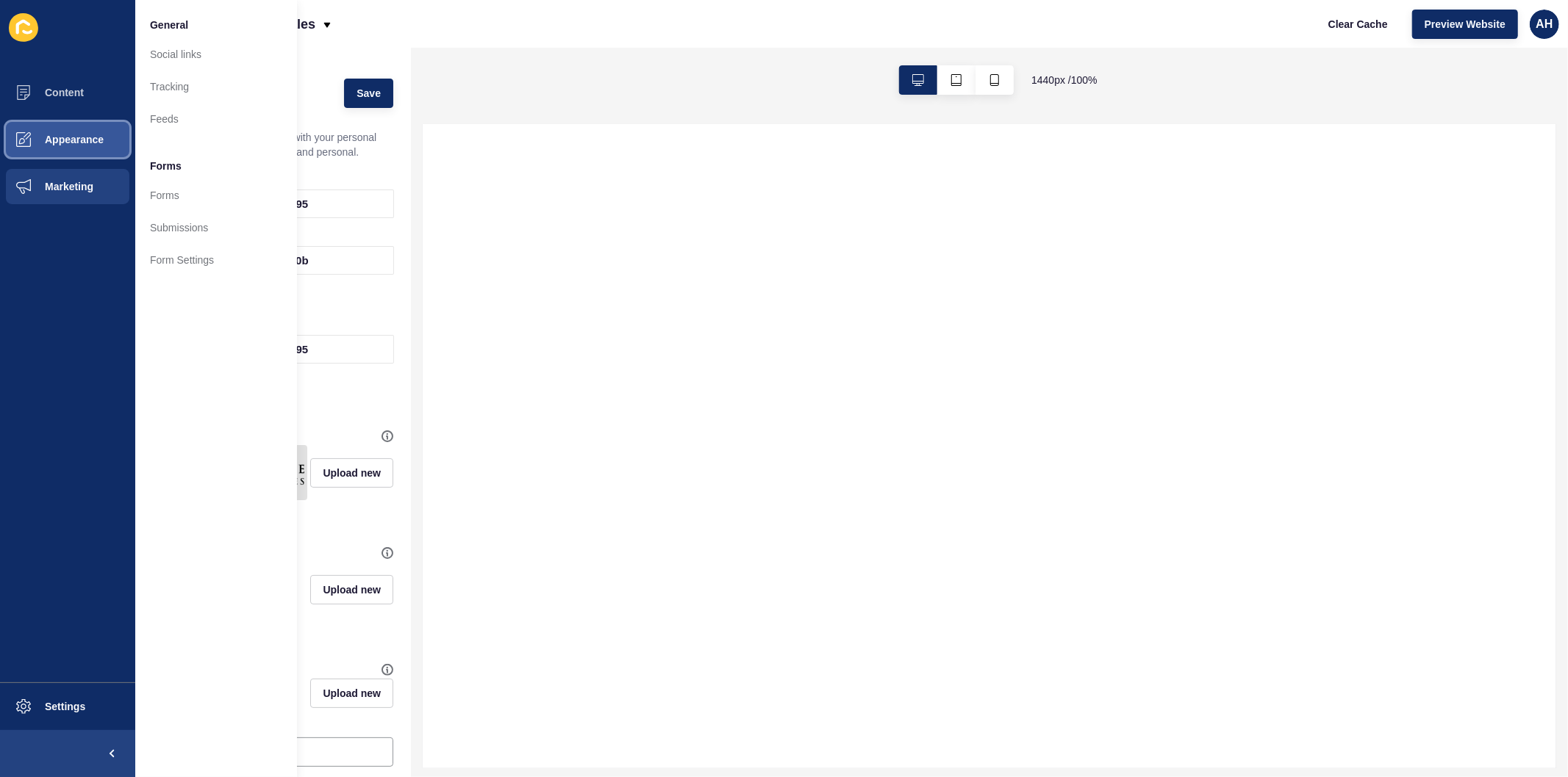
click at [65, 144] on span "Appearance" at bounding box center [51, 139] width 105 height 12
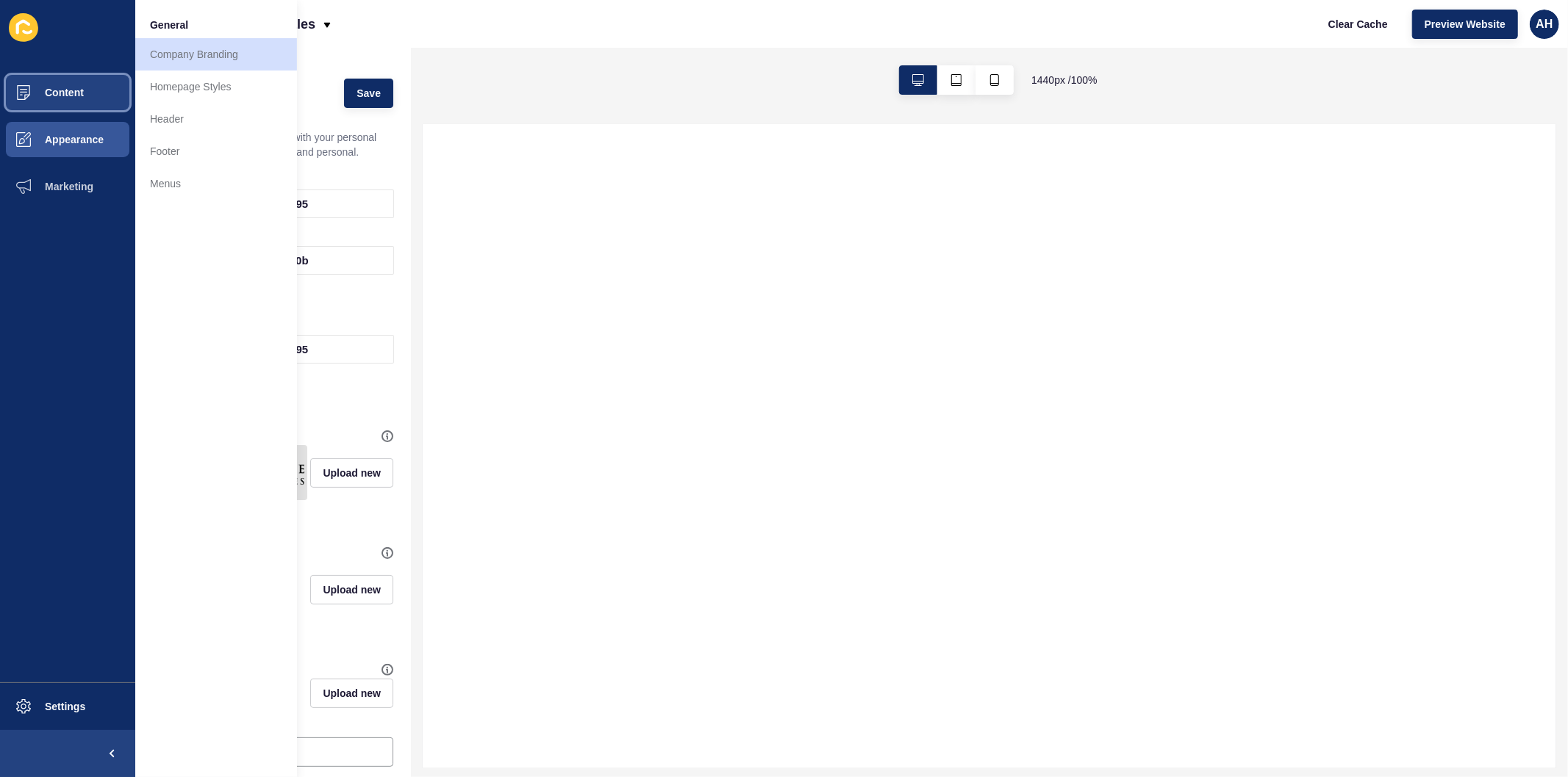
click at [75, 94] on span "Content" at bounding box center [41, 92] width 86 height 12
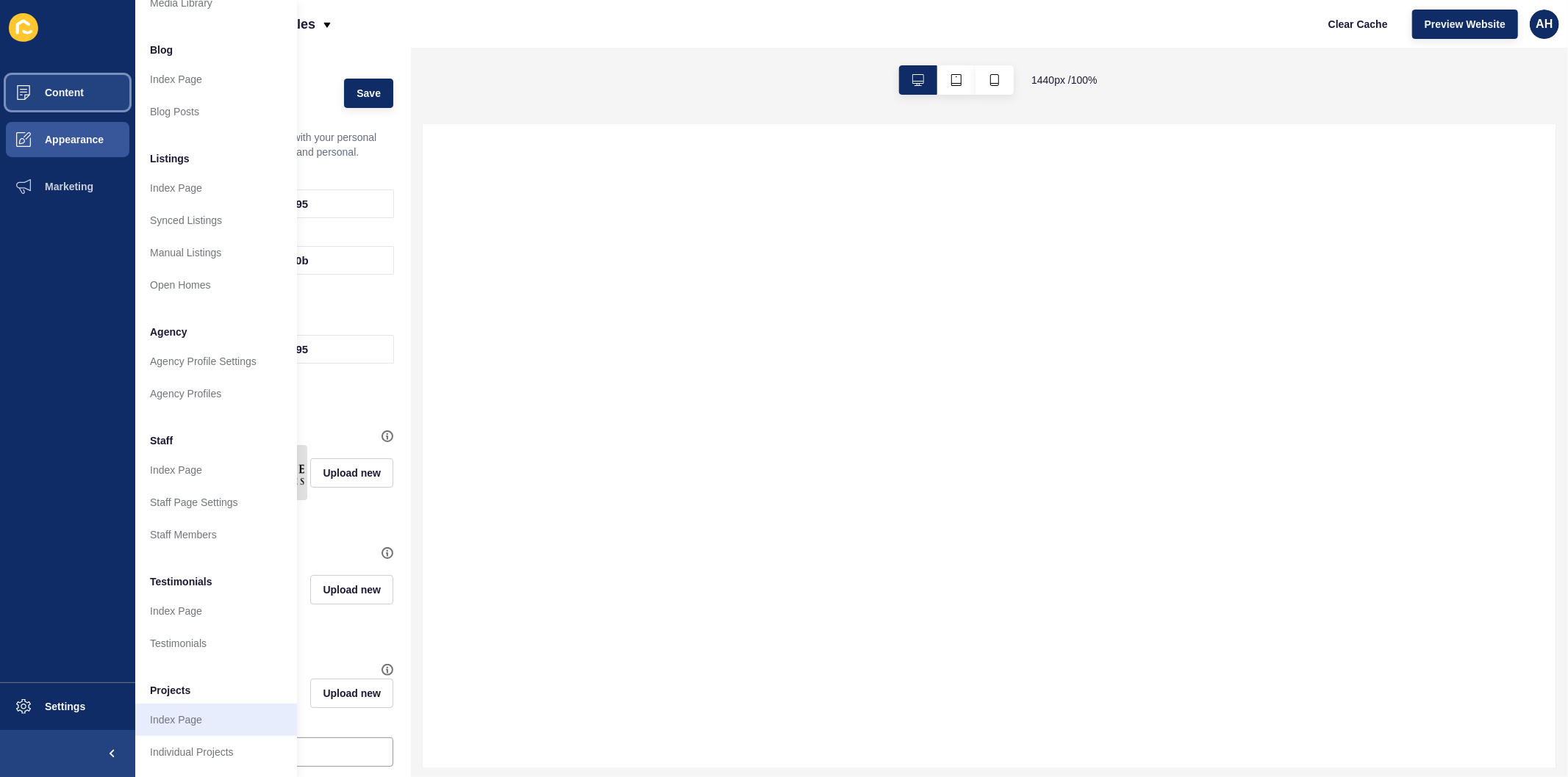
scroll to position [95, 0]
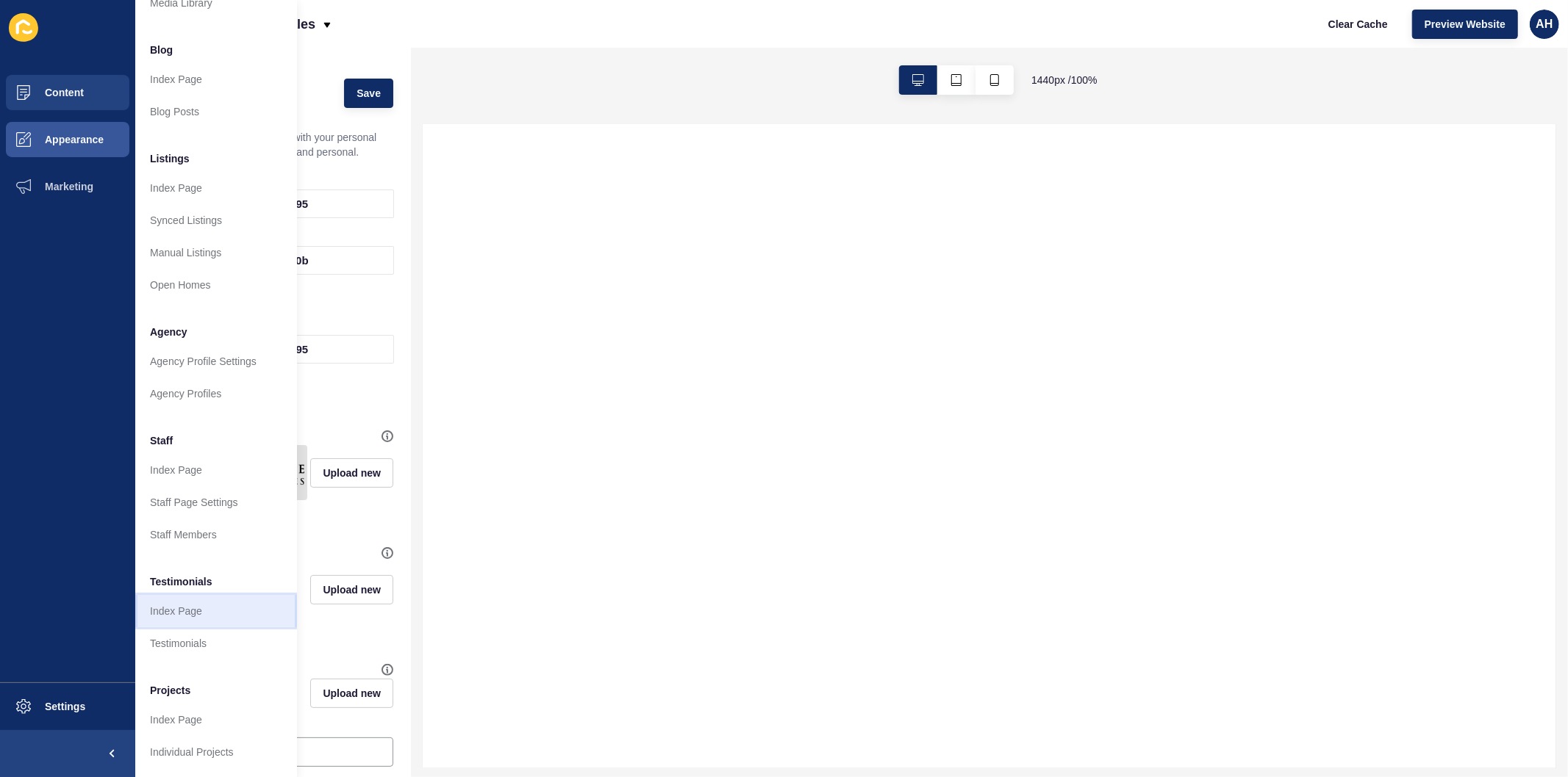
click at [191, 603] on link "Index Page" at bounding box center [216, 612] width 162 height 33
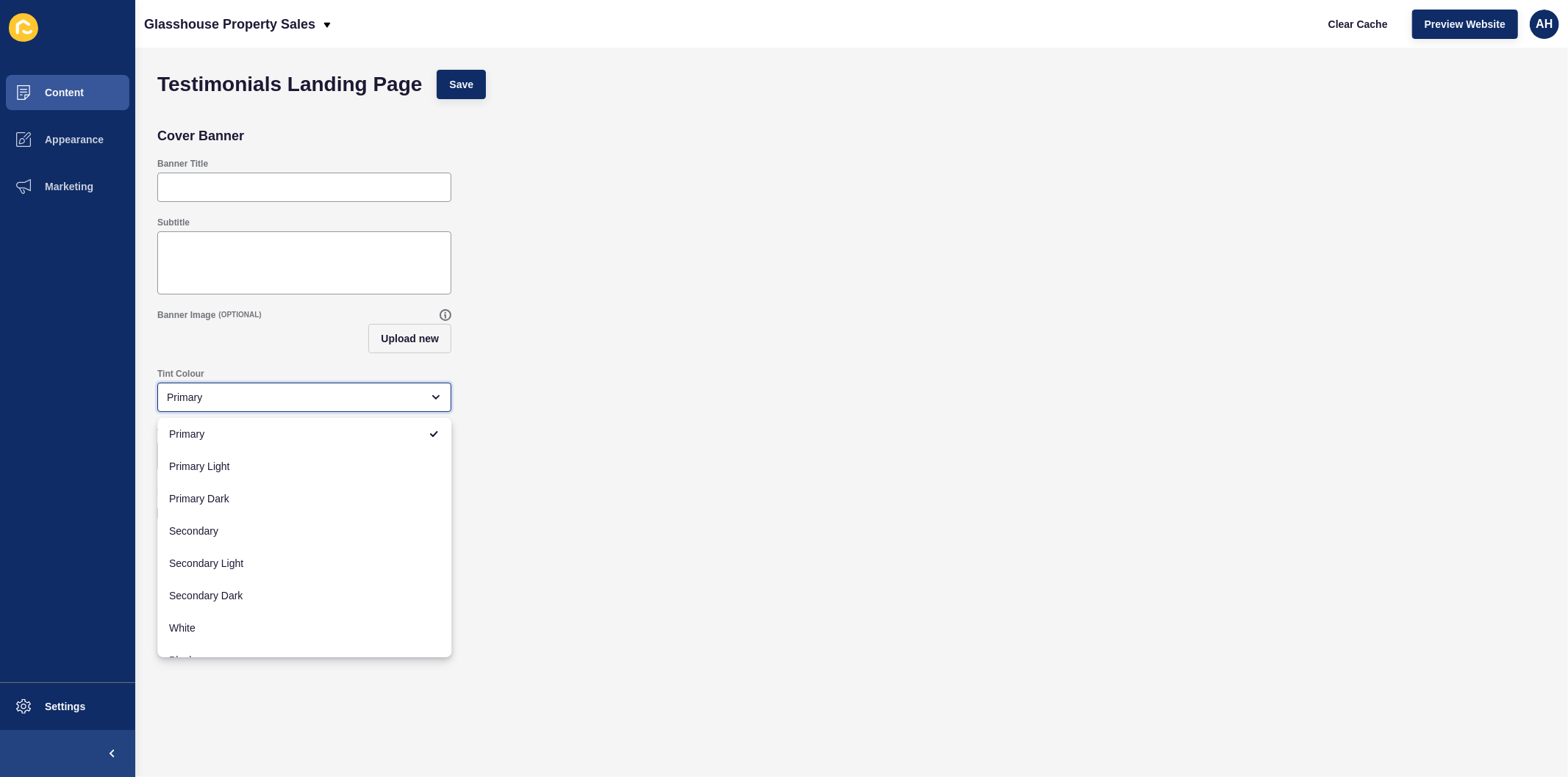
click at [344, 399] on div "Primary" at bounding box center [295, 397] width 255 height 15
click at [894, 507] on div "Hide the staff filter (OPTIONAL)" at bounding box center [852, 505] width 1403 height 55
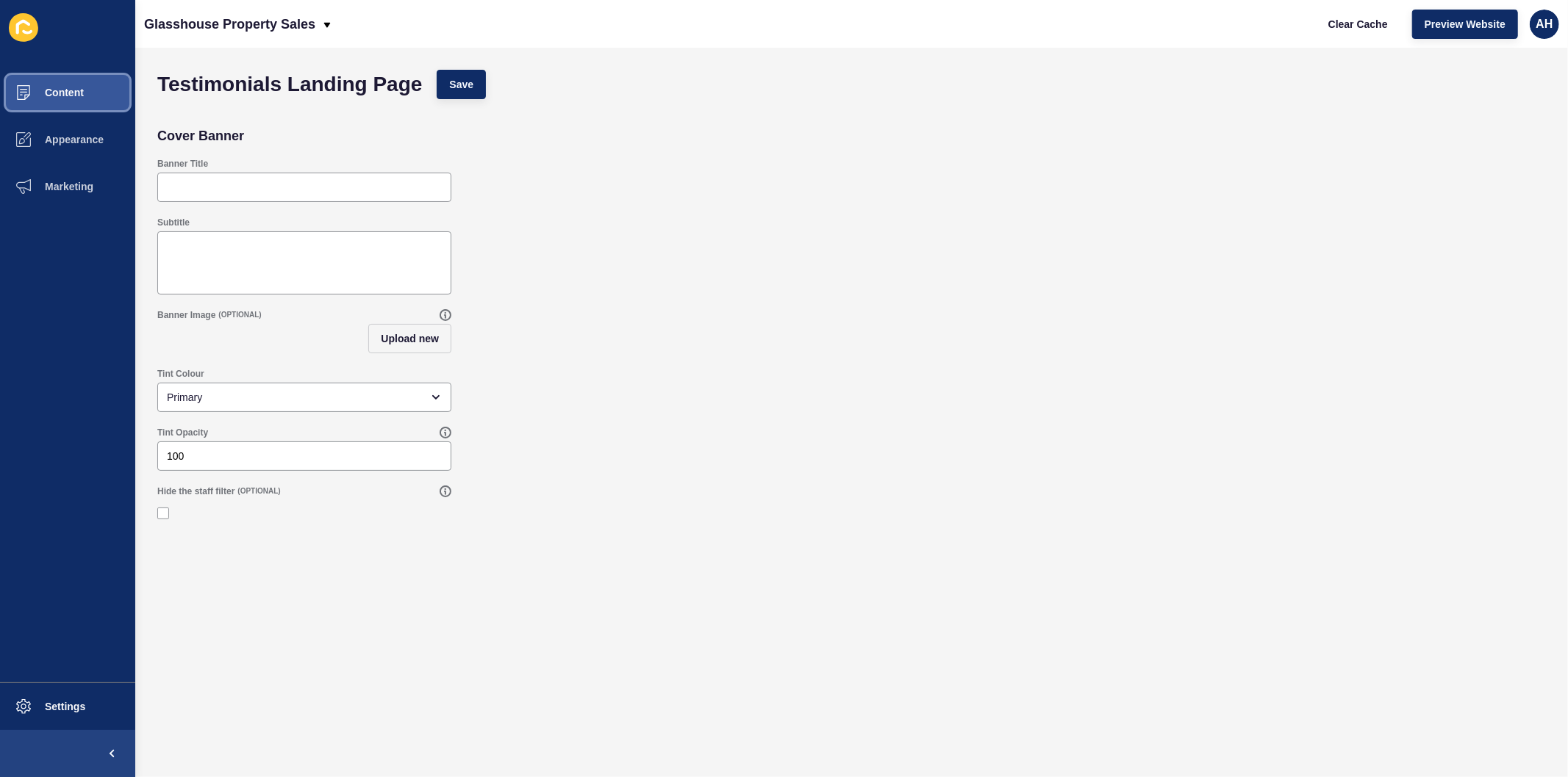
click at [53, 78] on button "Content" at bounding box center [67, 93] width 135 height 47
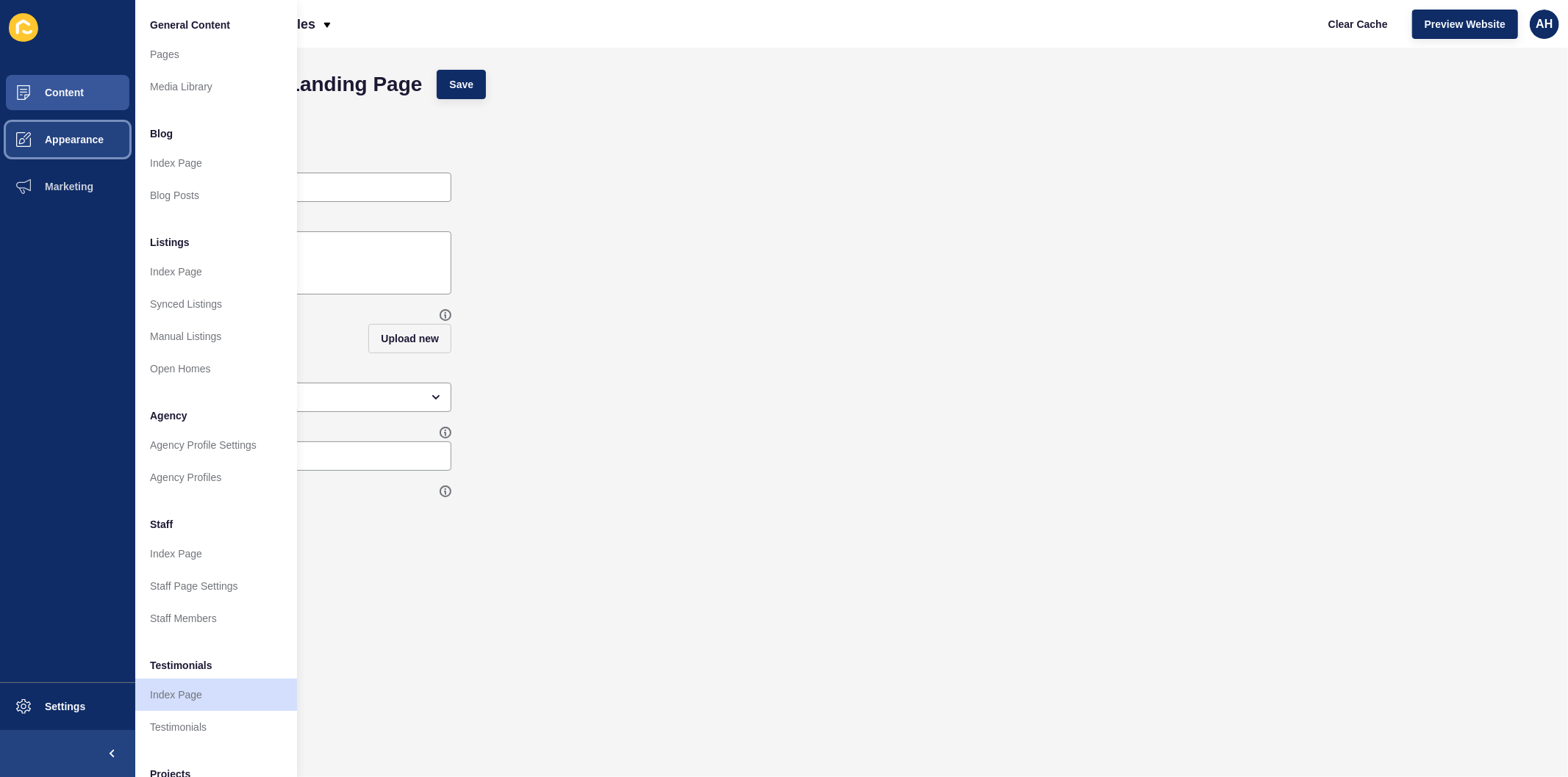
click at [62, 129] on button "Appearance" at bounding box center [67, 140] width 135 height 47
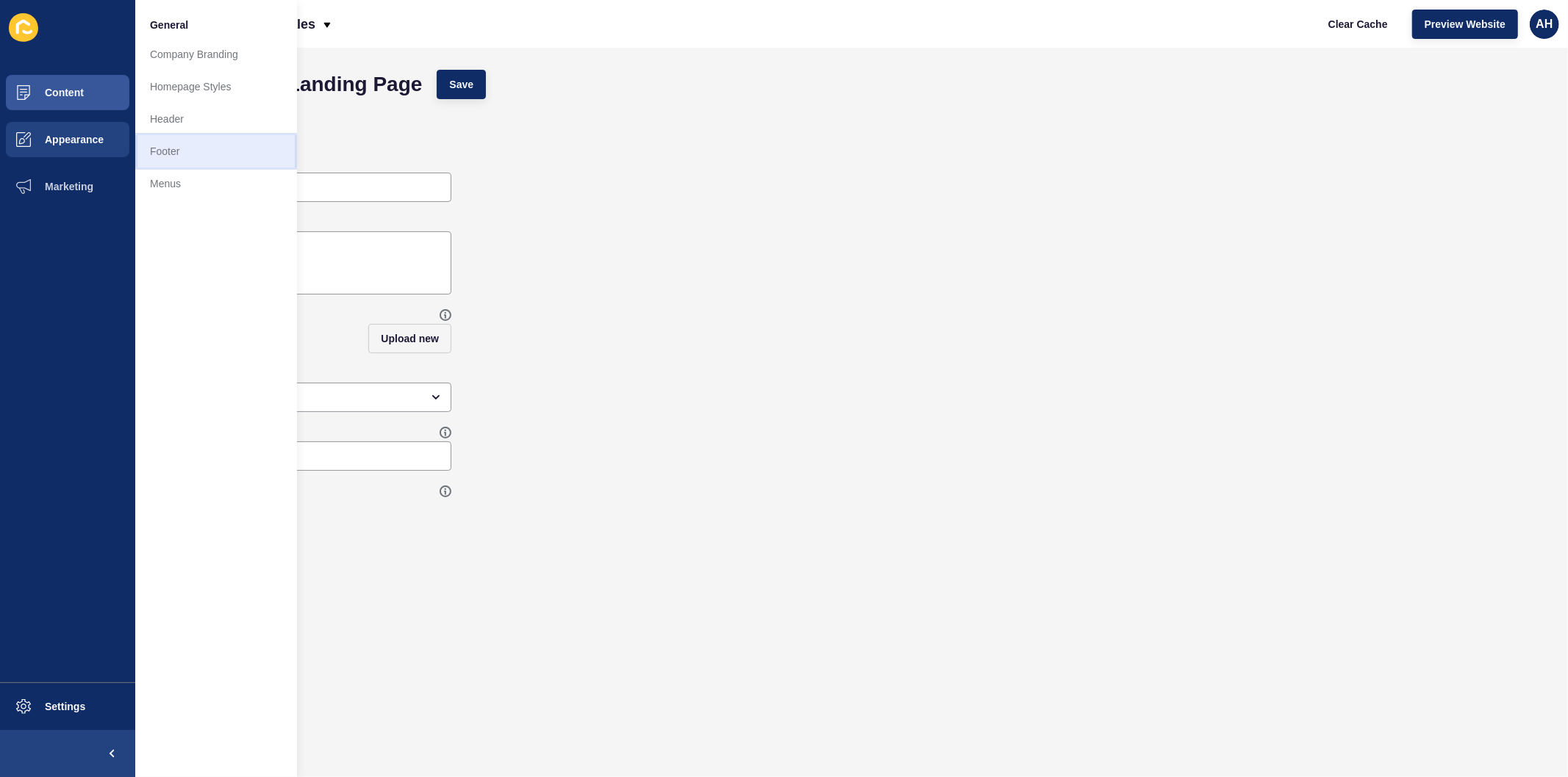
click at [172, 154] on link "Footer" at bounding box center [216, 152] width 162 height 33
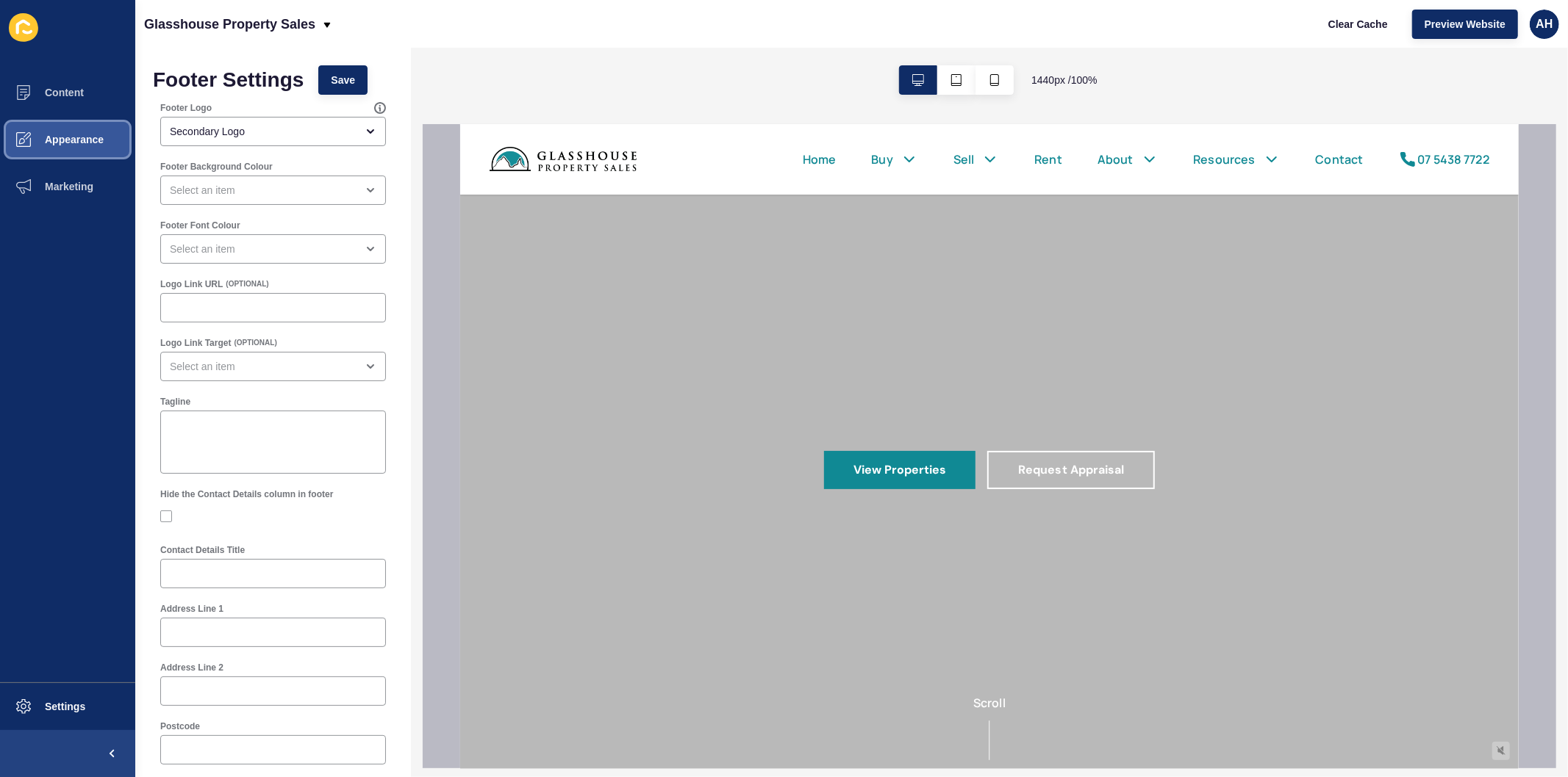
click at [69, 140] on span "Appearance" at bounding box center [51, 139] width 105 height 12
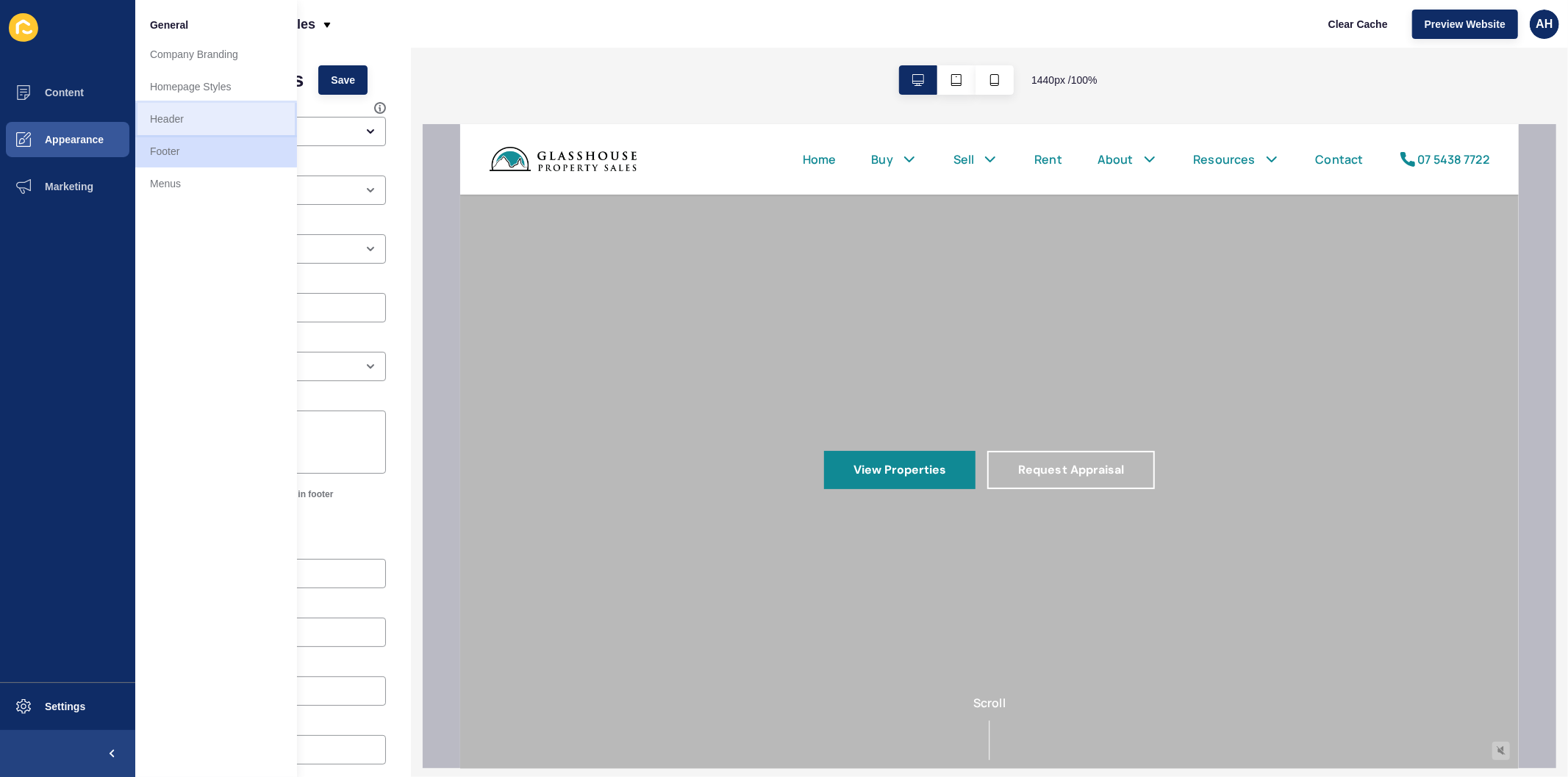
click at [221, 116] on link "Header" at bounding box center [216, 119] width 162 height 33
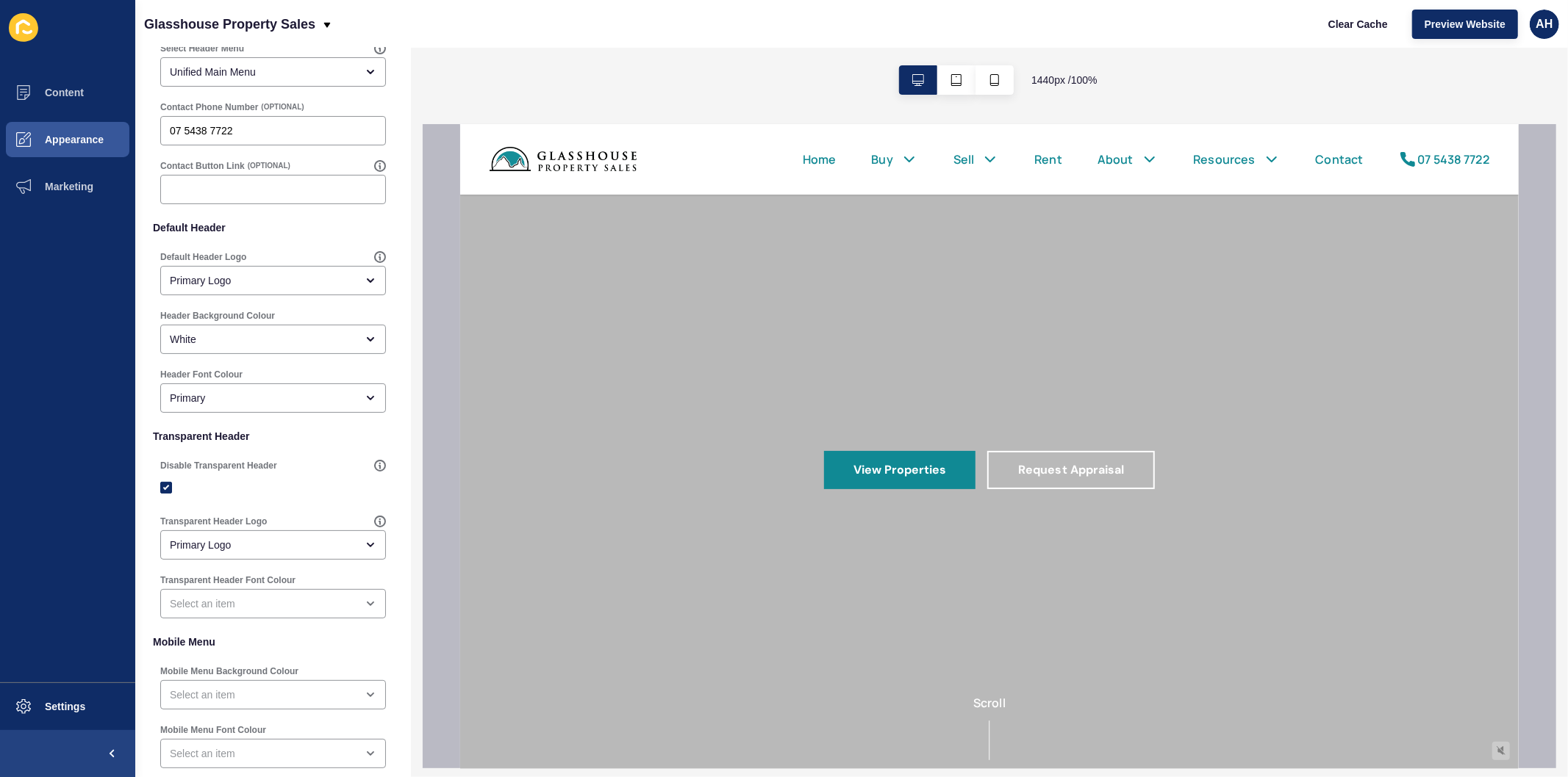
scroll to position [155, 0]
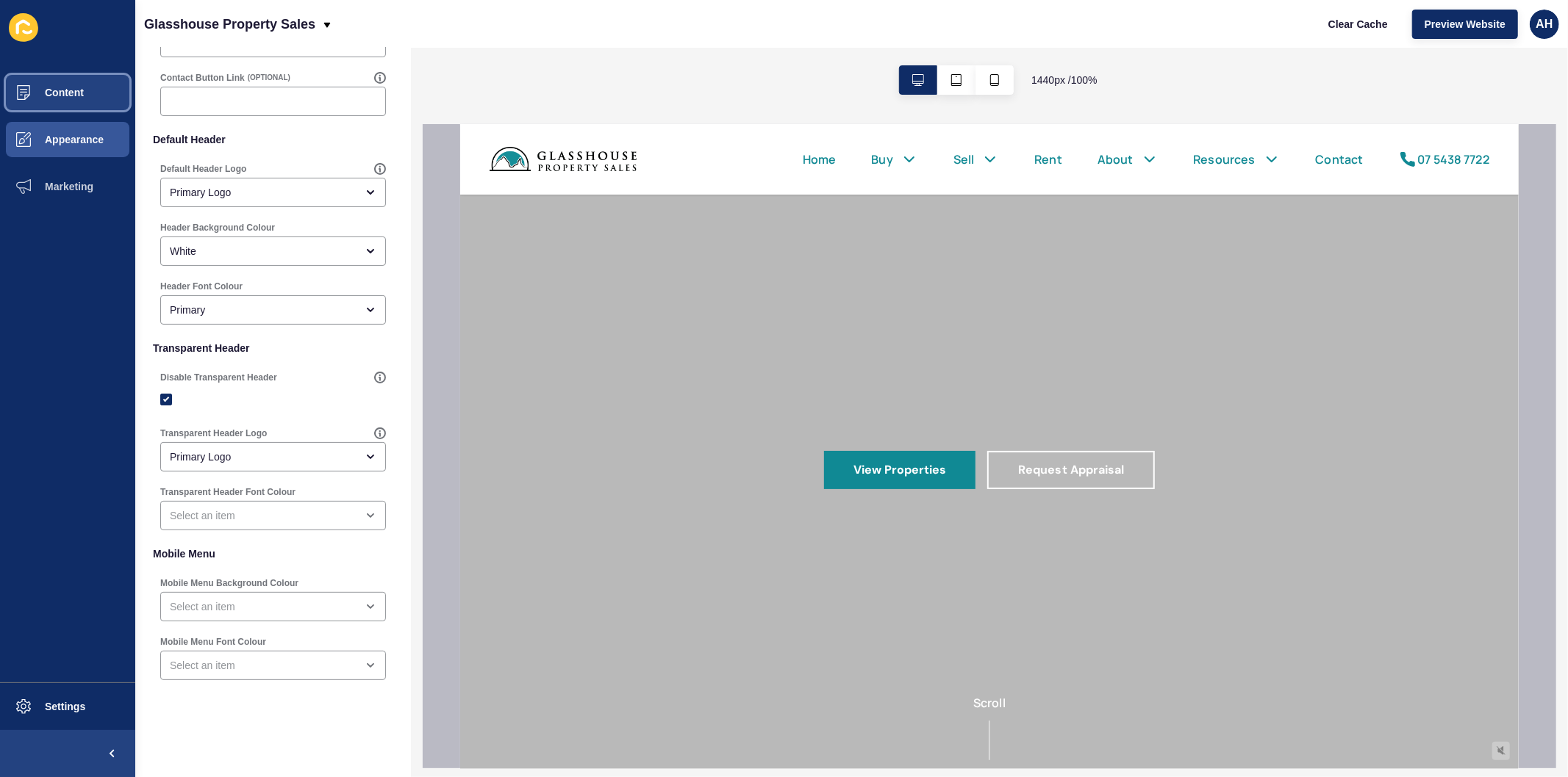
click at [84, 89] on button "Content" at bounding box center [67, 93] width 135 height 47
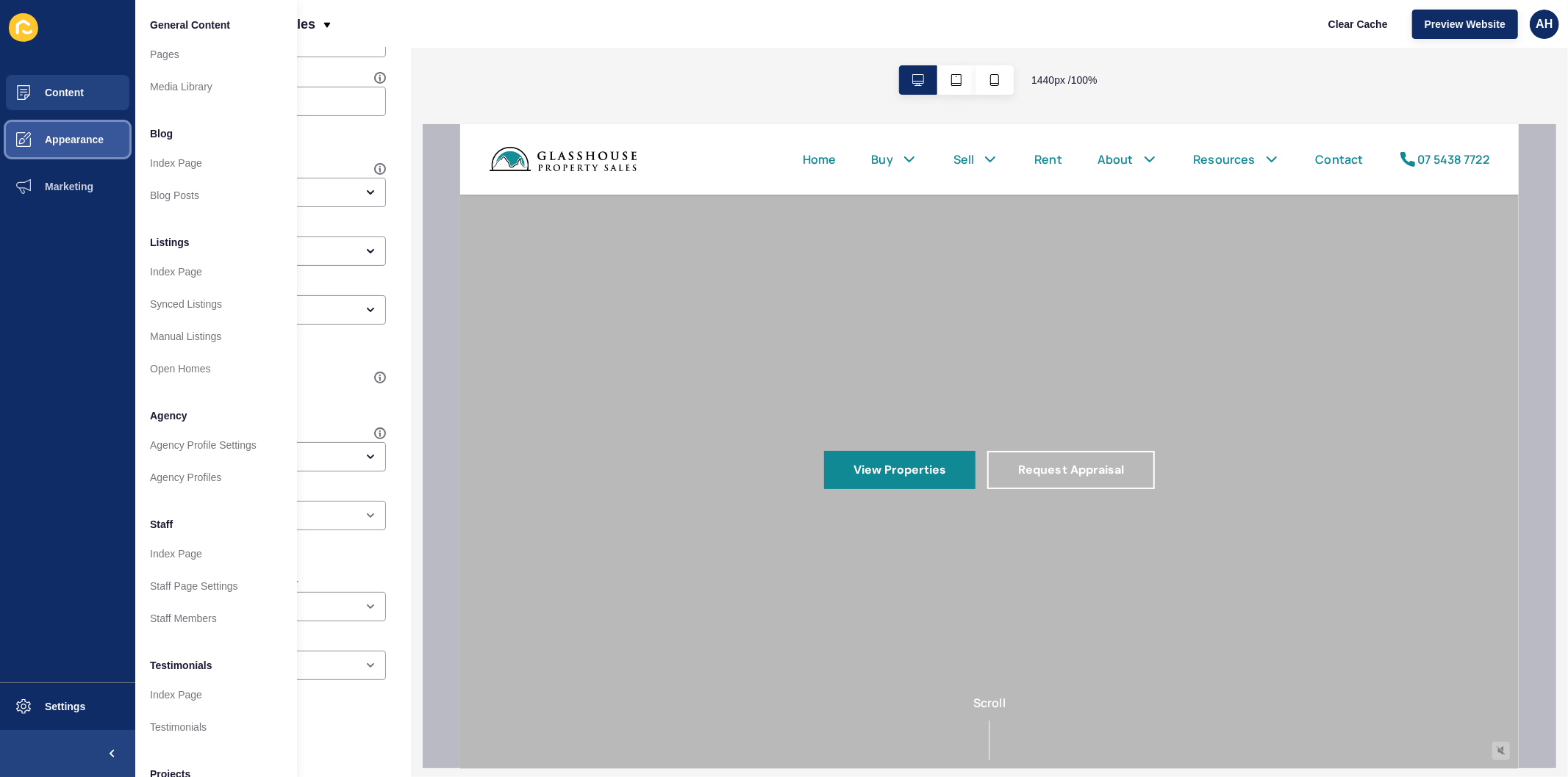
click at [84, 152] on button "Appearance" at bounding box center [67, 140] width 135 height 47
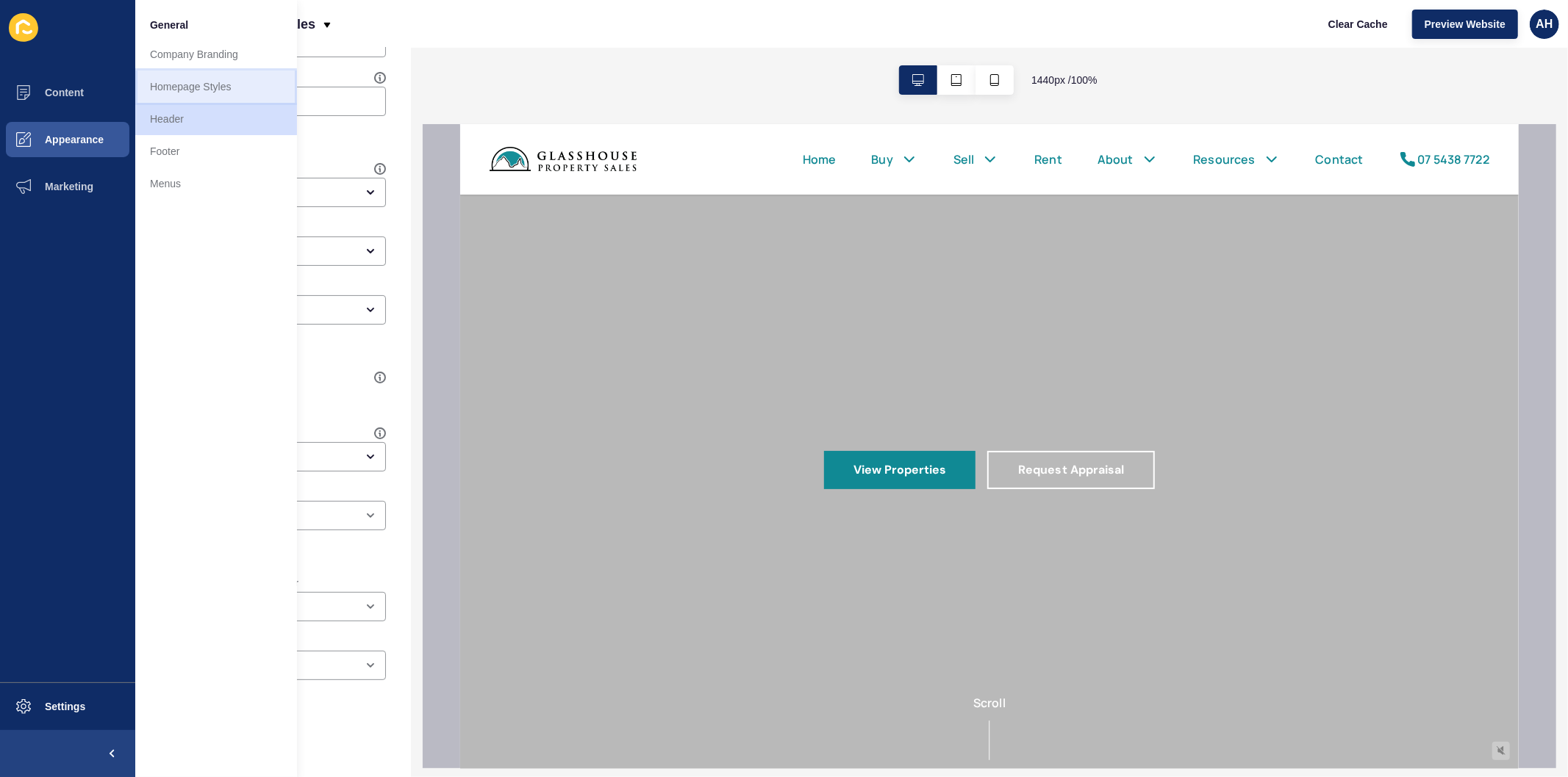
click at [205, 84] on link "Homepage Styles" at bounding box center [216, 87] width 162 height 33
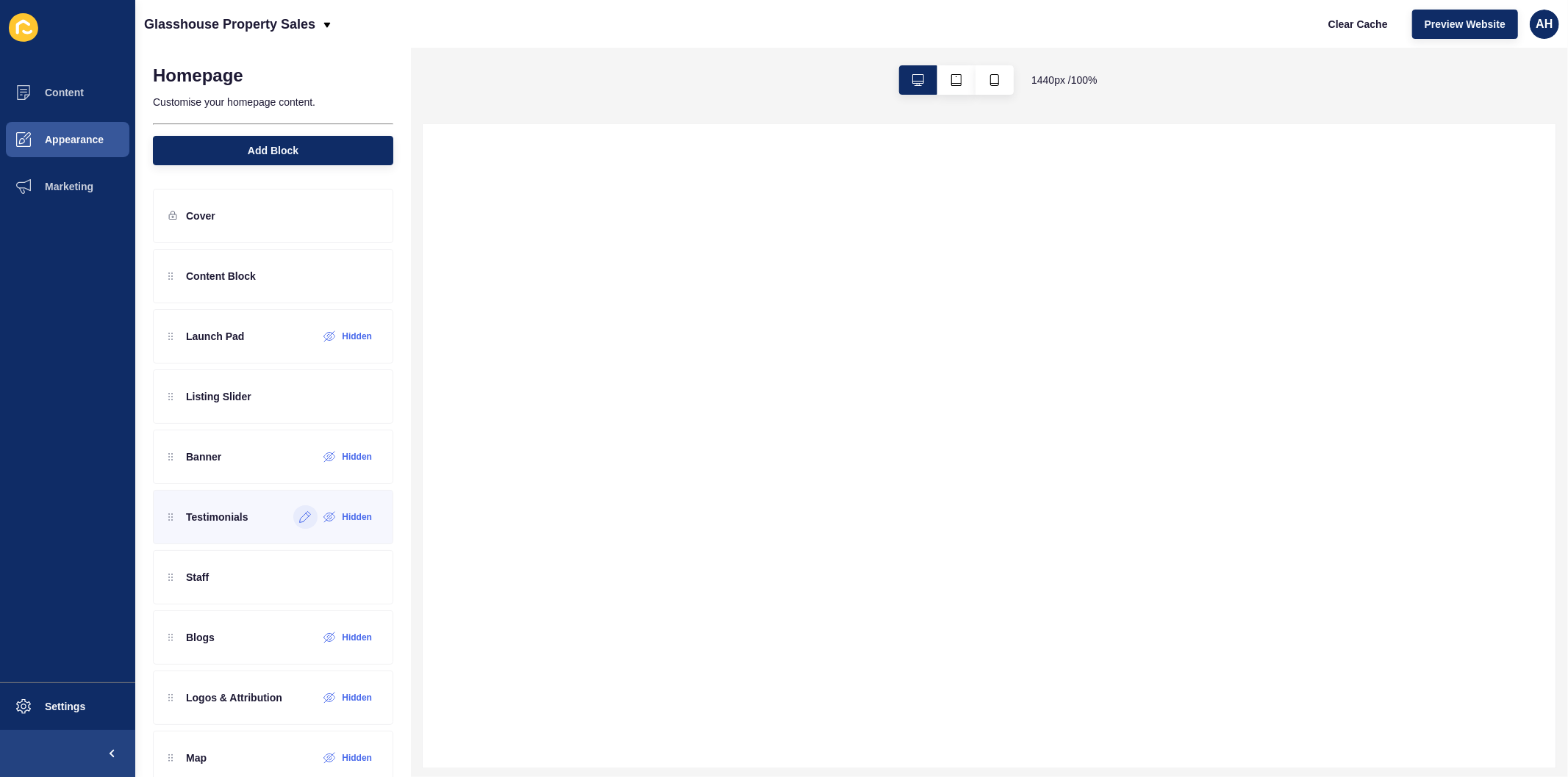
click at [300, 516] on icon at bounding box center [305, 518] width 11 height 11
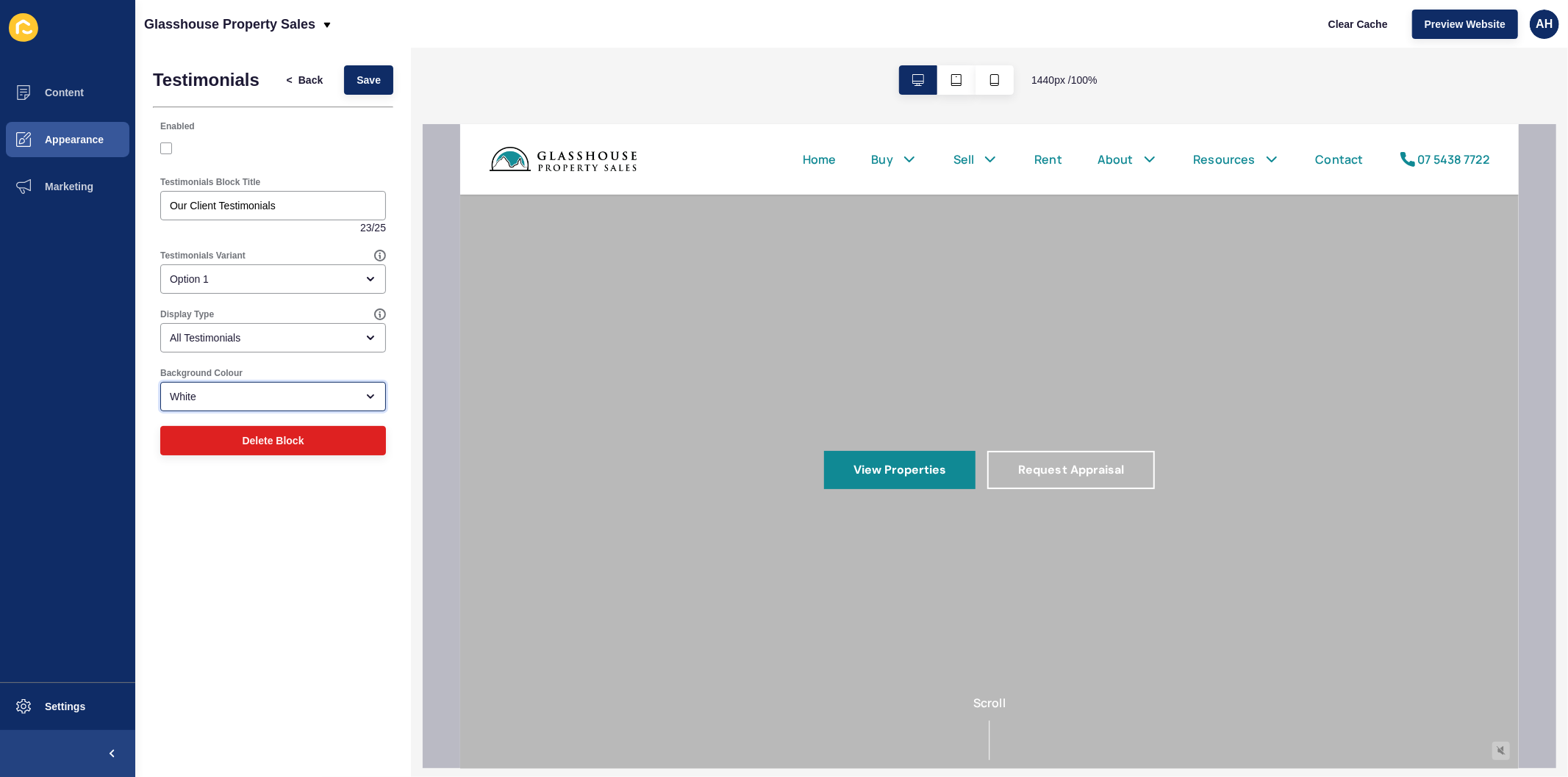
click at [225, 394] on div "White" at bounding box center [263, 397] width 186 height 15
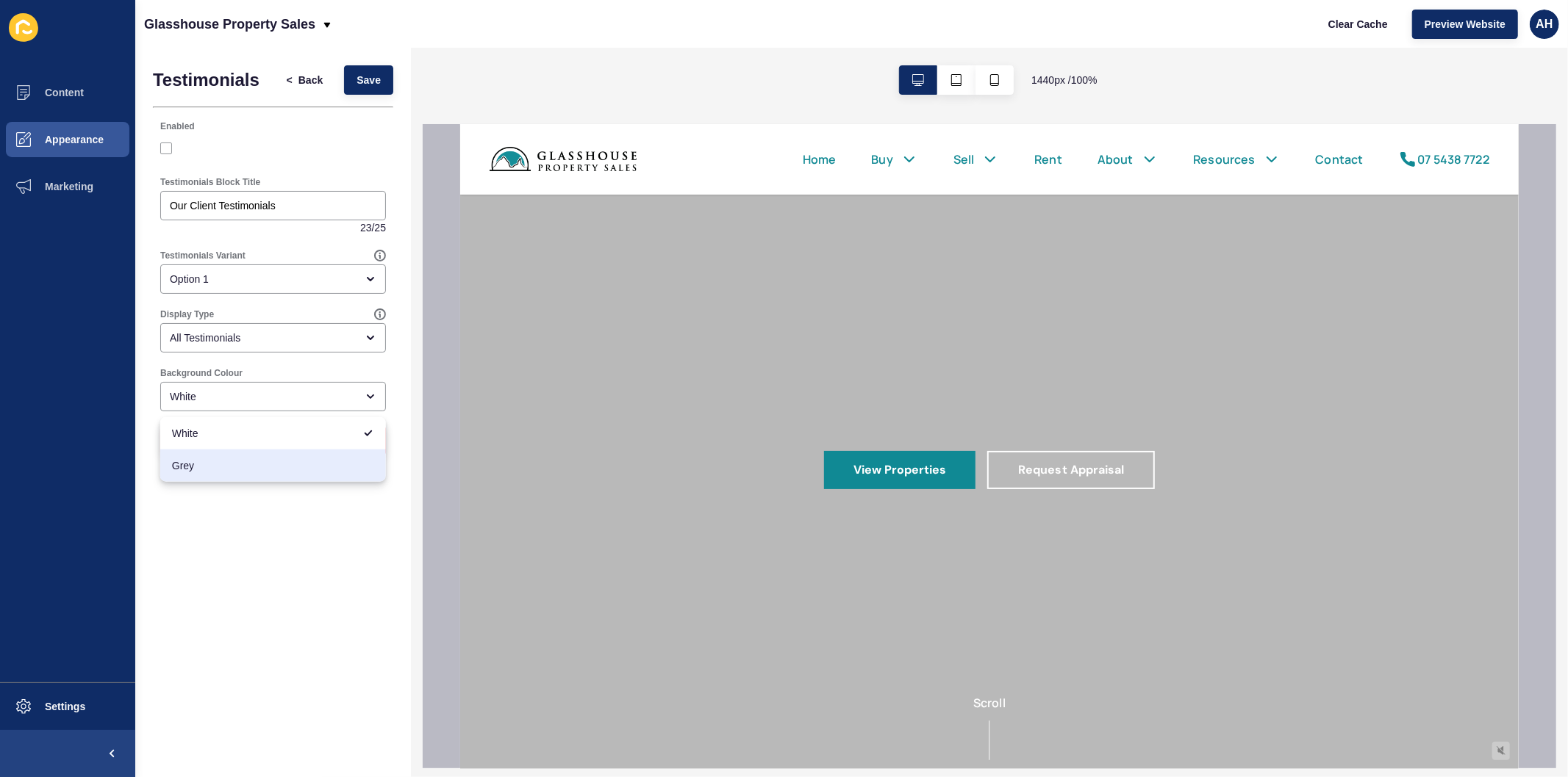
click at [240, 563] on div "Testimonials < Back Save Enabled Testimonials Block Title Our Client Testimonia…" at bounding box center [273, 413] width 275 height 730
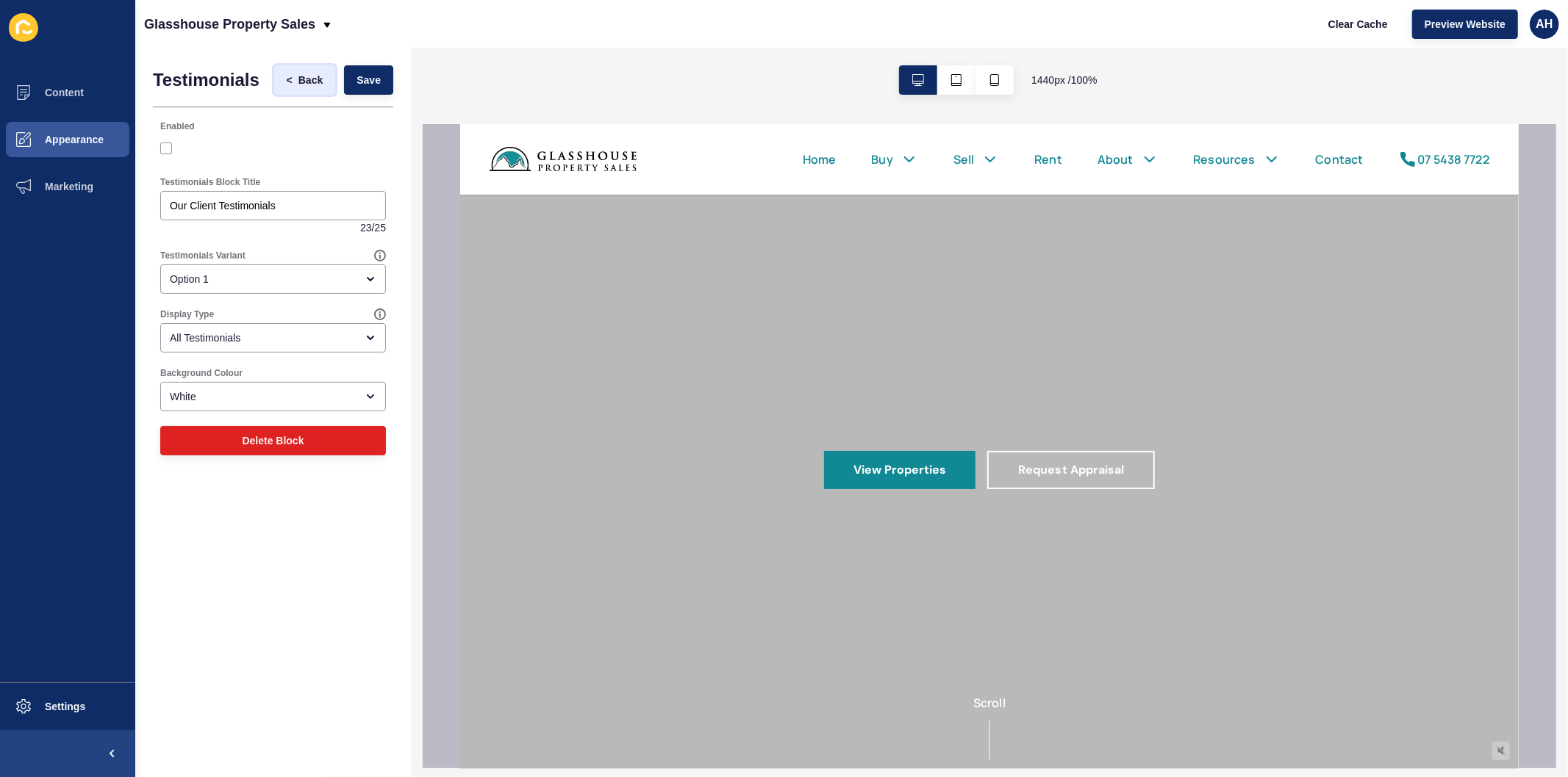
click at [306, 82] on span "Back" at bounding box center [310, 80] width 25 height 15
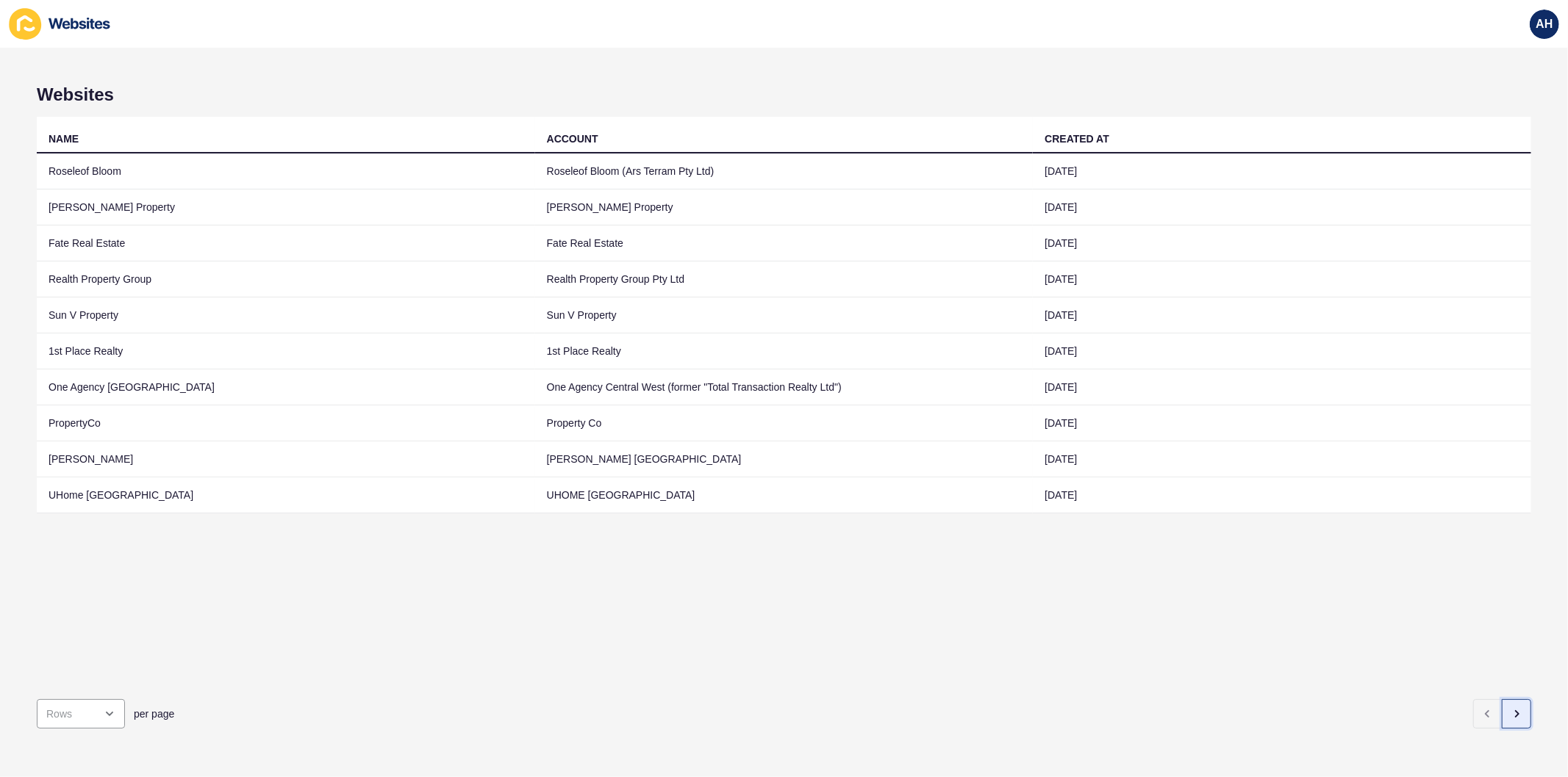
click at [1511, 708] on icon "button" at bounding box center [1516, 713] width 12 height 12
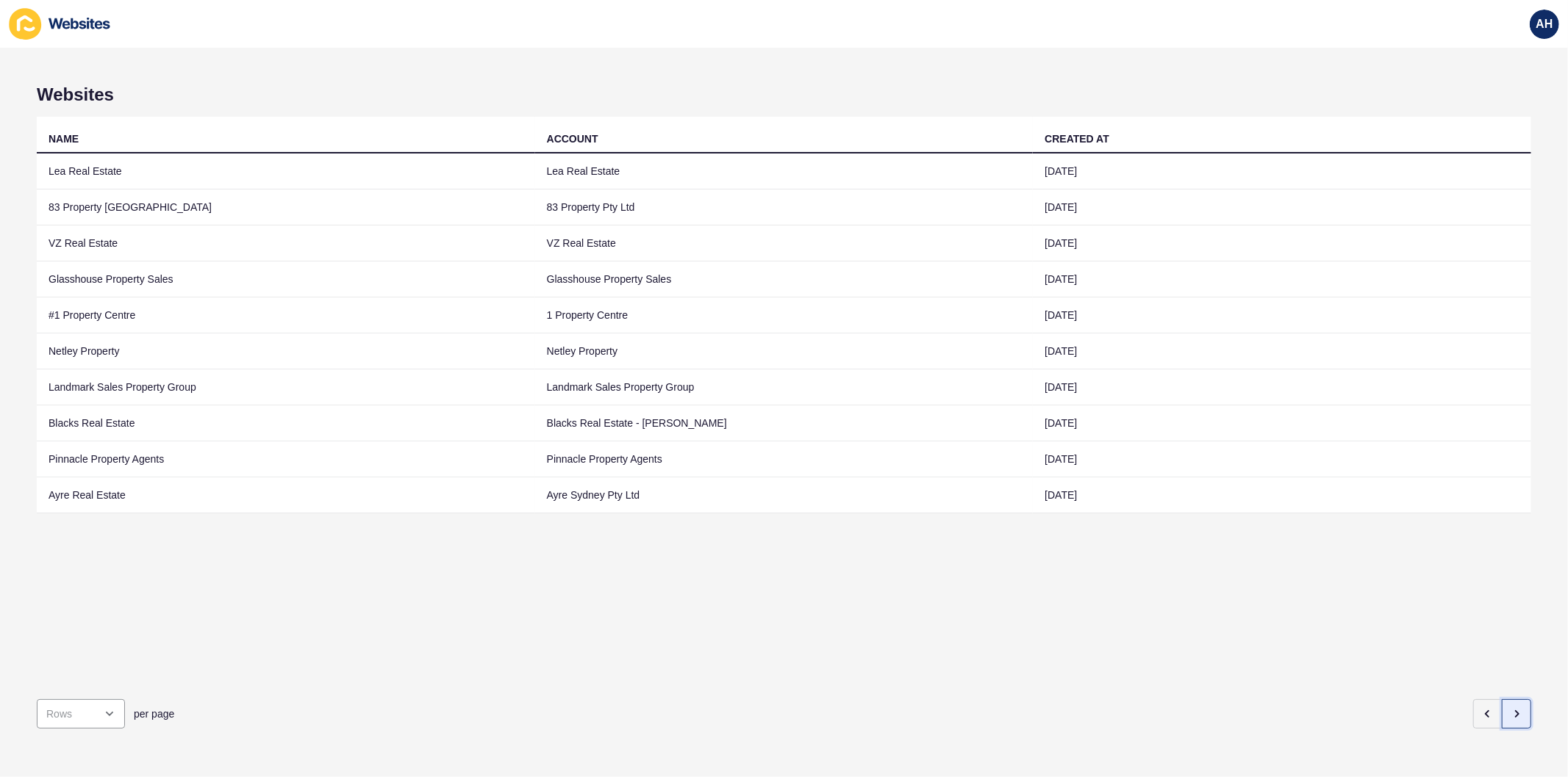
click at [1511, 708] on icon "button" at bounding box center [1516, 713] width 12 height 12
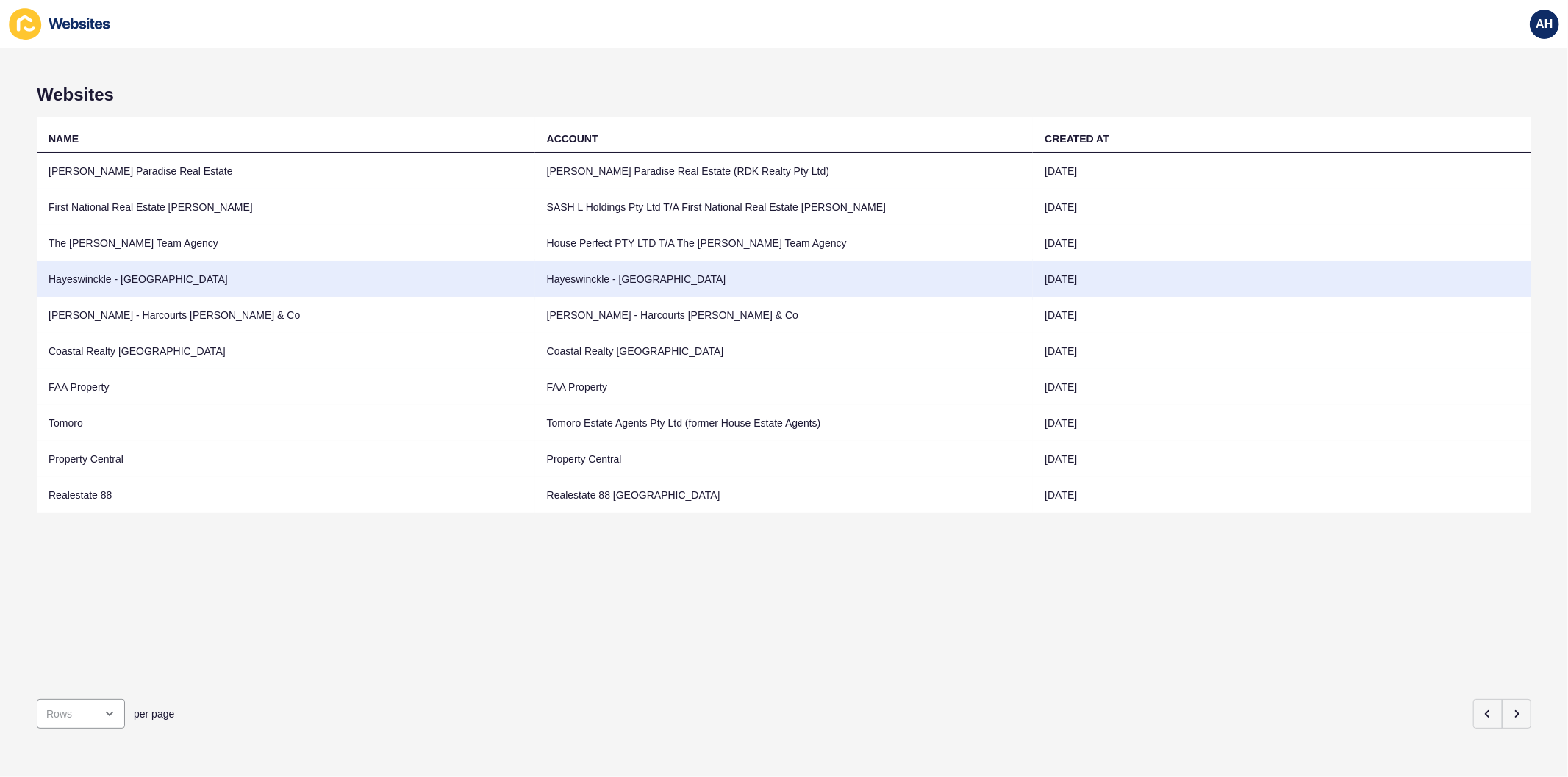
click at [654, 277] on td "Hayeswinckle - Newtown" at bounding box center [784, 280] width 498 height 36
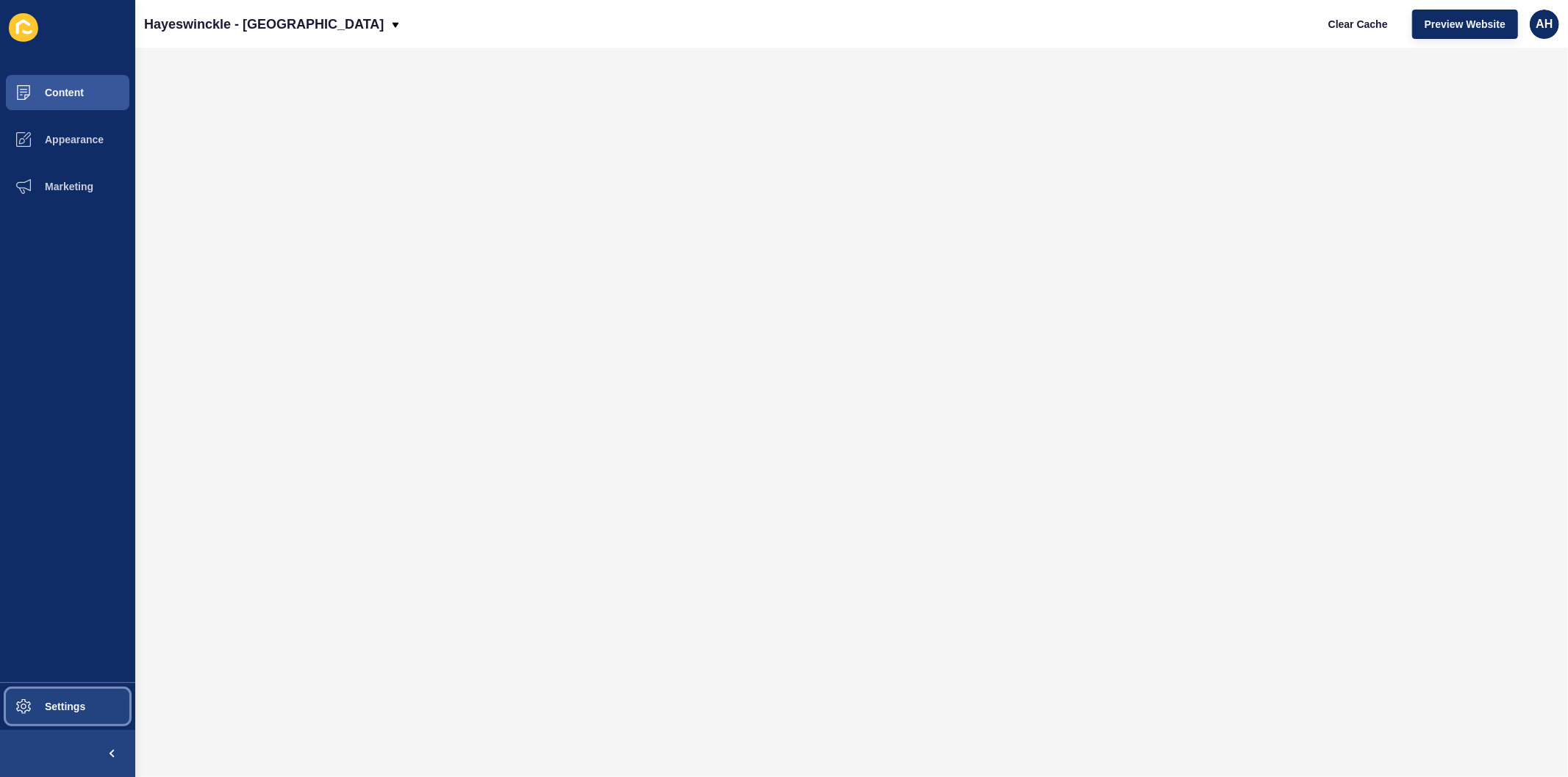
click at [66, 712] on span "Settings" at bounding box center [42, 706] width 87 height 12
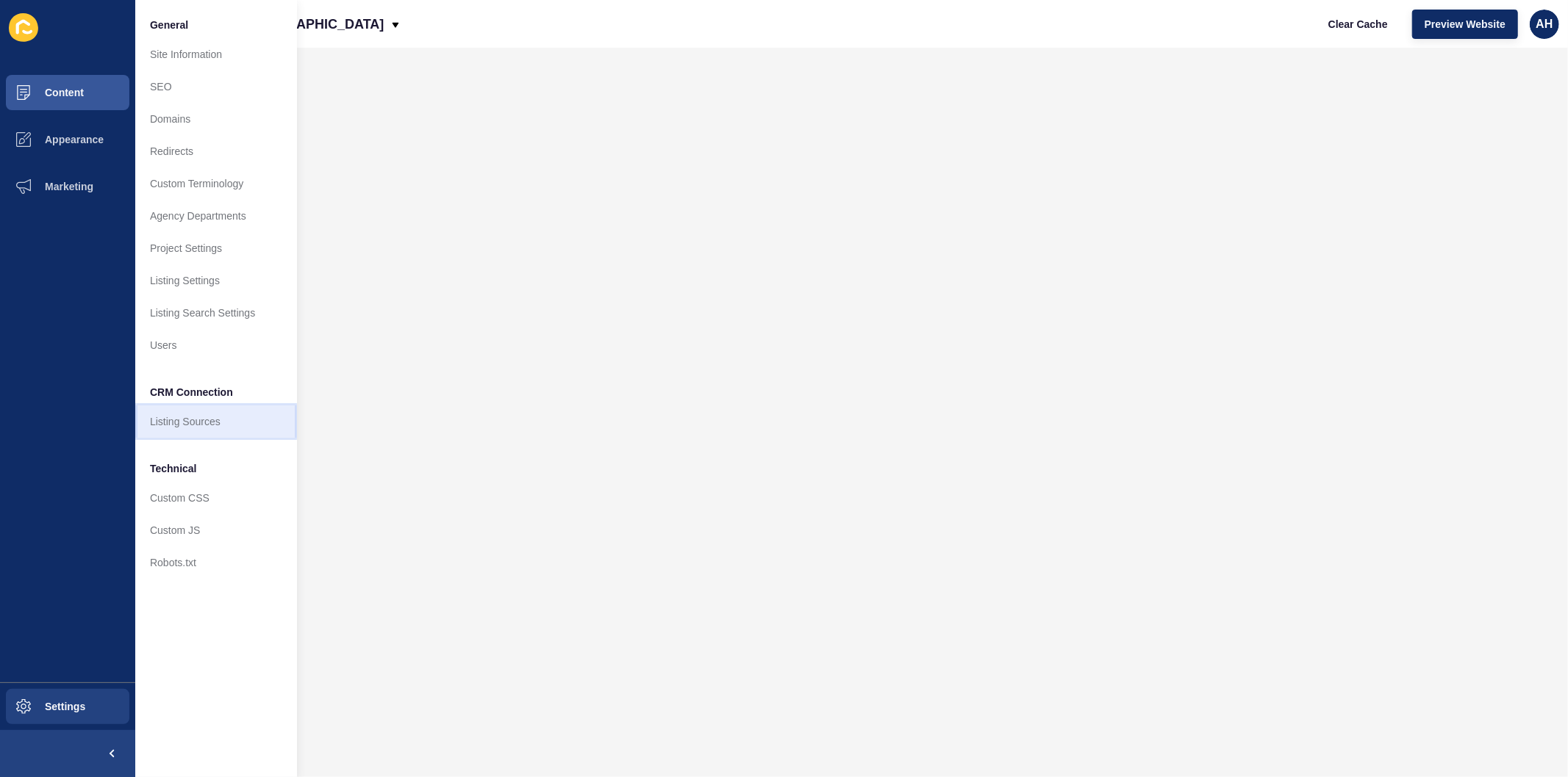
click at [195, 424] on link "Listing Sources" at bounding box center [216, 422] width 162 height 33
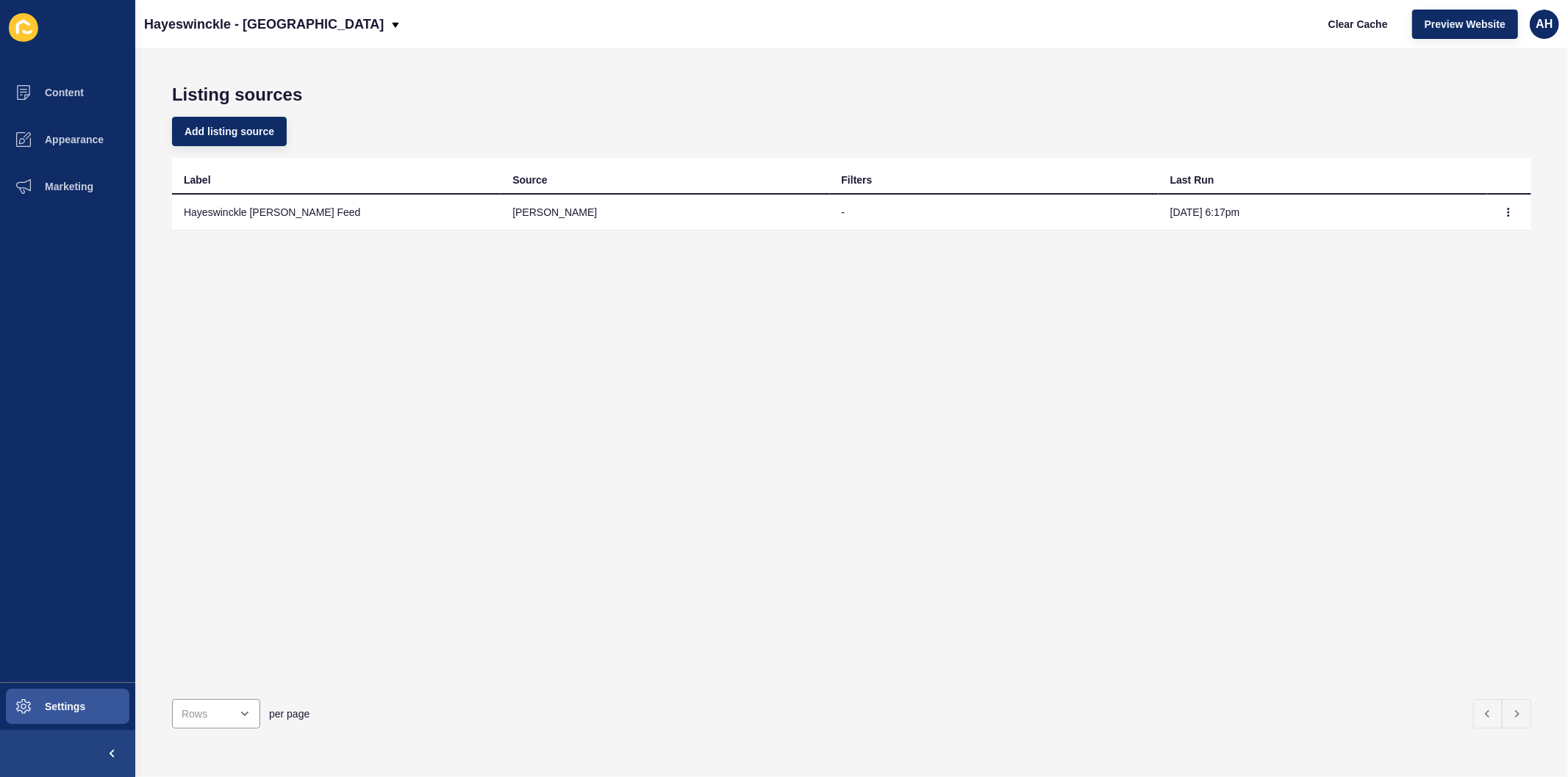
click at [1289, 212] on td "Sep 25, 6:17pm" at bounding box center [1322, 213] width 328 height 36
click at [1497, 210] on button "button" at bounding box center [1508, 212] width 22 height 21
click at [679, 412] on div "Label Source Filters Last Run Hayeswinckle Rex Feed rex - Sep 25, 6:17pm" at bounding box center [851, 423] width 1359 height 530
click at [55, 88] on span "Content" at bounding box center [41, 92] width 86 height 12
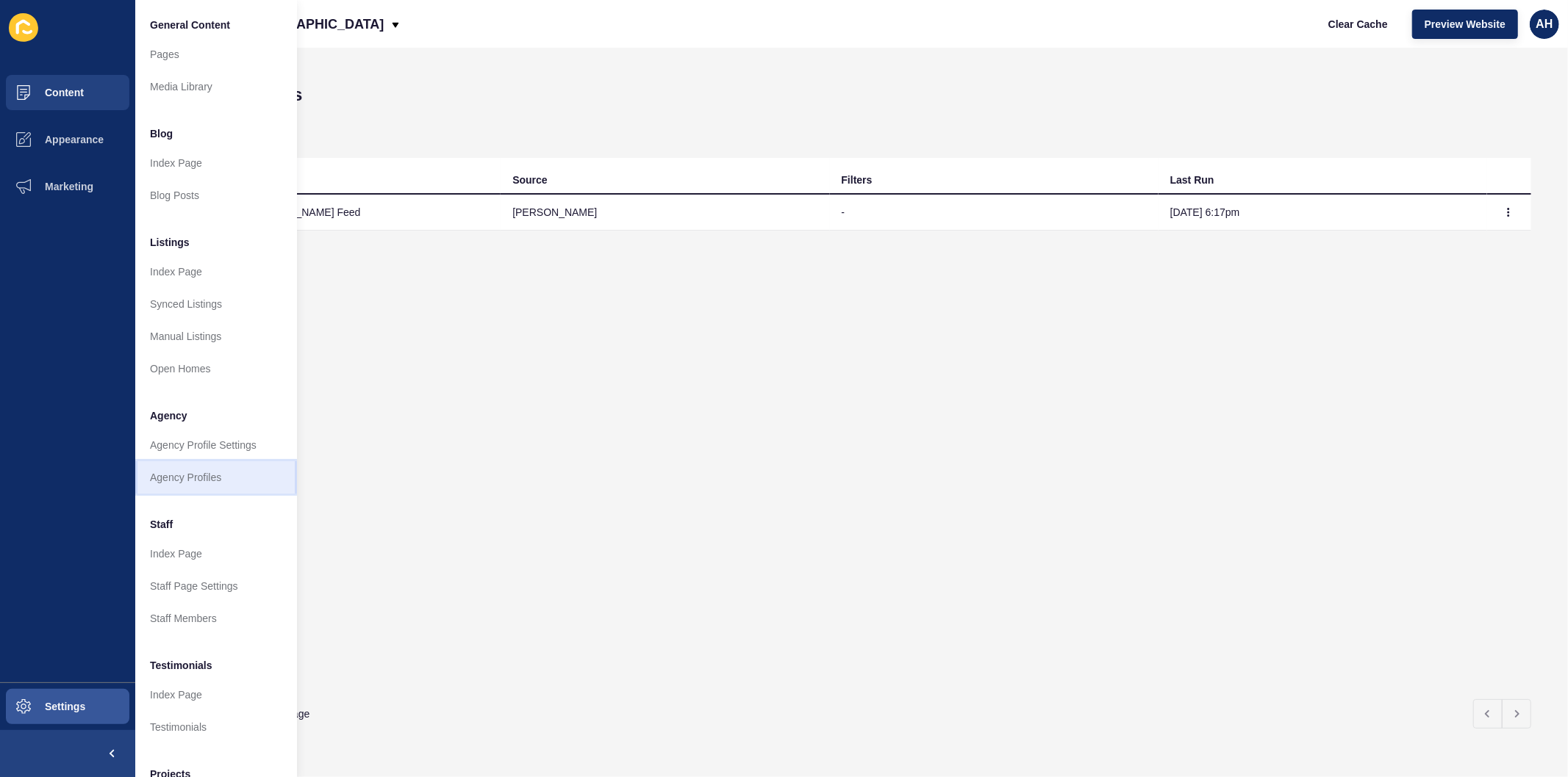
click at [214, 475] on link "Agency Profiles" at bounding box center [216, 478] width 162 height 33
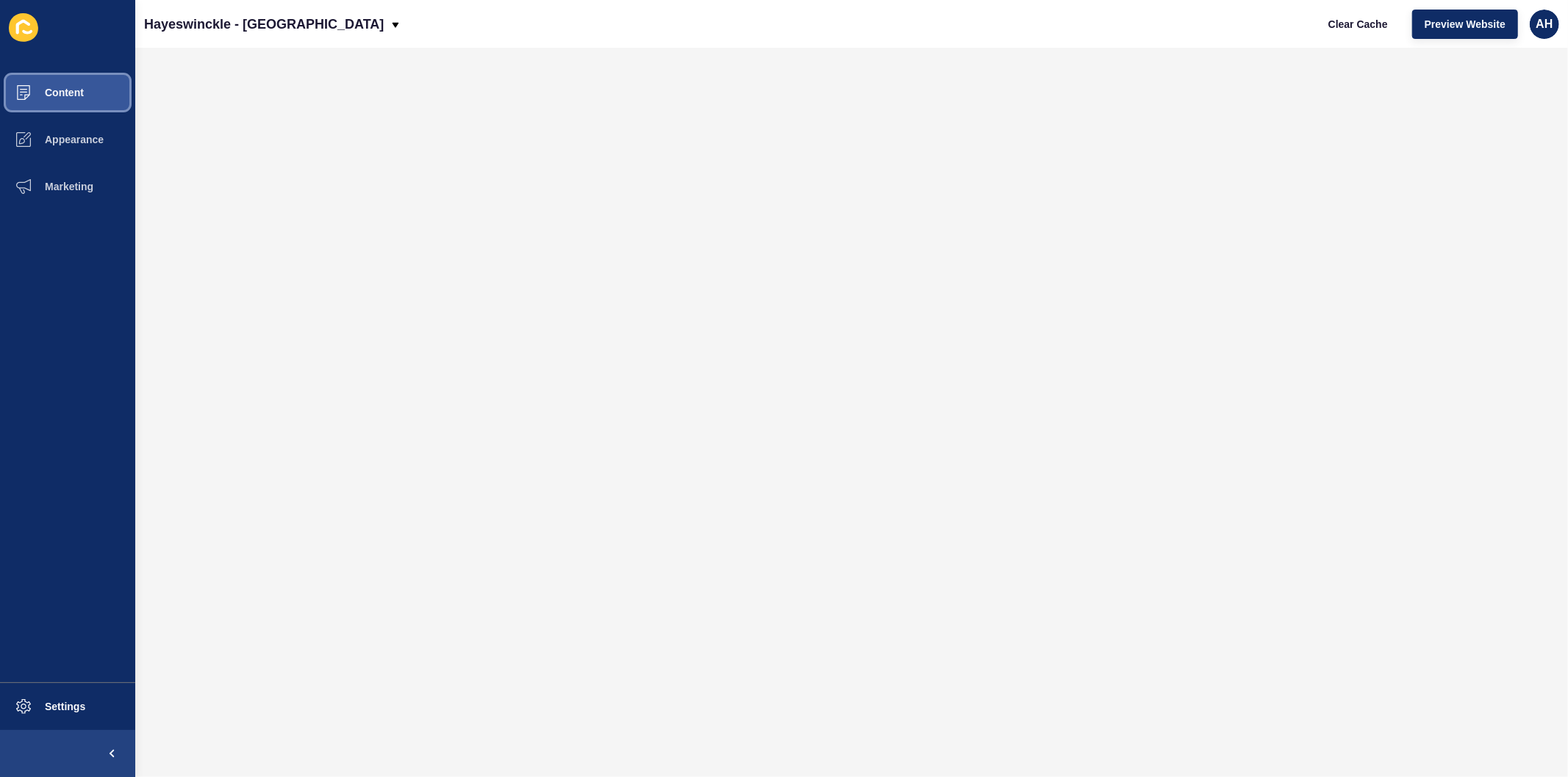
click at [71, 93] on span "Content" at bounding box center [41, 92] width 86 height 12
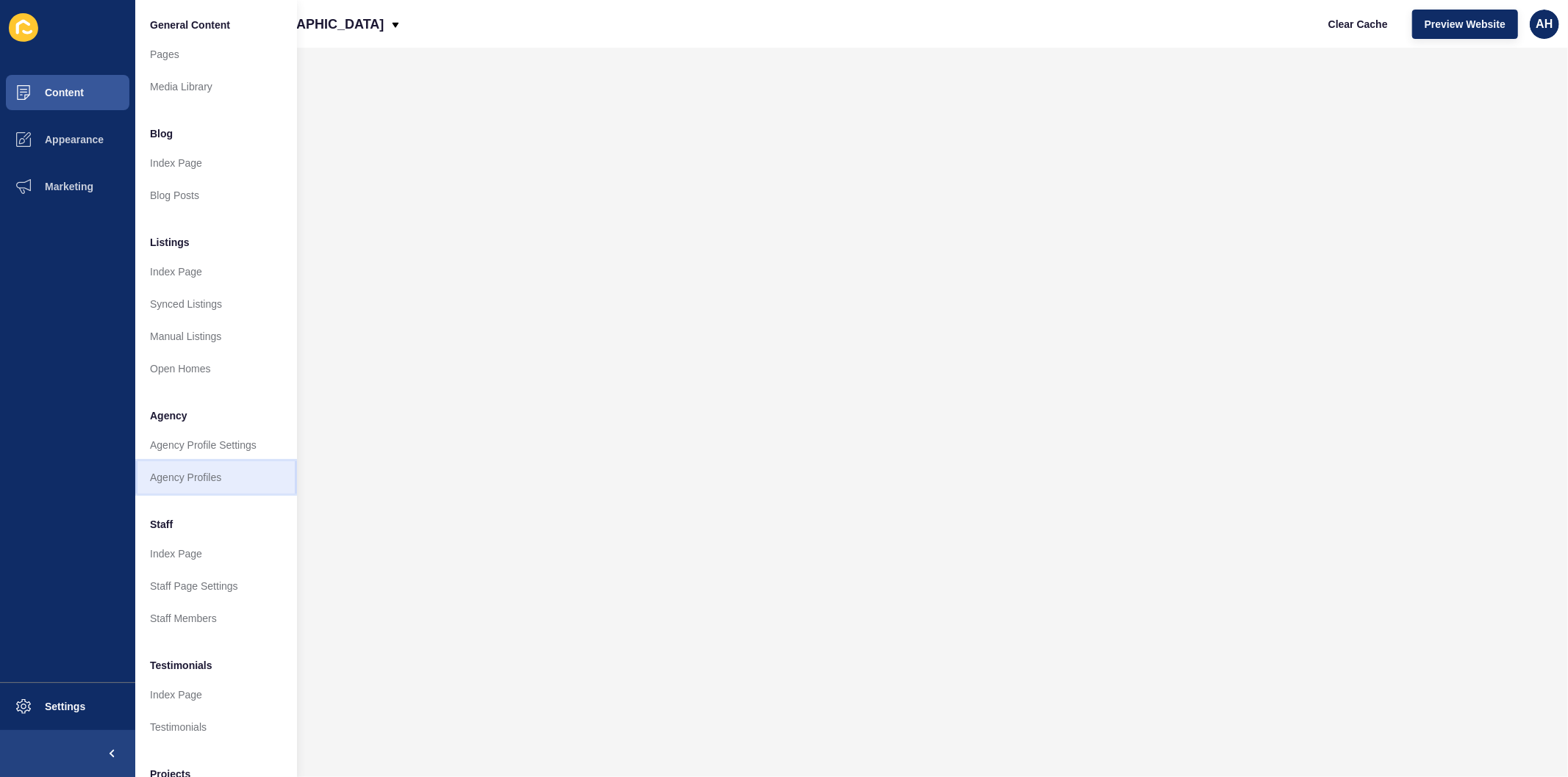
click at [180, 475] on link "Agency Profiles" at bounding box center [216, 478] width 162 height 33
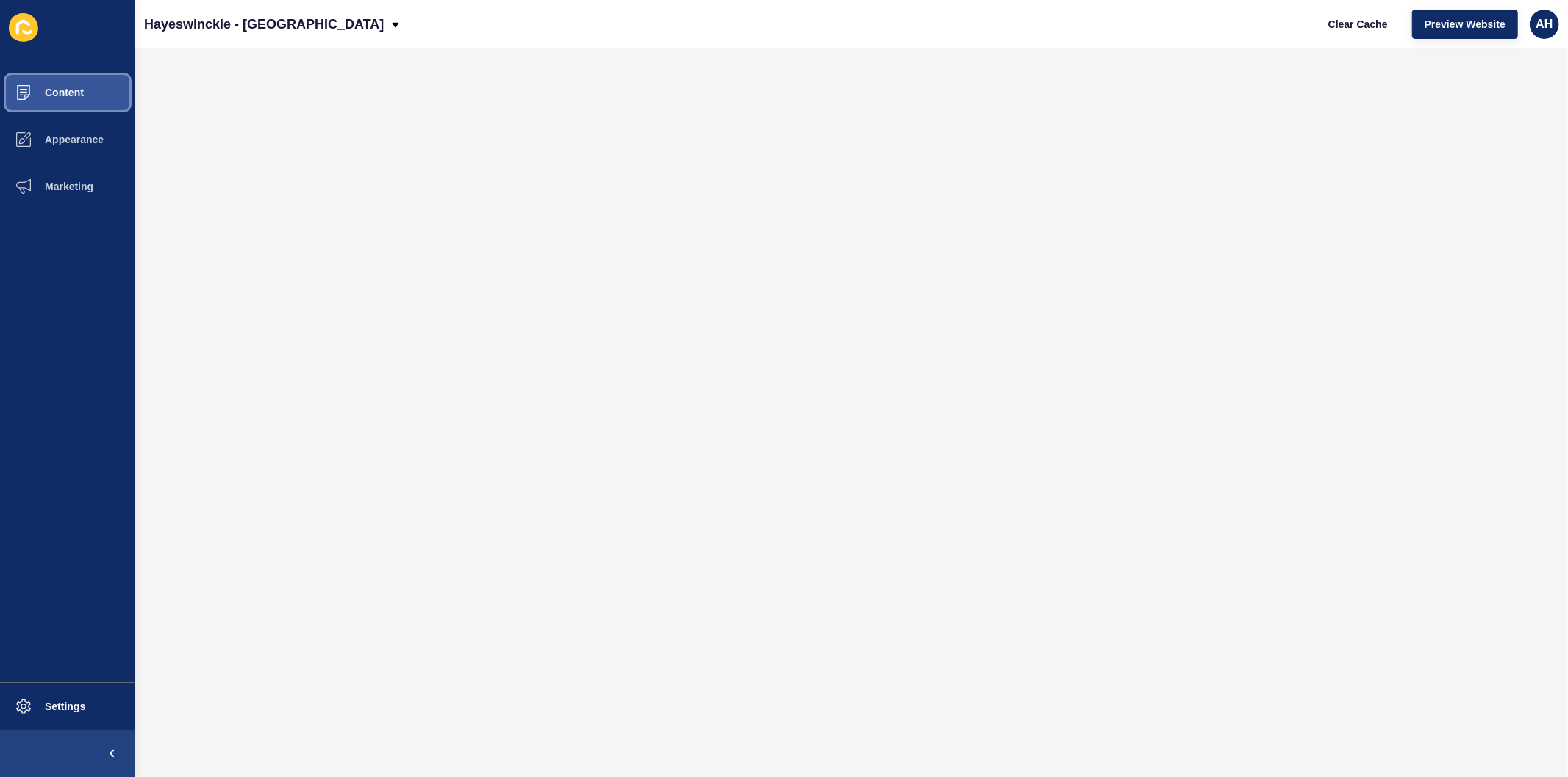
click at [75, 88] on span "Content" at bounding box center [41, 92] width 86 height 12
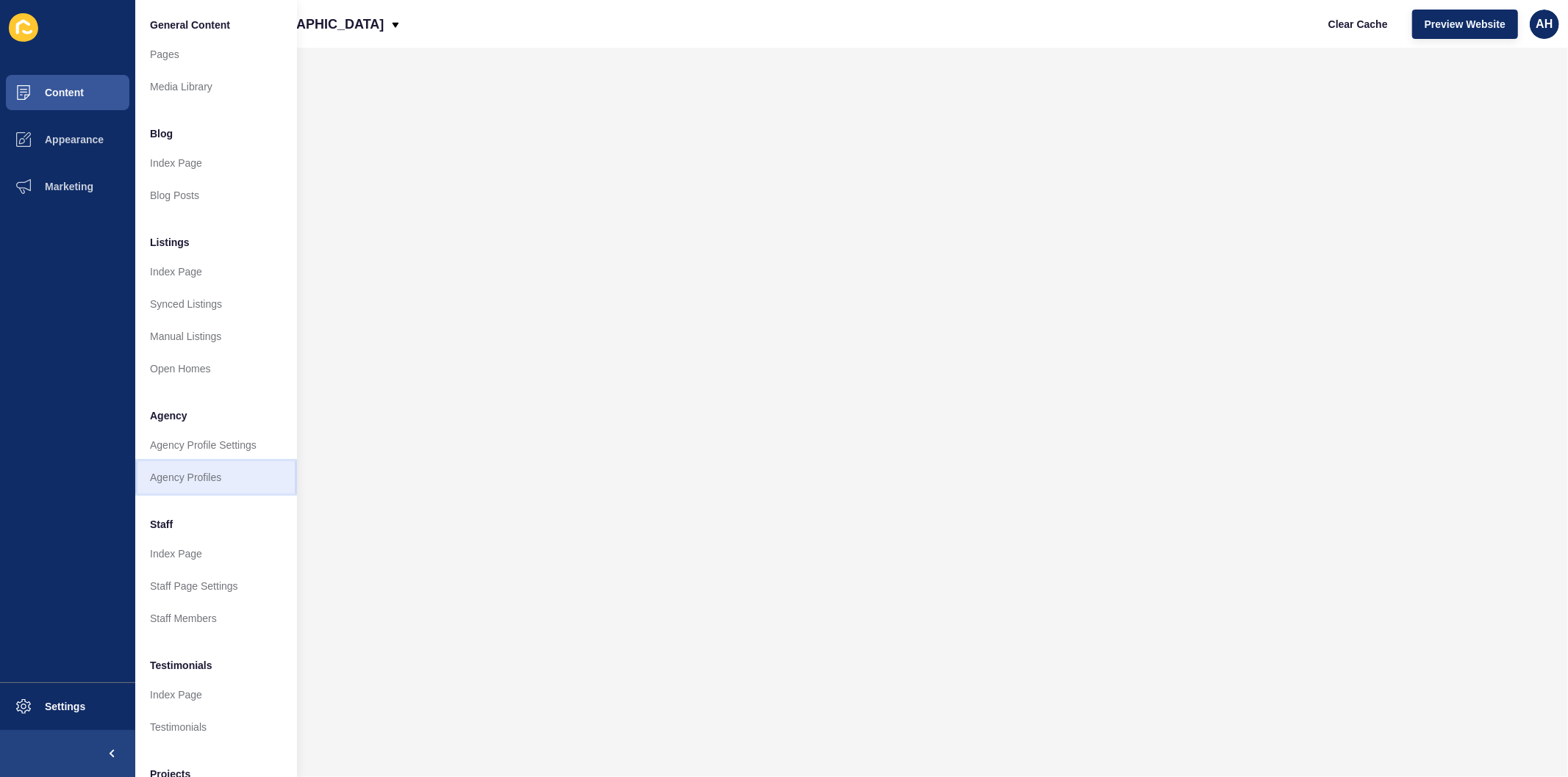
click at [179, 475] on link "Agency Profiles" at bounding box center [216, 478] width 162 height 33
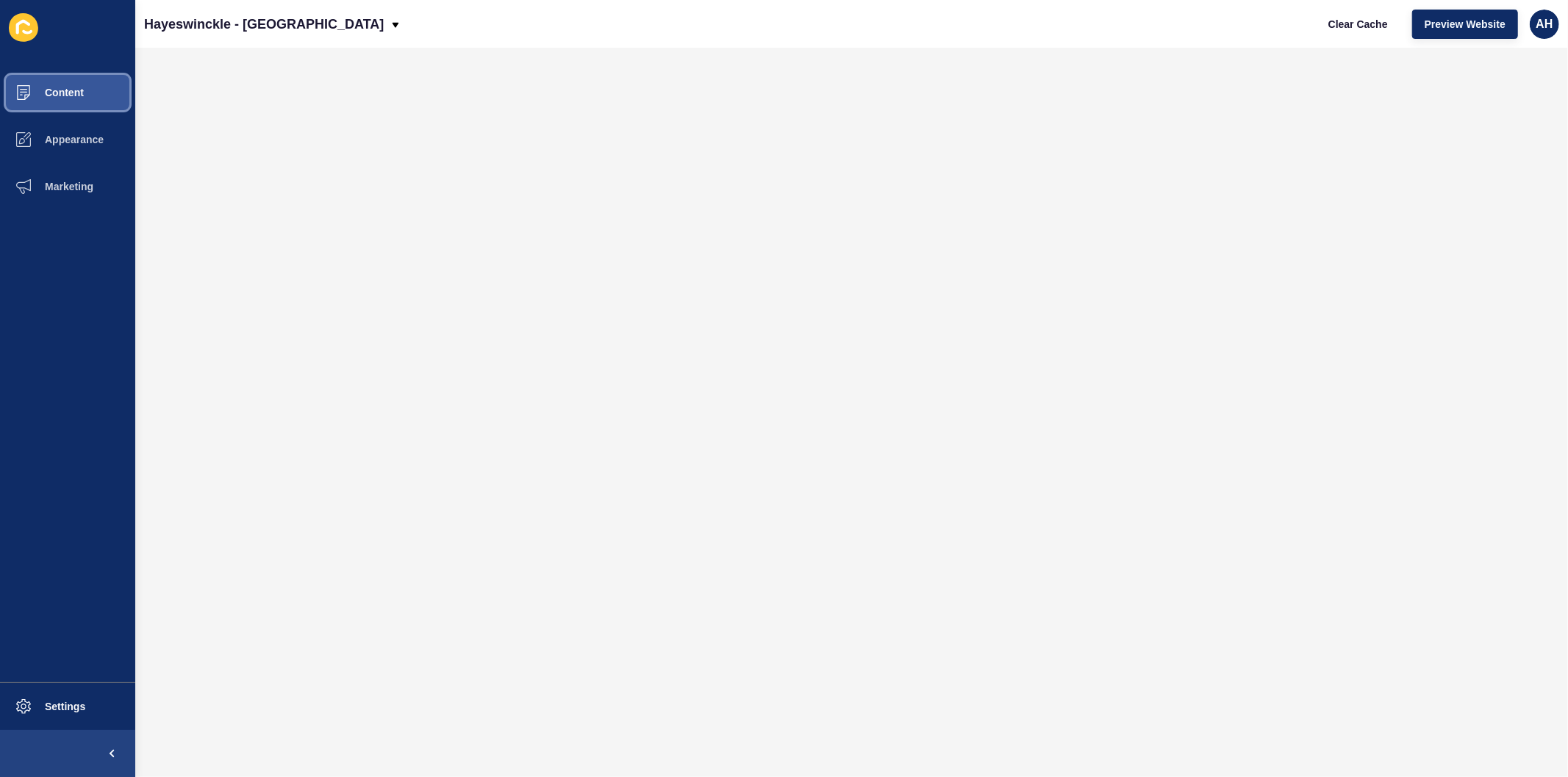
click at [52, 82] on button "Content" at bounding box center [67, 93] width 135 height 47
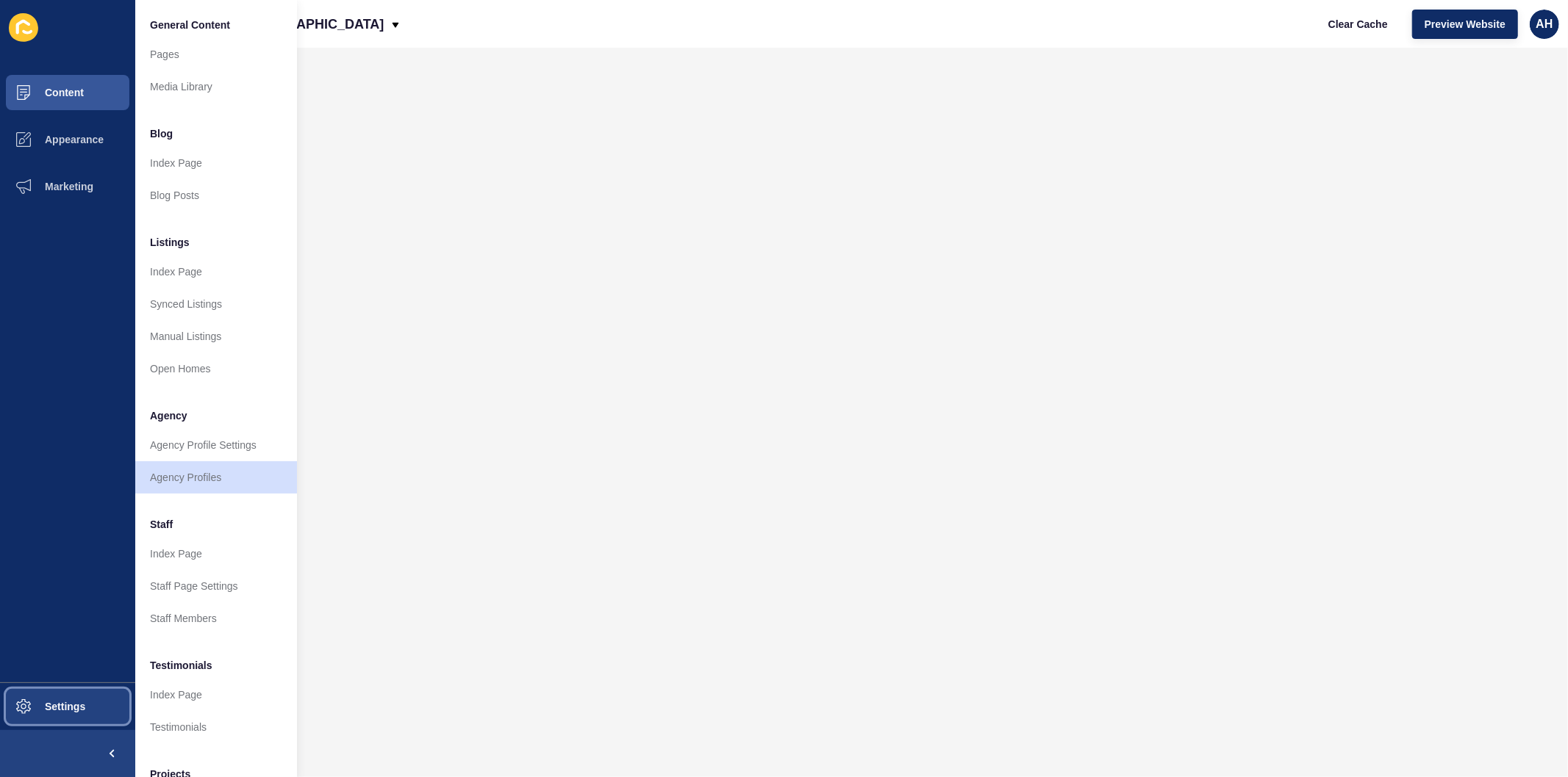
click at [79, 707] on span "Settings" at bounding box center [42, 706] width 87 height 12
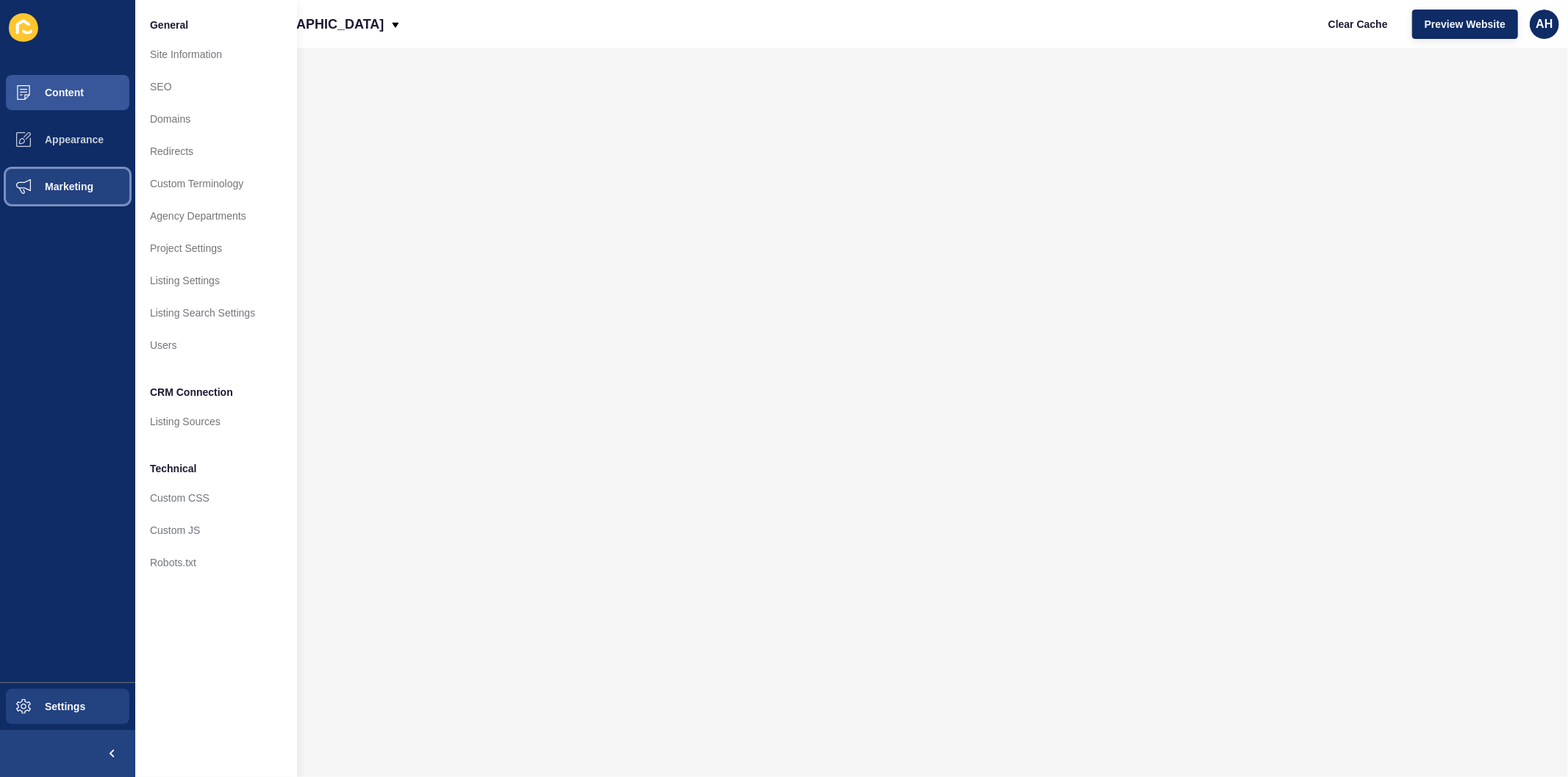
click at [79, 181] on span "Marketing" at bounding box center [45, 186] width 95 height 12
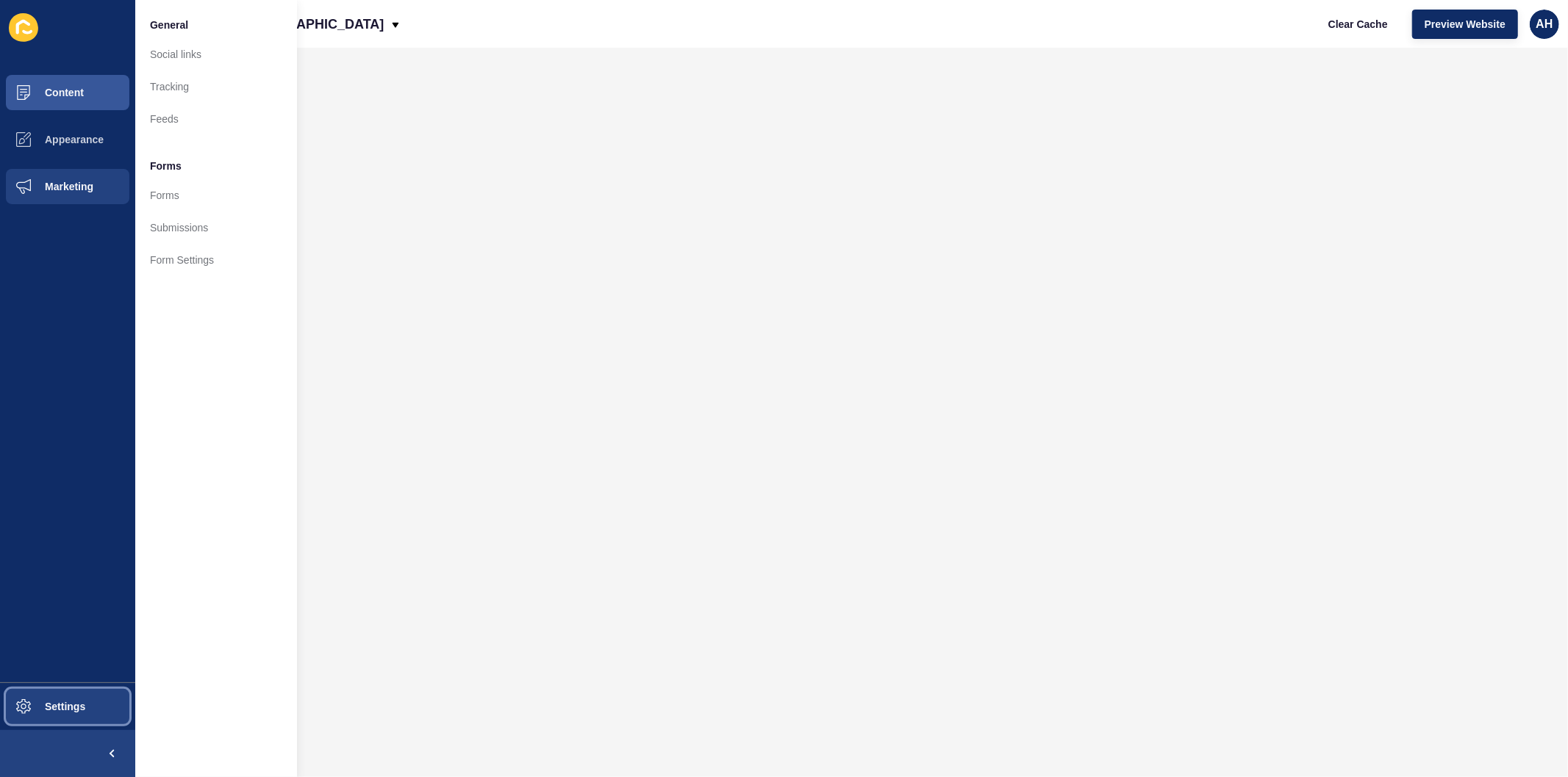
click at [53, 706] on span "Settings" at bounding box center [42, 706] width 87 height 12
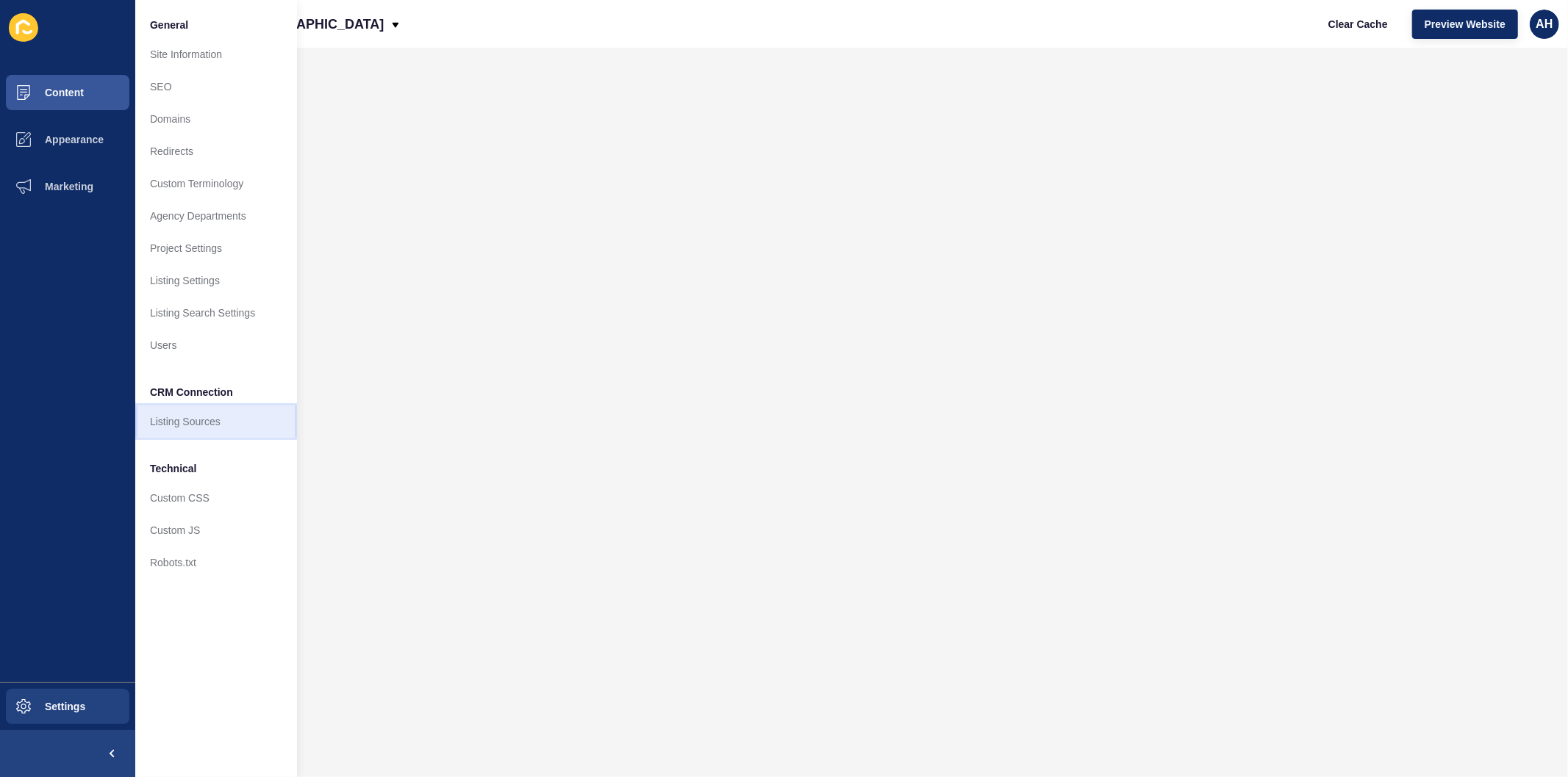
click at [179, 426] on link "Listing Sources" at bounding box center [216, 422] width 162 height 33
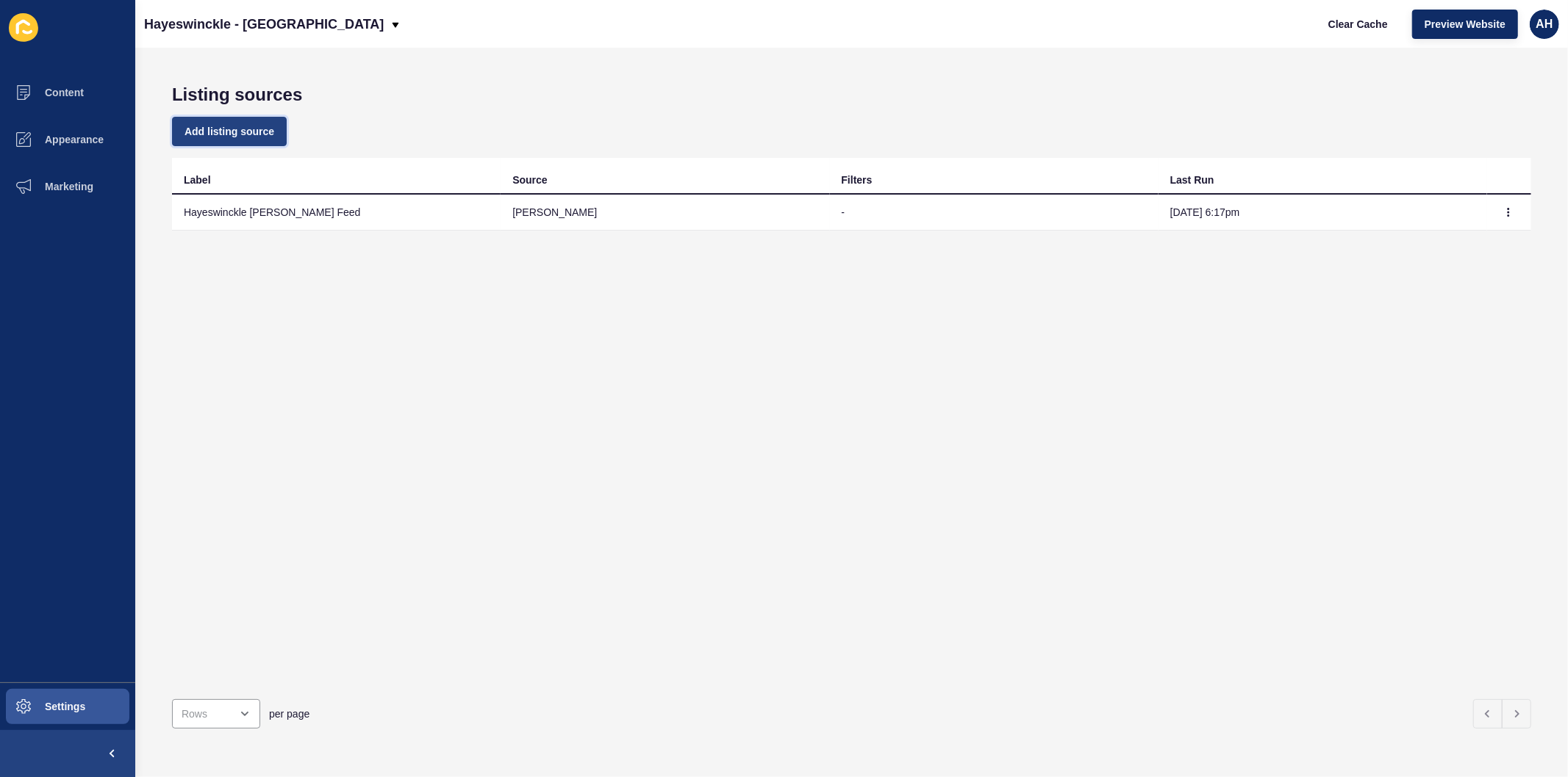
click at [229, 134] on span "Add listing source" at bounding box center [229, 132] width 90 height 15
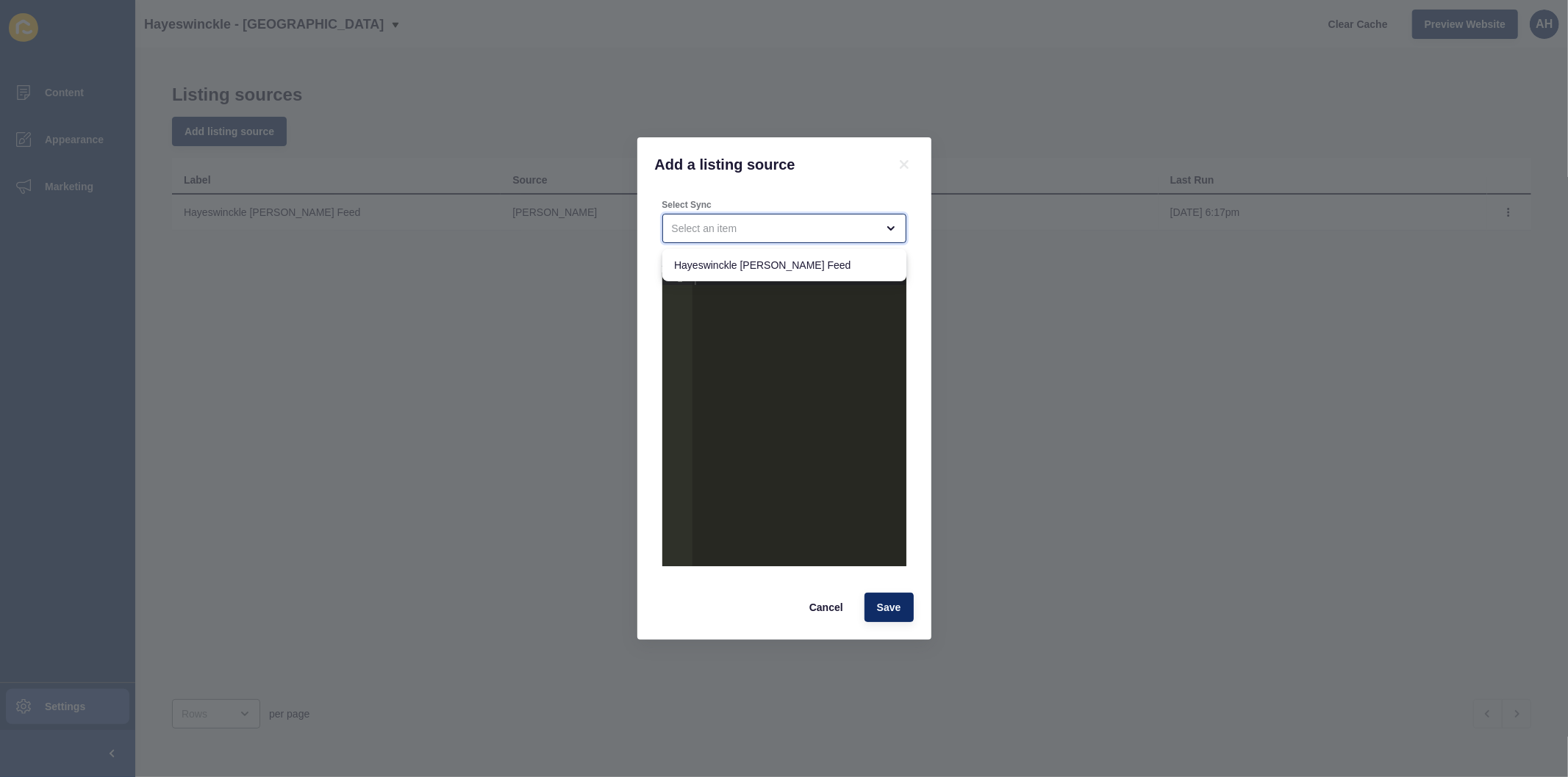
click at [714, 228] on div "close menu" at bounding box center [774, 228] width 205 height 15
click at [409, 333] on div "Add a listing source Select Sync Add filters (OPTIONAL) 1 ההההההההההההההההההההה…" at bounding box center [784, 388] width 1568 height 777
click at [816, 611] on span "Cancel" at bounding box center [825, 608] width 34 height 15
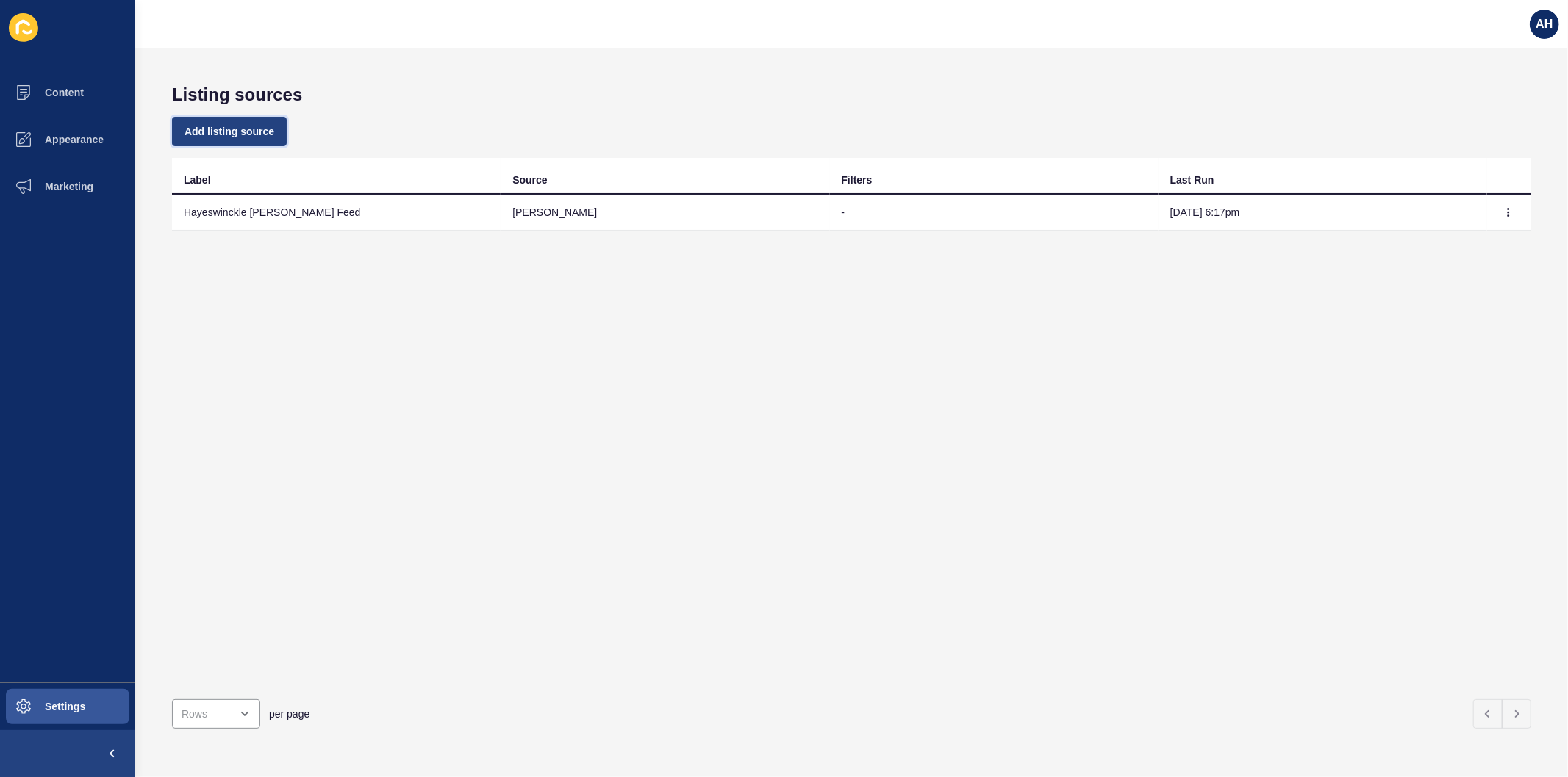
click at [263, 127] on span "Add listing source" at bounding box center [229, 132] width 90 height 15
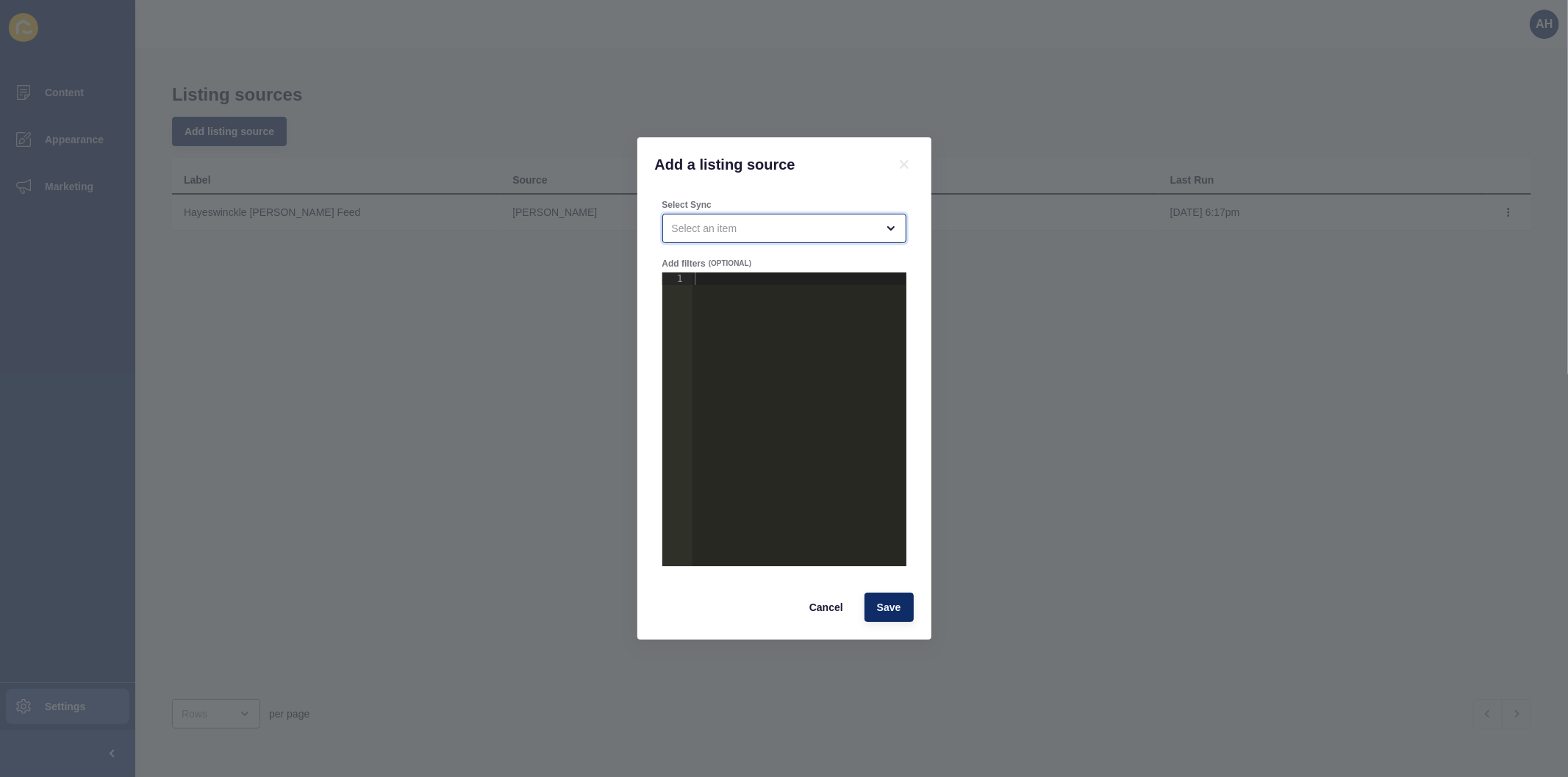
click at [758, 224] on div "open menu" at bounding box center [774, 228] width 205 height 15
click at [834, 616] on button "Cancel" at bounding box center [825, 608] width 59 height 29
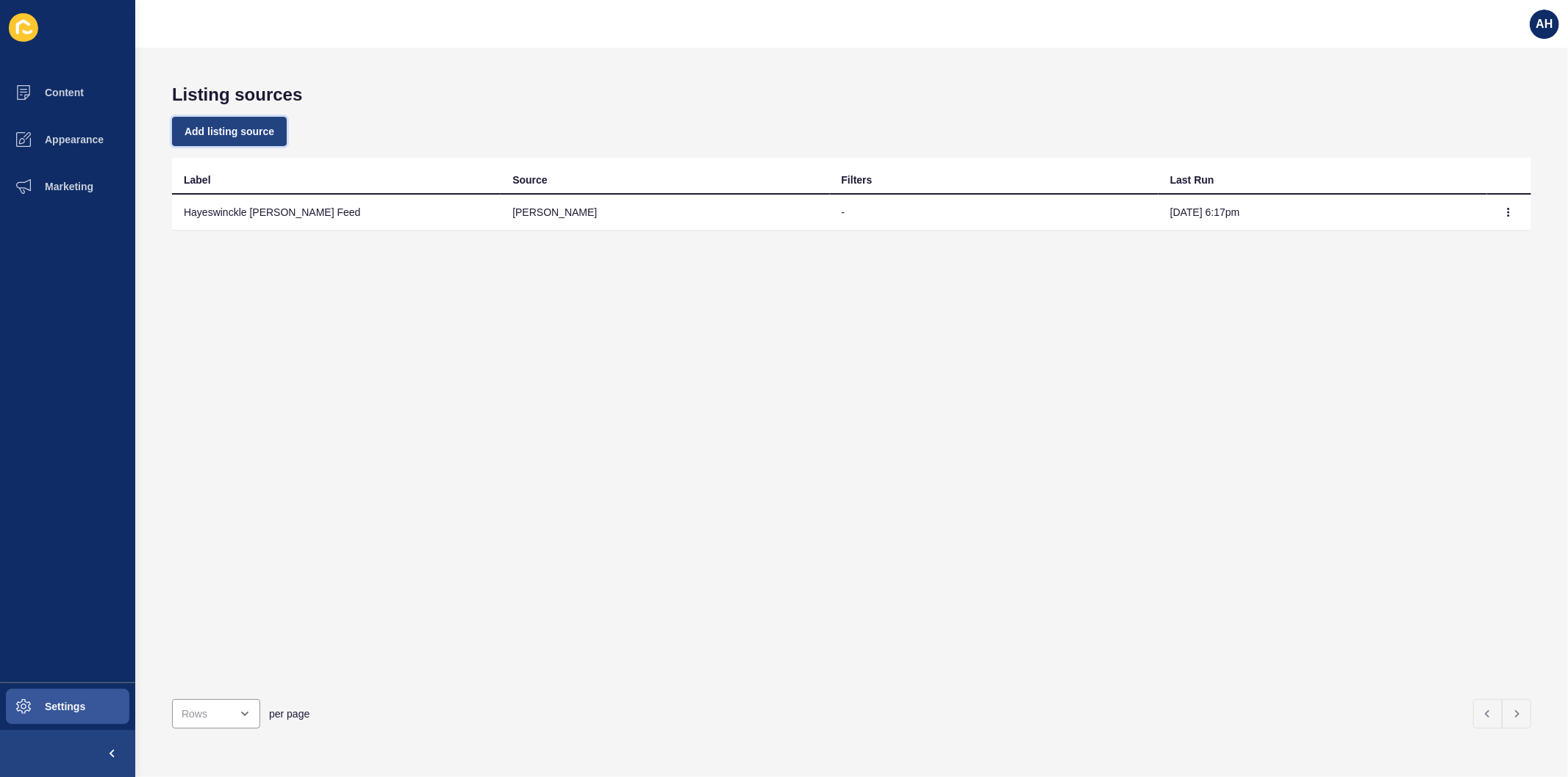
click at [208, 128] on span "Add listing source" at bounding box center [229, 132] width 90 height 15
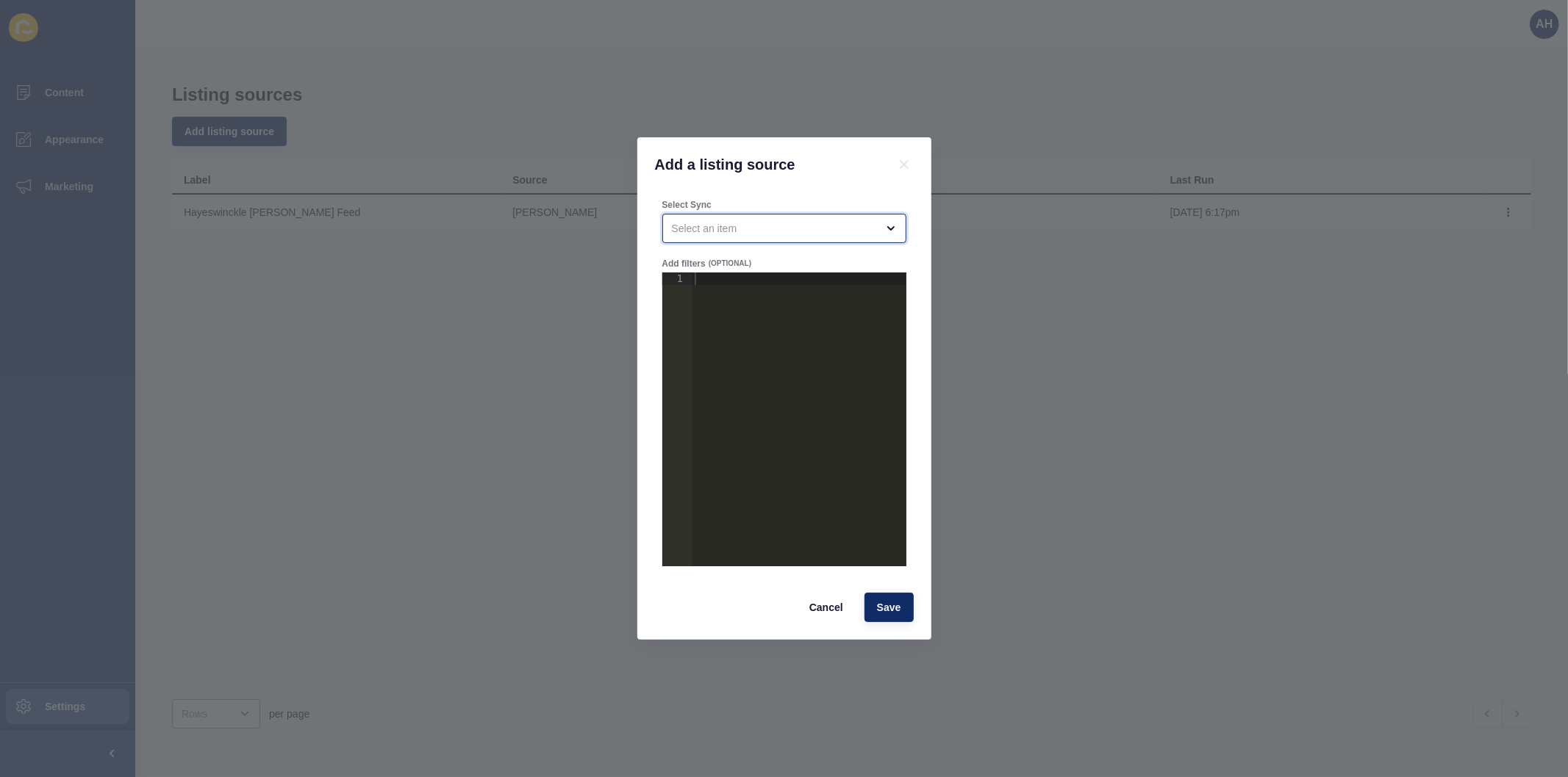
click at [788, 229] on div "open menu" at bounding box center [774, 228] width 205 height 15
click at [1063, 413] on div "Add a listing source Select Sync Add filters (OPTIONAL) 1 ההההההההההההההההההההה…" at bounding box center [784, 388] width 1568 height 777
click at [811, 624] on div "Cancel Save" at bounding box center [784, 608] width 267 height 38
click at [820, 612] on span "Cancel" at bounding box center [825, 608] width 34 height 15
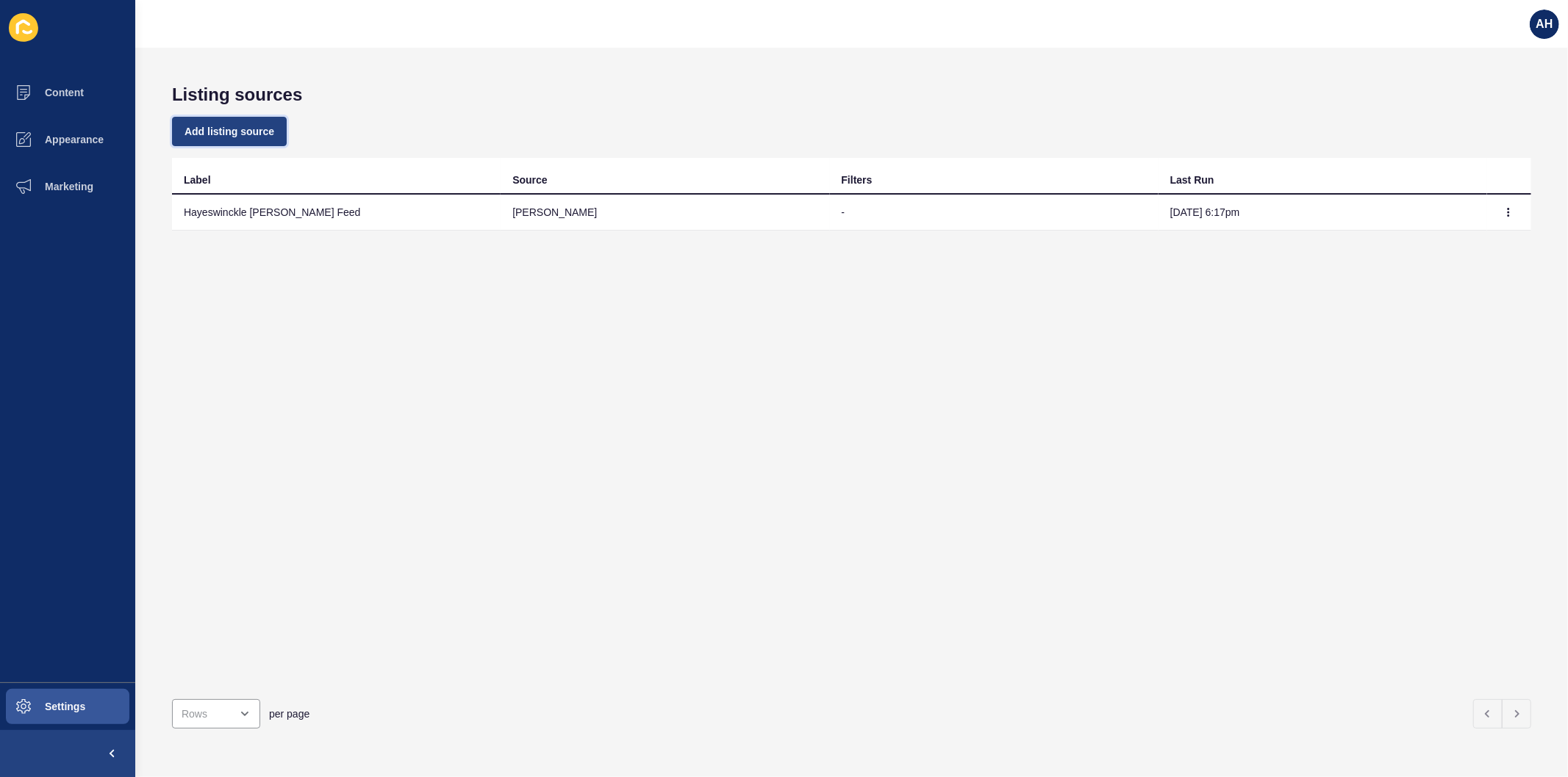
click at [244, 128] on span "Add listing source" at bounding box center [229, 132] width 90 height 15
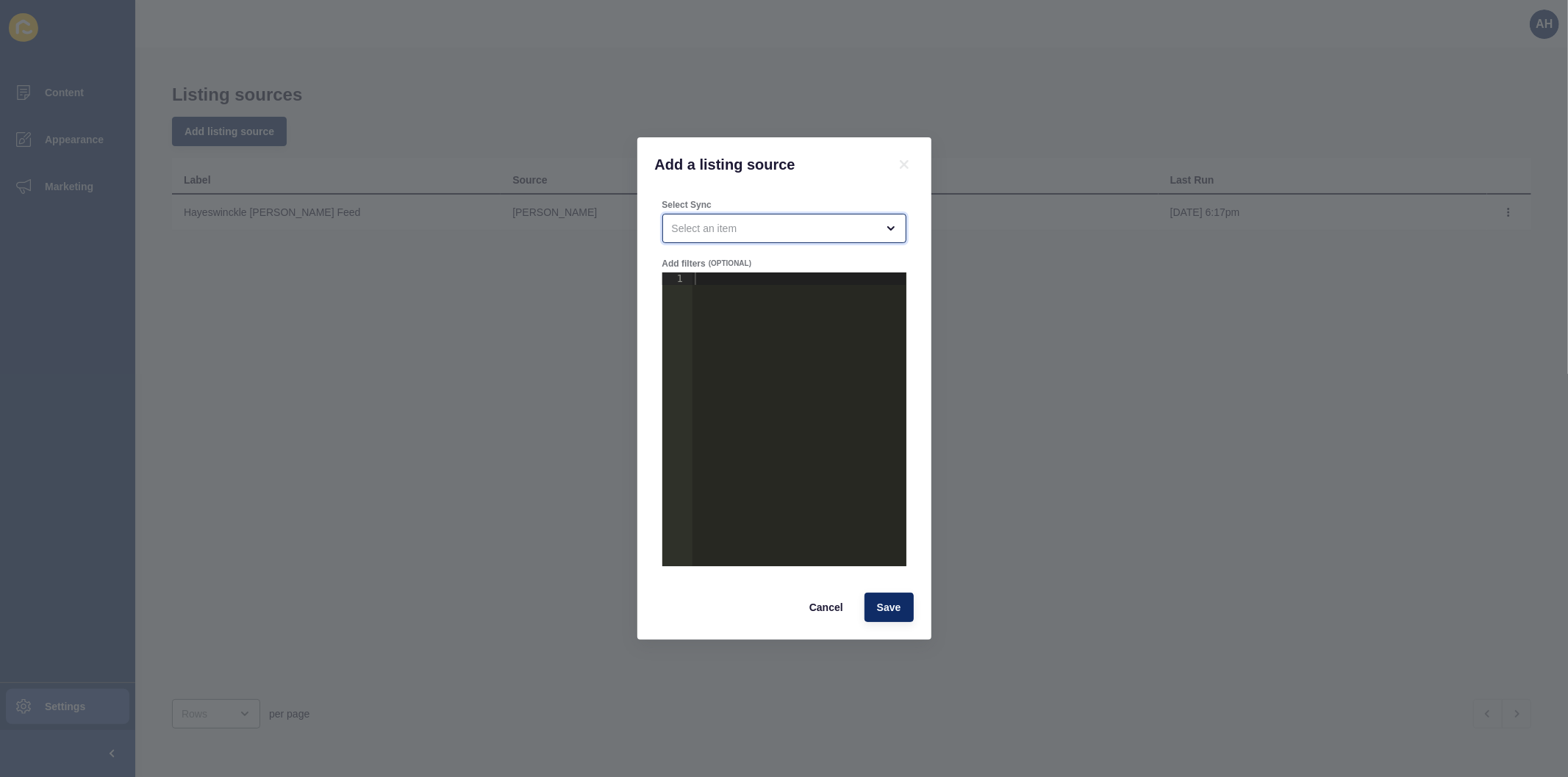
click at [774, 235] on div "open menu" at bounding box center [774, 228] width 205 height 15
click at [1020, 375] on div "Add a listing source Select Sync Add filters (OPTIONAL) 1 ההההההההההההההההההההה…" at bounding box center [784, 388] width 1568 height 777
click at [831, 615] on button "Cancel" at bounding box center [825, 608] width 59 height 29
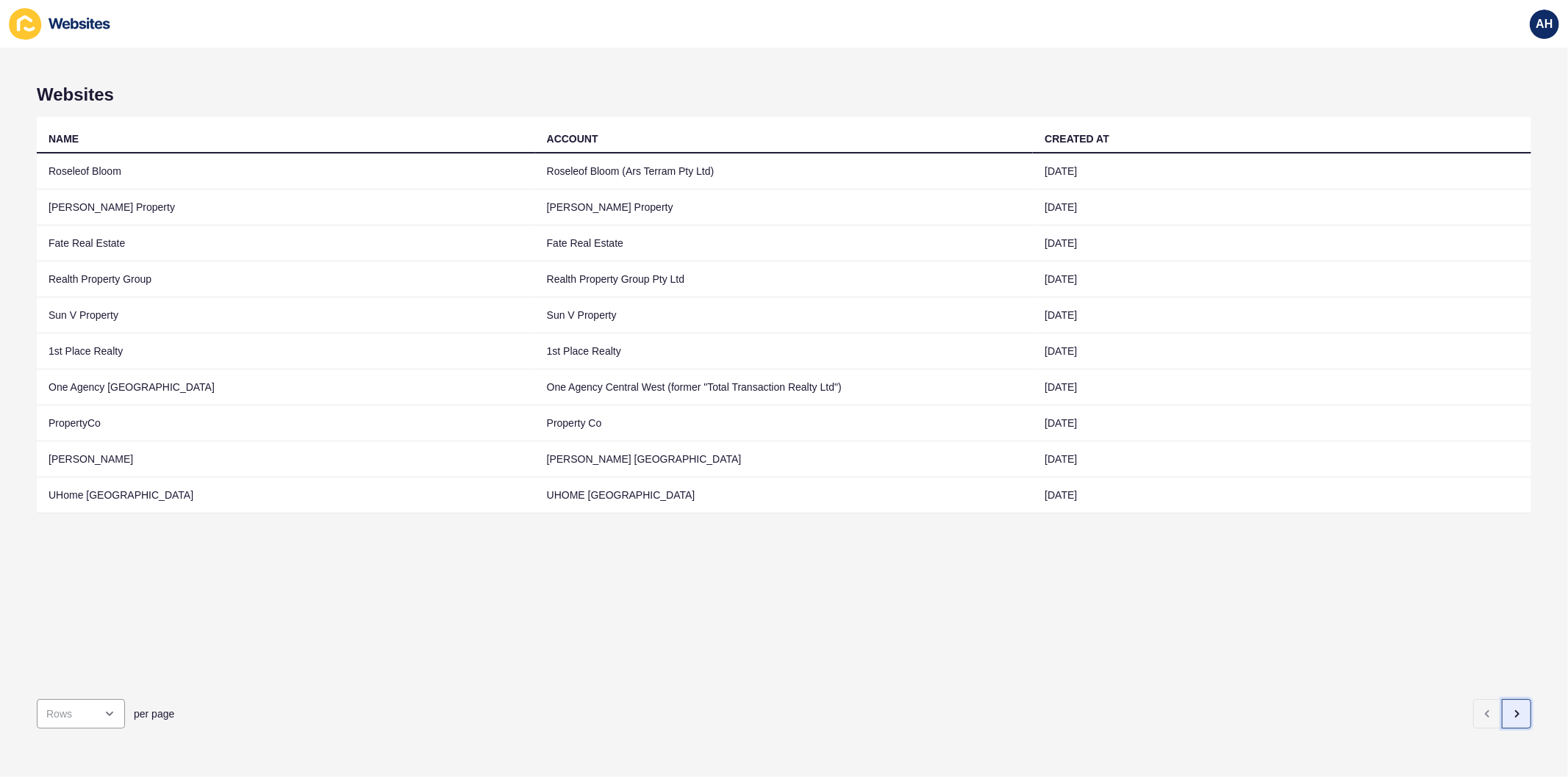
click at [1507, 700] on button "button" at bounding box center [1516, 714] width 29 height 29
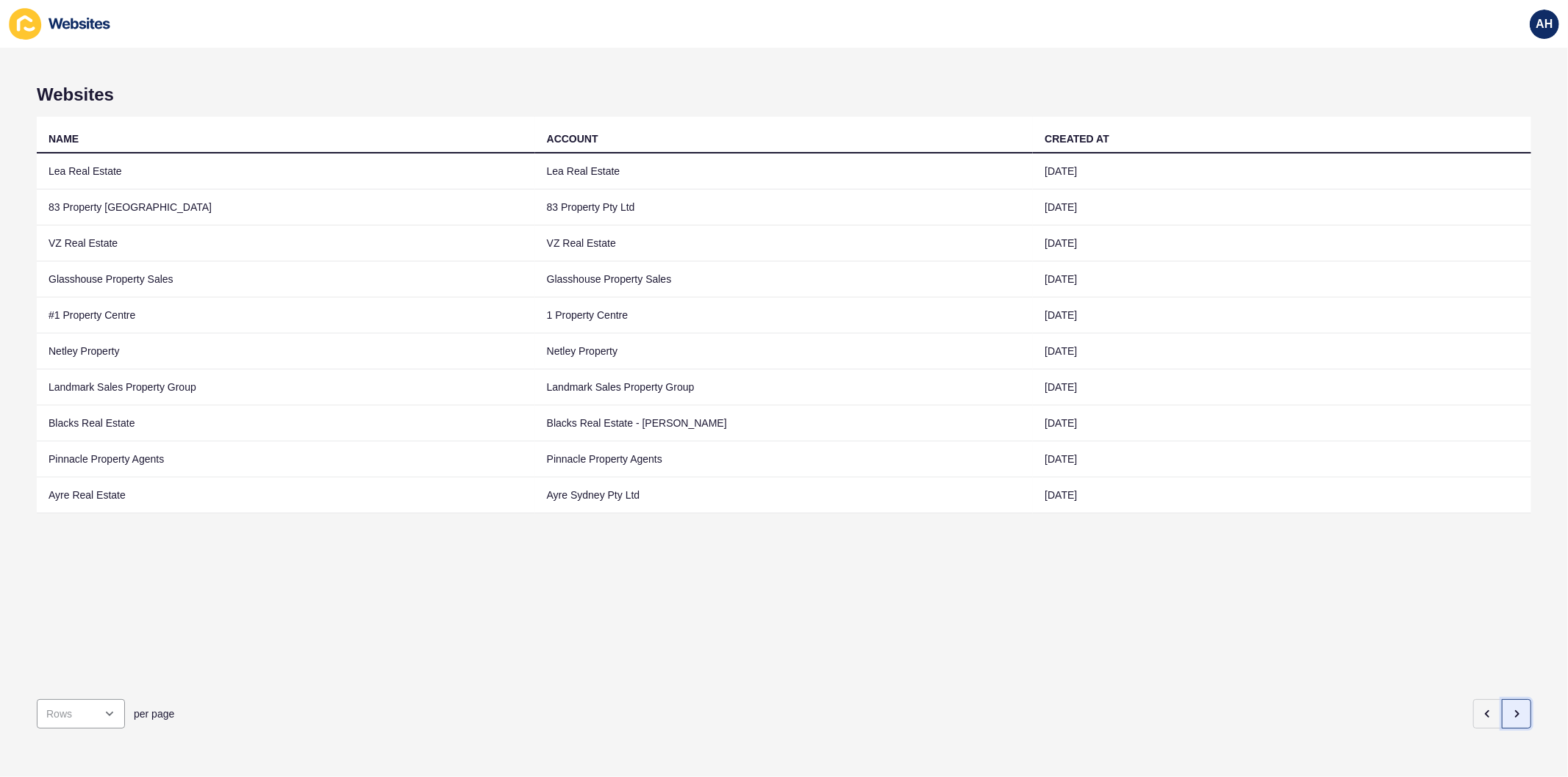
click at [1507, 700] on button "button" at bounding box center [1516, 714] width 29 height 29
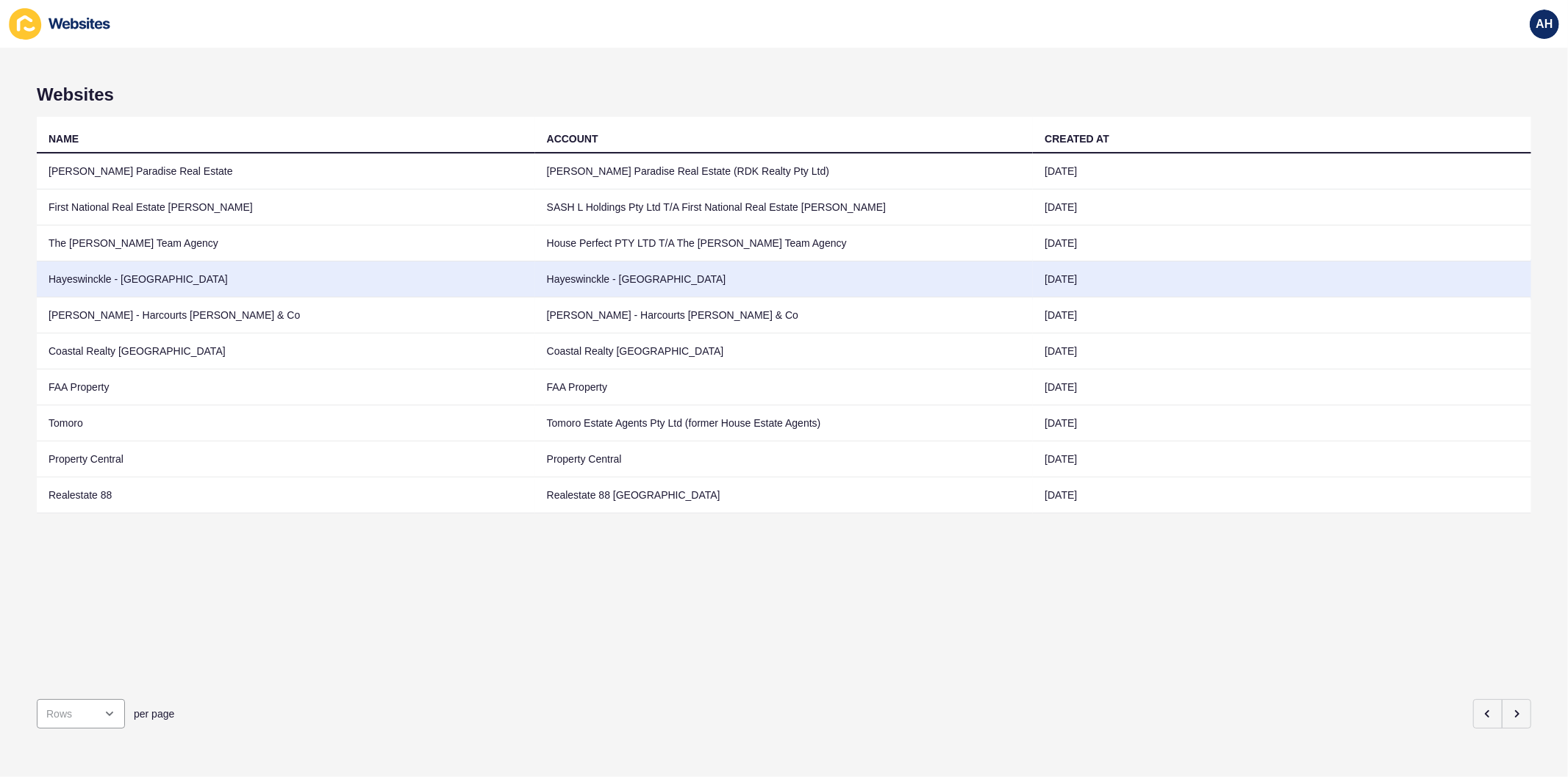
click at [578, 278] on td "Hayeswinckle - [GEOGRAPHIC_DATA]" at bounding box center [784, 280] width 498 height 36
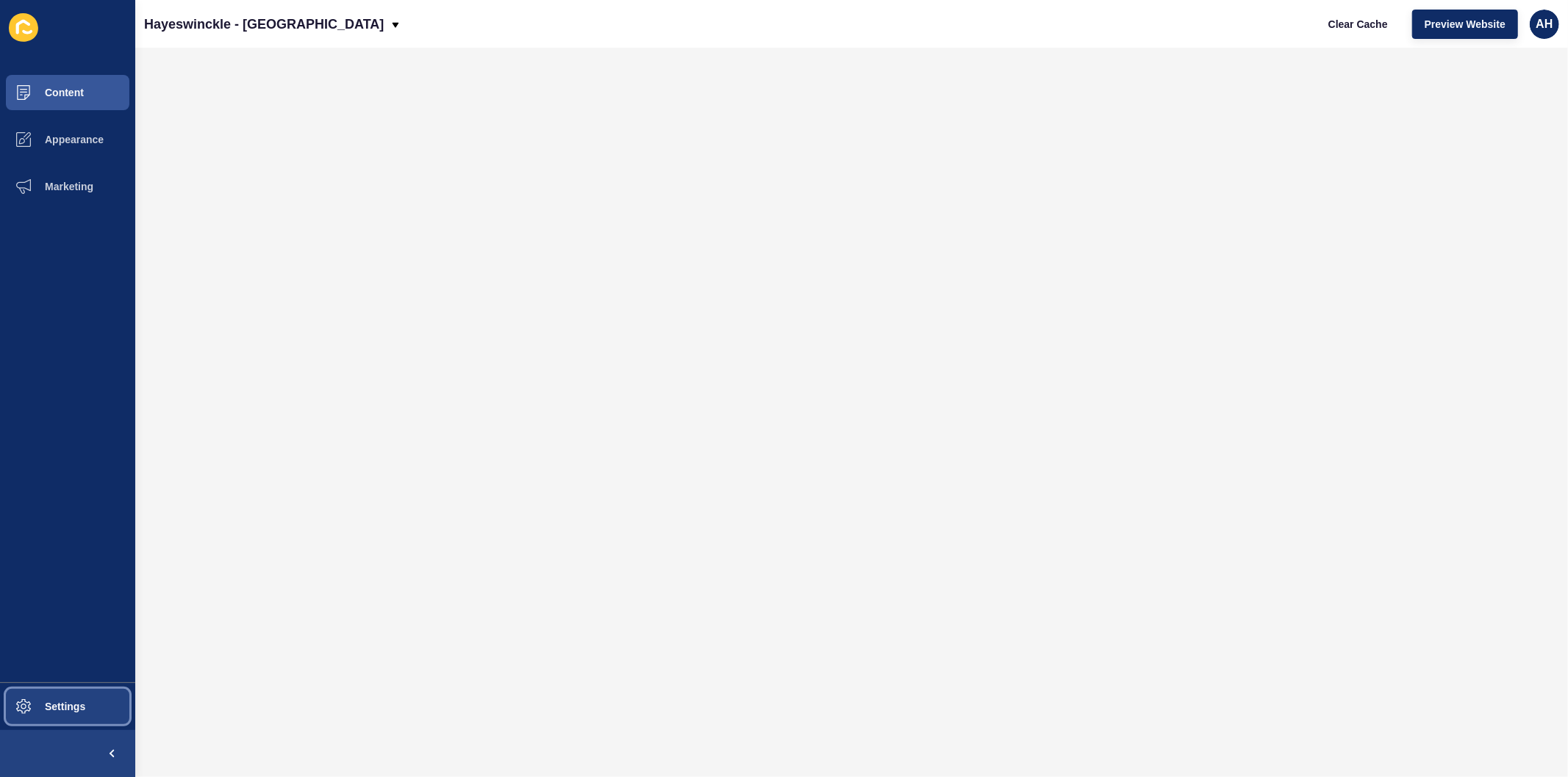
click at [63, 707] on span "Settings" at bounding box center [42, 706] width 87 height 12
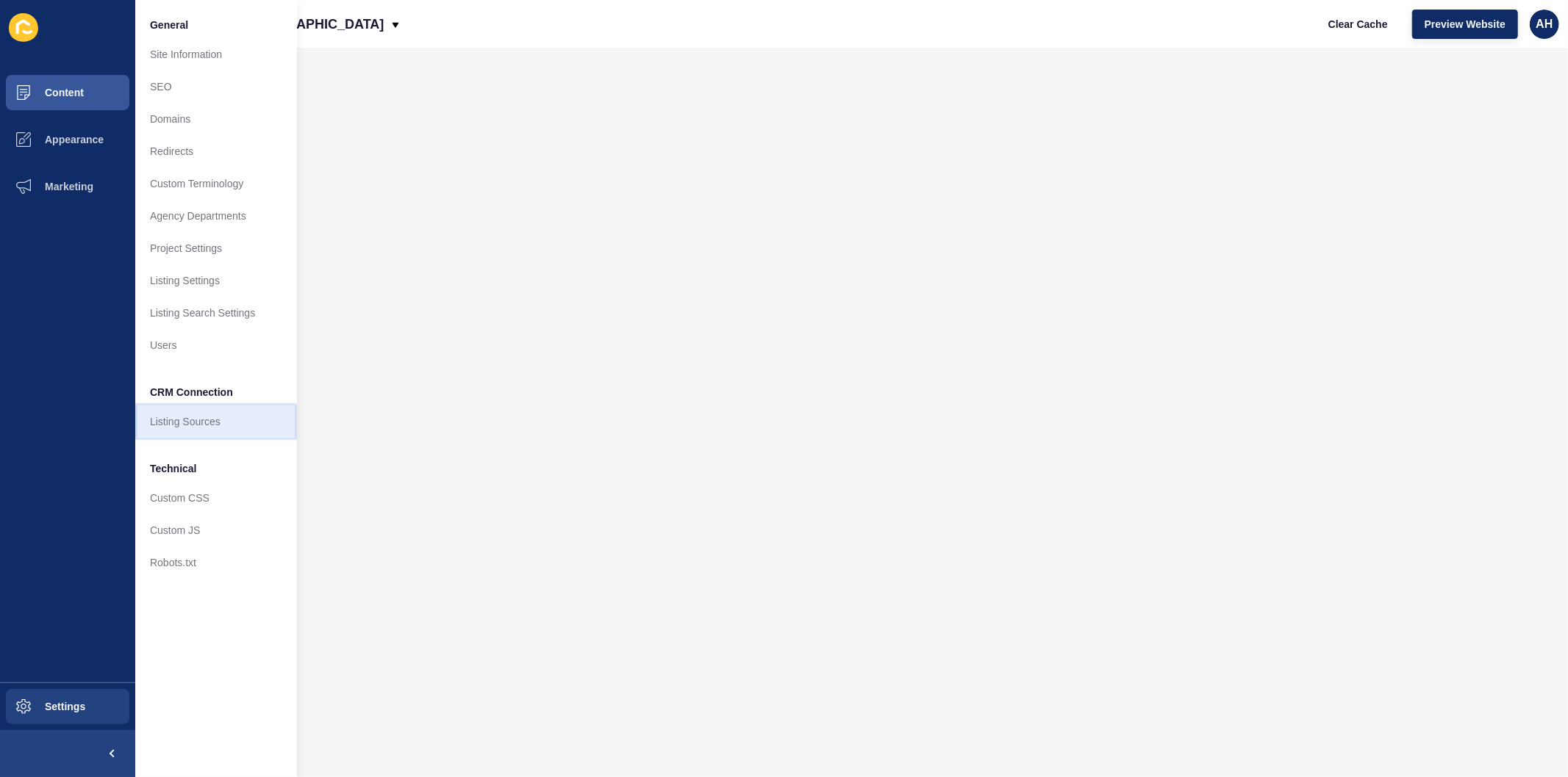
click at [188, 423] on link "Listing Sources" at bounding box center [216, 422] width 162 height 33
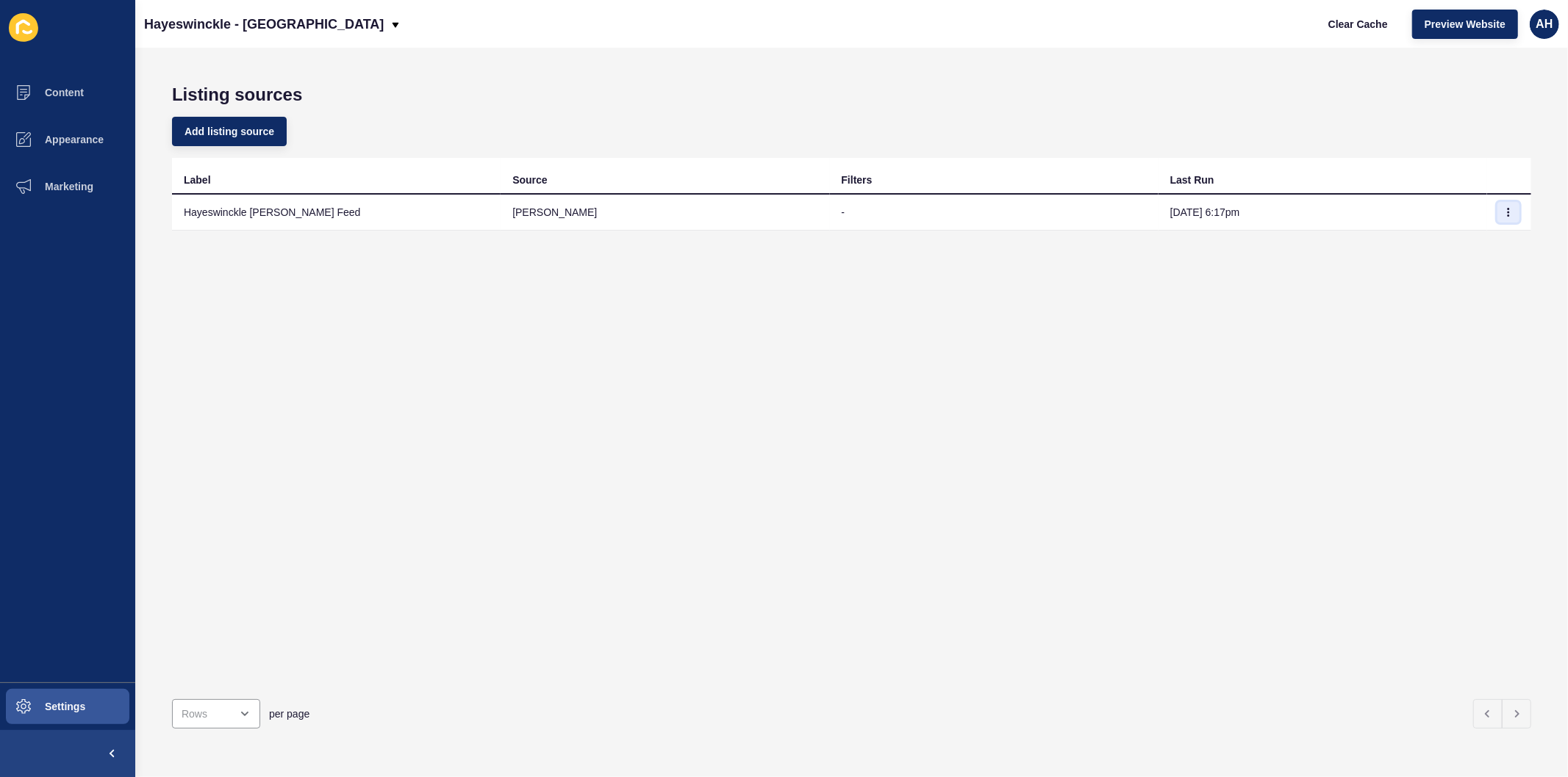
click at [1501, 209] on button "button" at bounding box center [1508, 212] width 22 height 21
drag, startPoint x: 627, startPoint y: 442, endPoint x: 546, endPoint y: 331, distance: 137.4
click at [627, 441] on div "Label Source Filters Last Run Hayeswinckle [PERSON_NAME] Feed [PERSON_NAME] - […" at bounding box center [851, 423] width 1359 height 530
click at [241, 125] on span "Add listing source" at bounding box center [229, 132] width 90 height 15
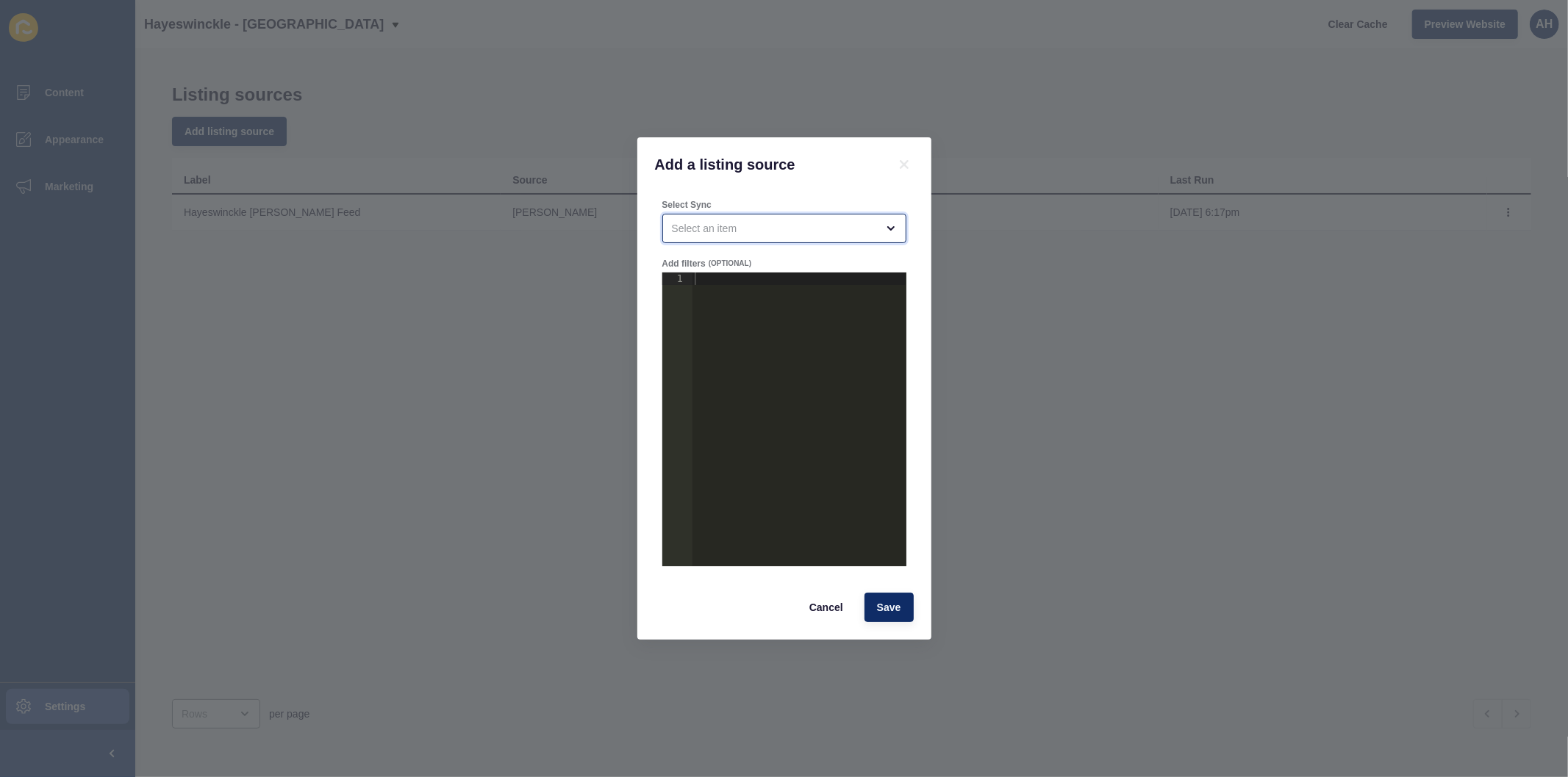
click at [748, 226] on div "open menu" at bounding box center [774, 228] width 205 height 15
click at [432, 321] on div "Add a listing source Select Sync Add filters (OPTIONAL) 1 ההההההההההההההההההההה…" at bounding box center [784, 388] width 1568 height 777
click at [829, 610] on span "Cancel" at bounding box center [825, 608] width 34 height 15
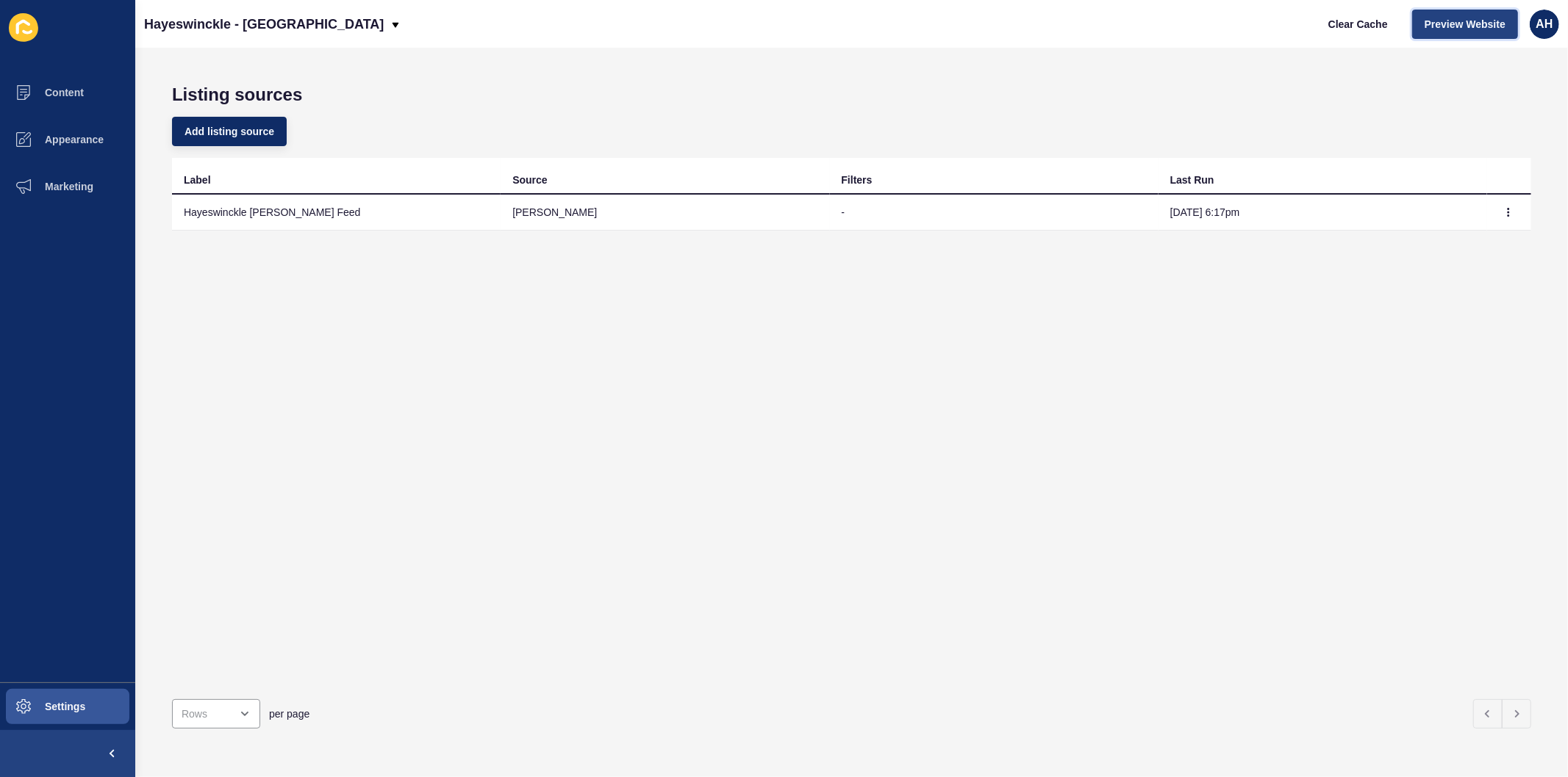
click at [1441, 30] on span "Preview Website" at bounding box center [1464, 25] width 81 height 15
